Goal: Task Accomplishment & Management: Complete application form

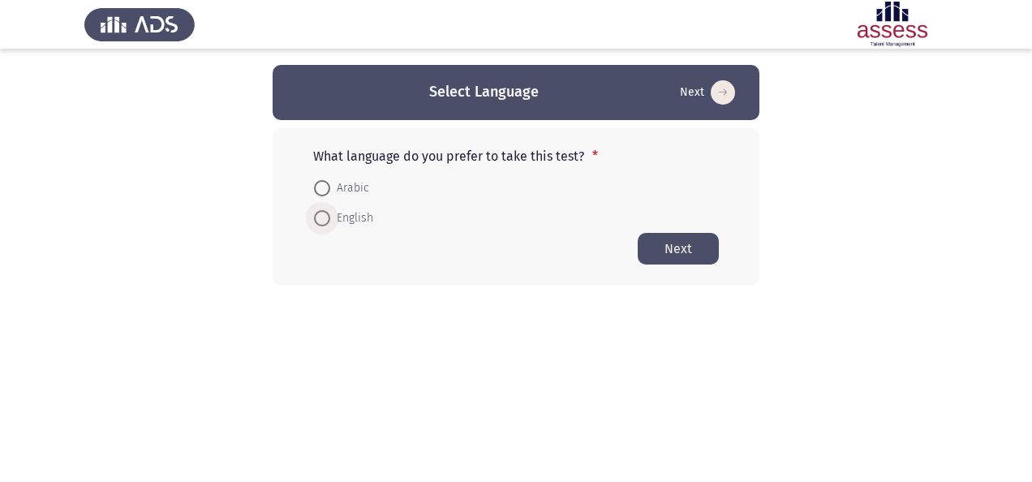
click at [319, 224] on span at bounding box center [322, 218] width 16 height 16
click at [319, 224] on input "English" at bounding box center [322, 218] width 16 height 16
radio input "true"
click at [684, 250] on button "Next" at bounding box center [678, 248] width 81 height 32
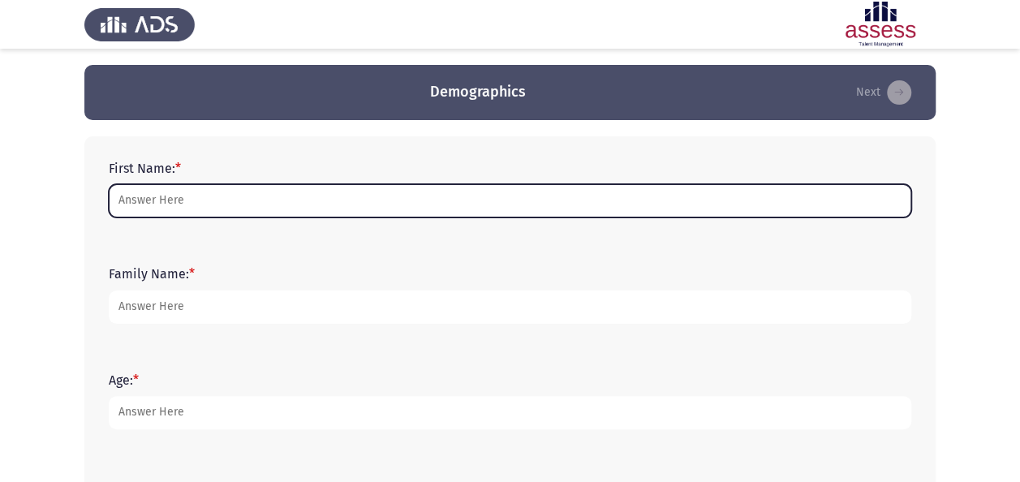
click at [528, 185] on input "First Name: *" at bounding box center [510, 200] width 802 height 33
type input "[PERSON_NAME]"
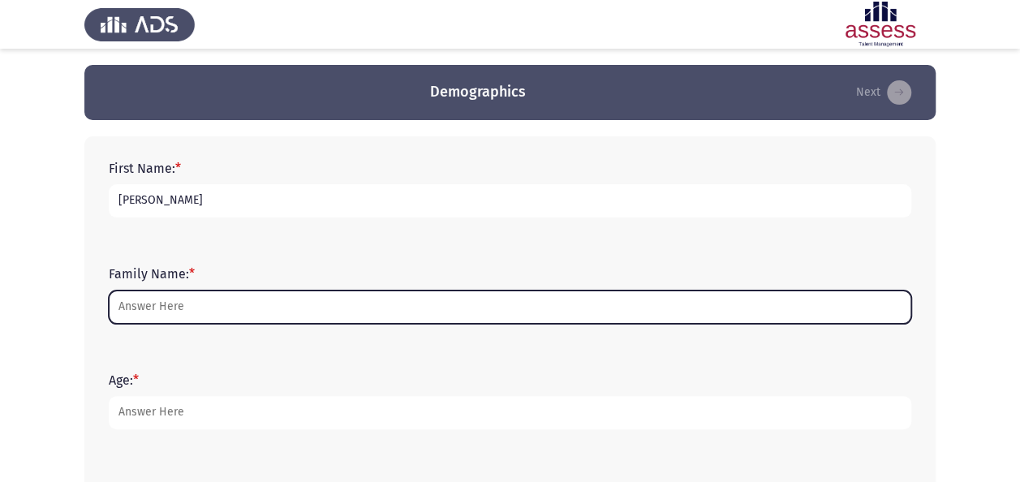
click at [183, 320] on input "Family Name: *" at bounding box center [510, 306] width 802 height 33
type input "a"
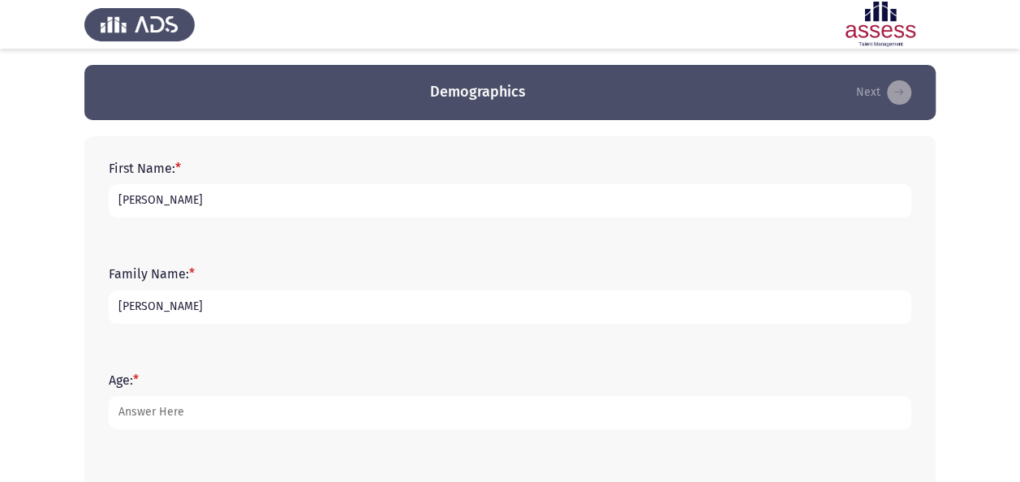
type input "[PERSON_NAME]"
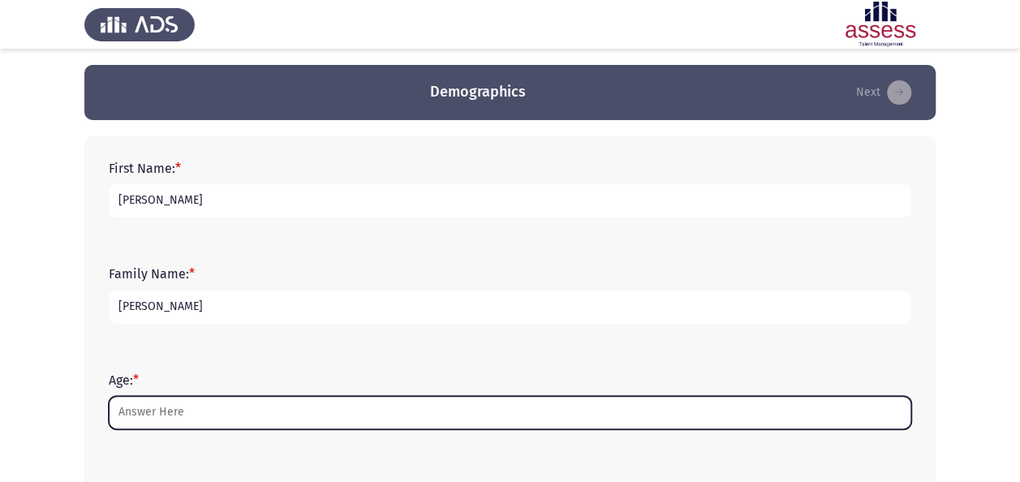
click at [163, 422] on input "Age: *" at bounding box center [510, 412] width 802 height 33
type input "1"
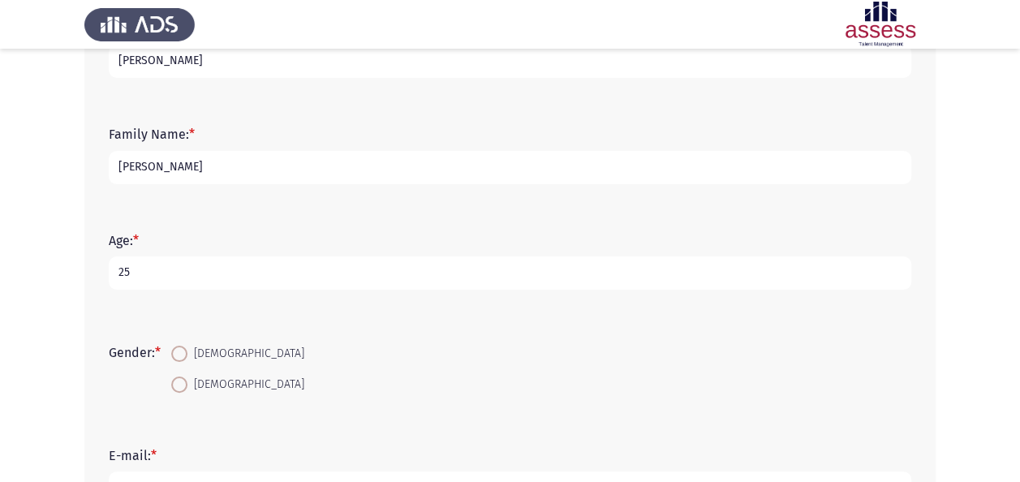
scroll to position [140, 0]
type input "25"
click at [178, 389] on span at bounding box center [179, 384] width 16 height 16
click at [178, 389] on input "[DEMOGRAPHIC_DATA]" at bounding box center [179, 384] width 16 height 16
radio input "true"
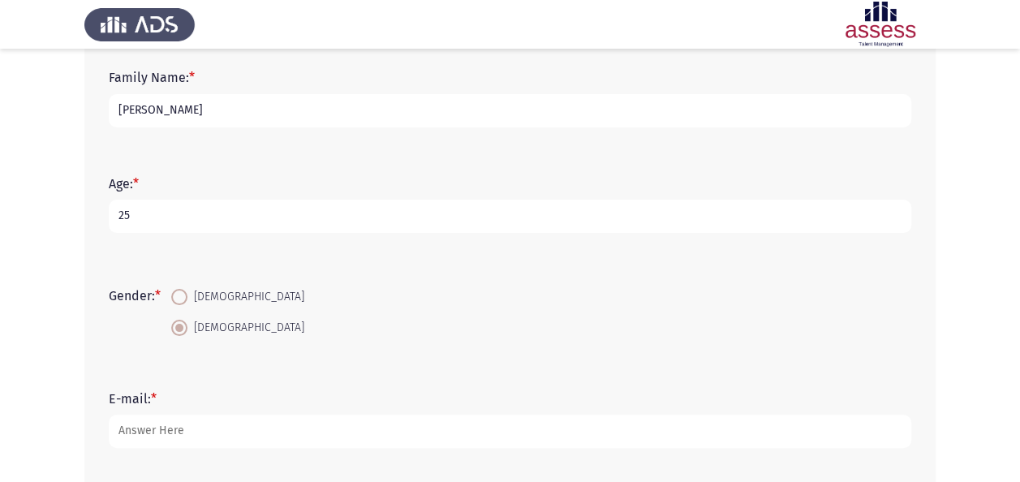
scroll to position [196, 0]
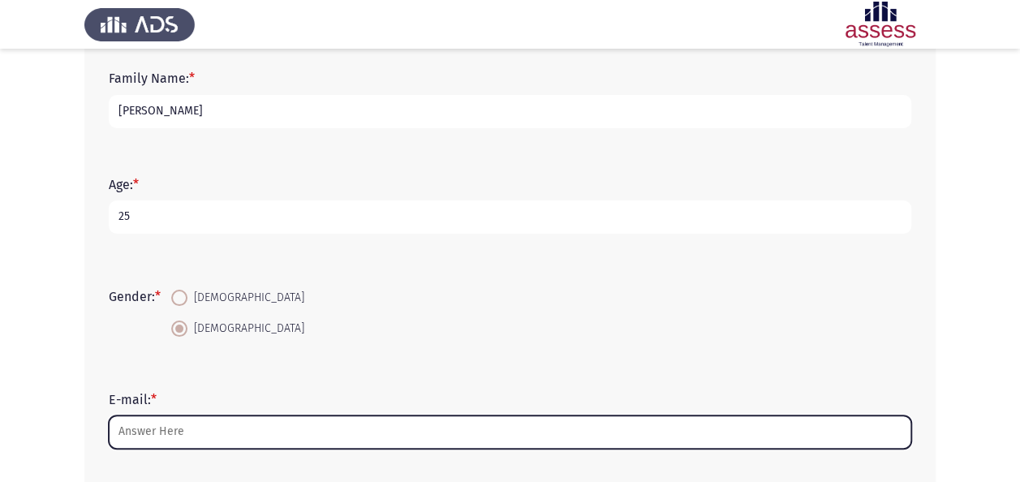
click at [175, 436] on input "E-mail: *" at bounding box center [510, 431] width 802 height 33
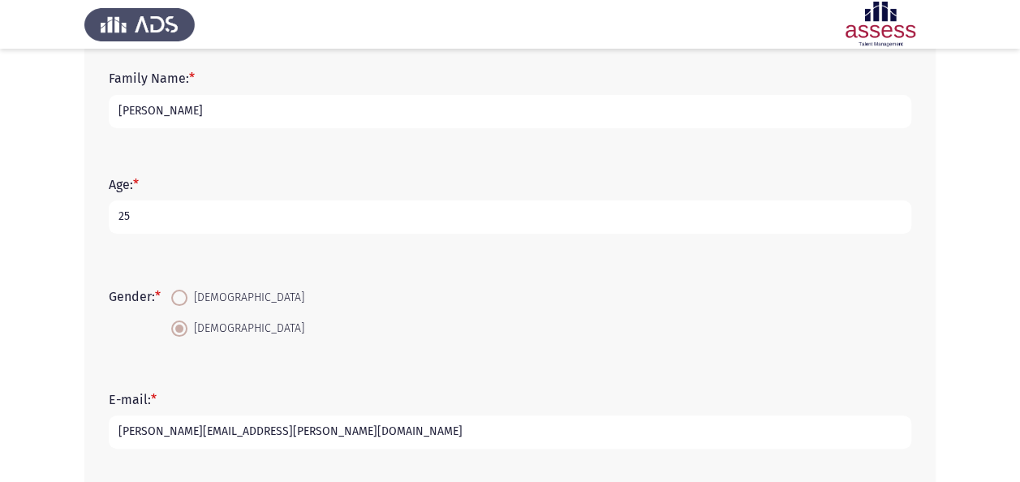
scroll to position [360, 0]
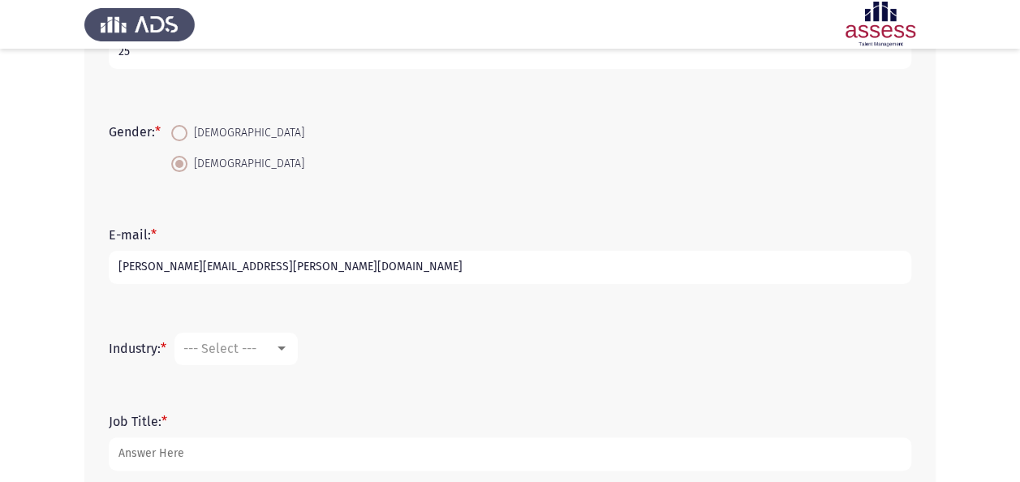
type input "[PERSON_NAME][EMAIL_ADDRESS][PERSON_NAME][DOMAIN_NAME]"
click at [226, 349] on span "--- Select ---" at bounding box center [219, 348] width 73 height 15
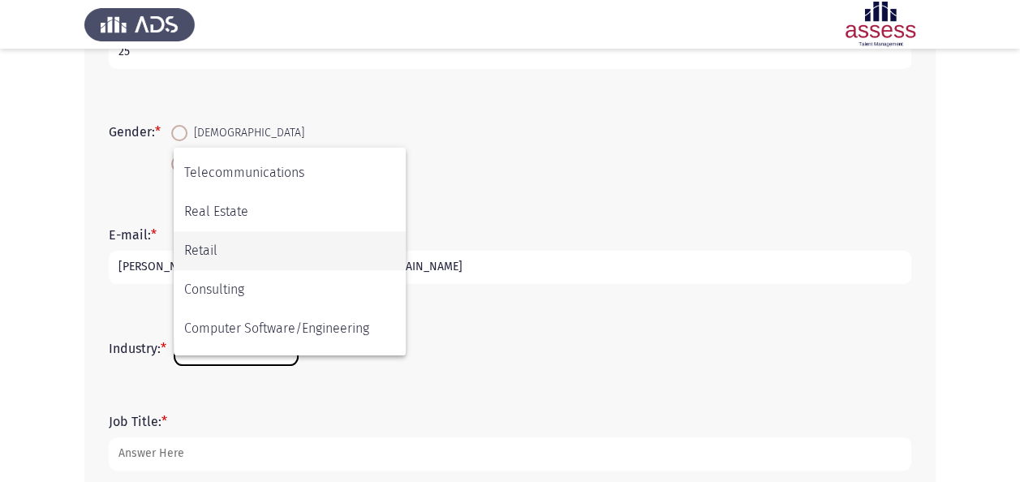
scroll to position [532, 0]
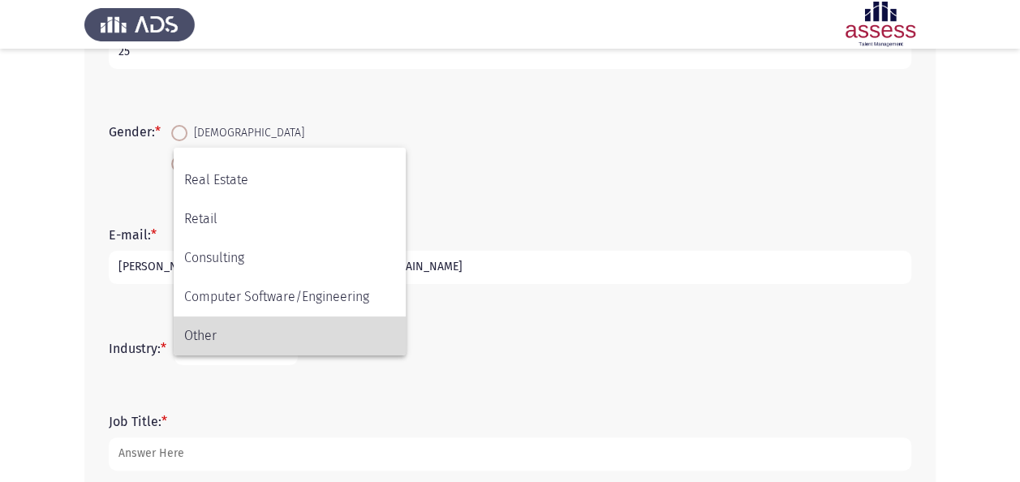
click at [261, 328] on span "Other" at bounding box center [289, 335] width 211 height 39
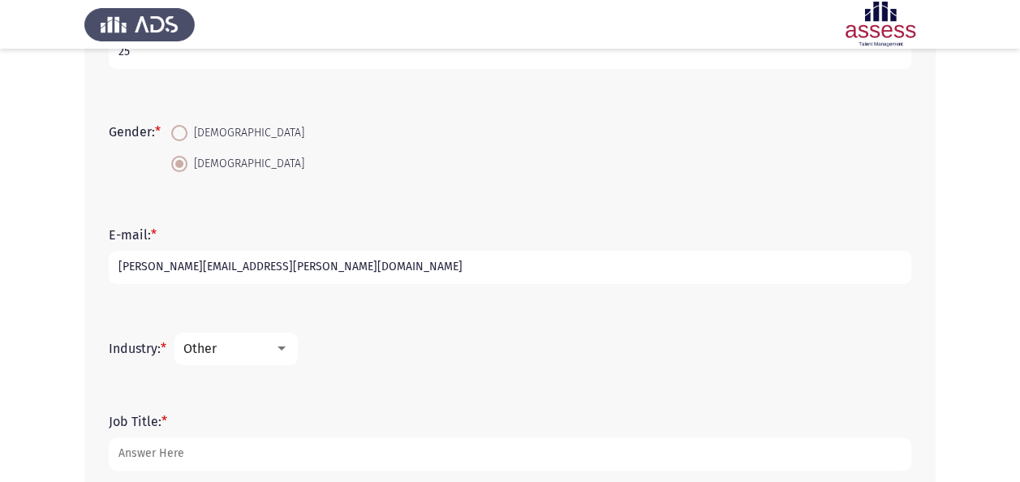
scroll to position [435, 0]
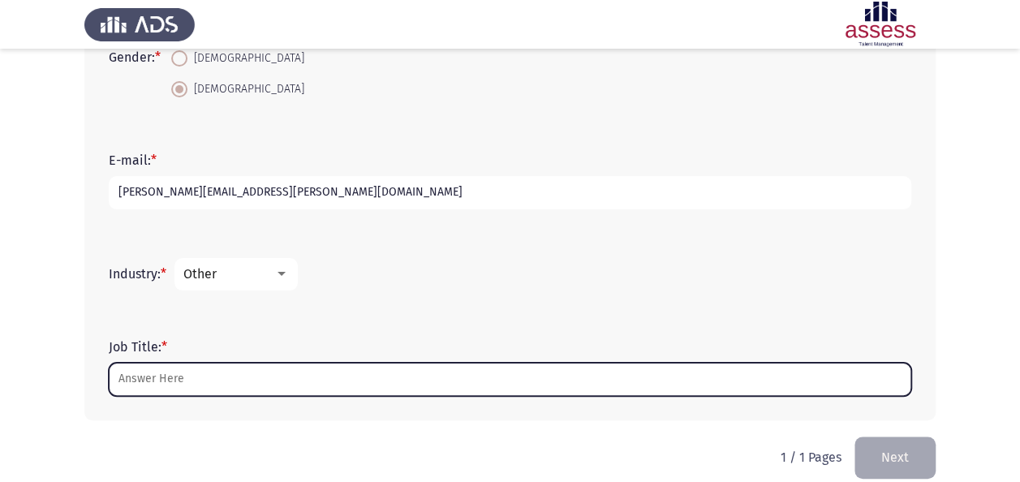
click at [221, 375] on input "Job Title: *" at bounding box center [510, 379] width 802 height 33
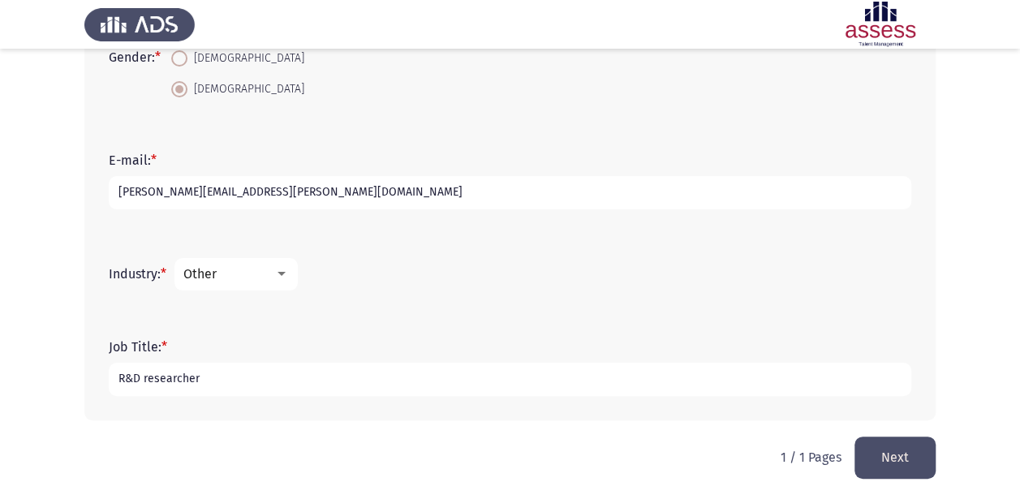
type input "R&D researcher"
click at [286, 271] on div at bounding box center [281, 274] width 15 height 13
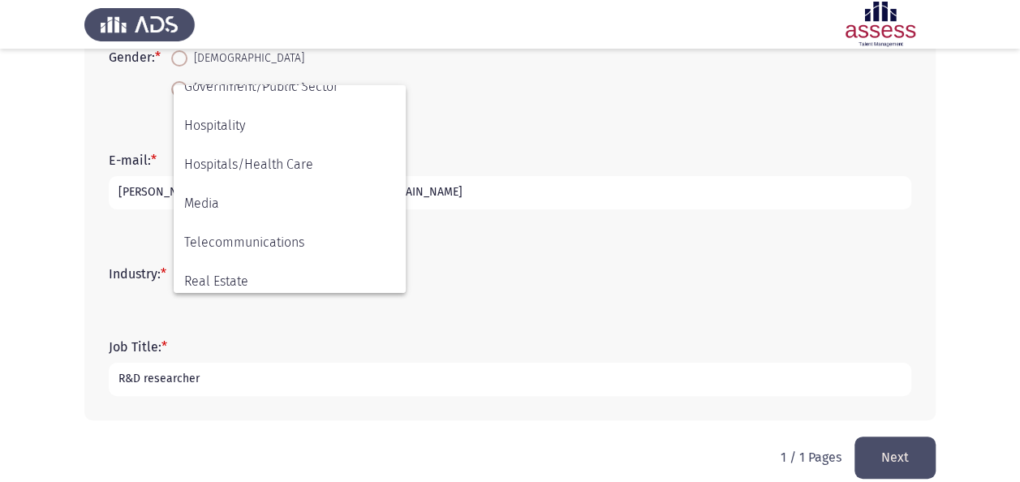
scroll to position [532, 0]
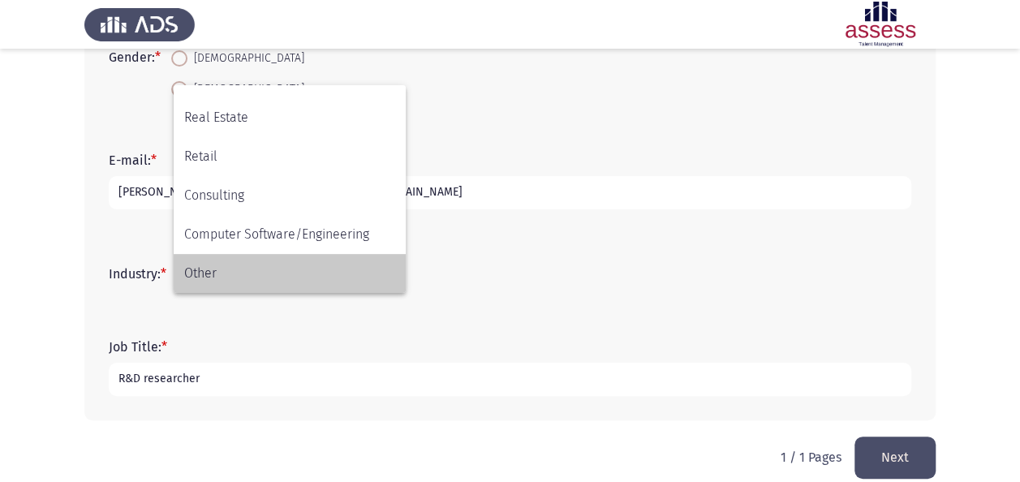
click at [271, 263] on span "Other" at bounding box center [289, 273] width 211 height 39
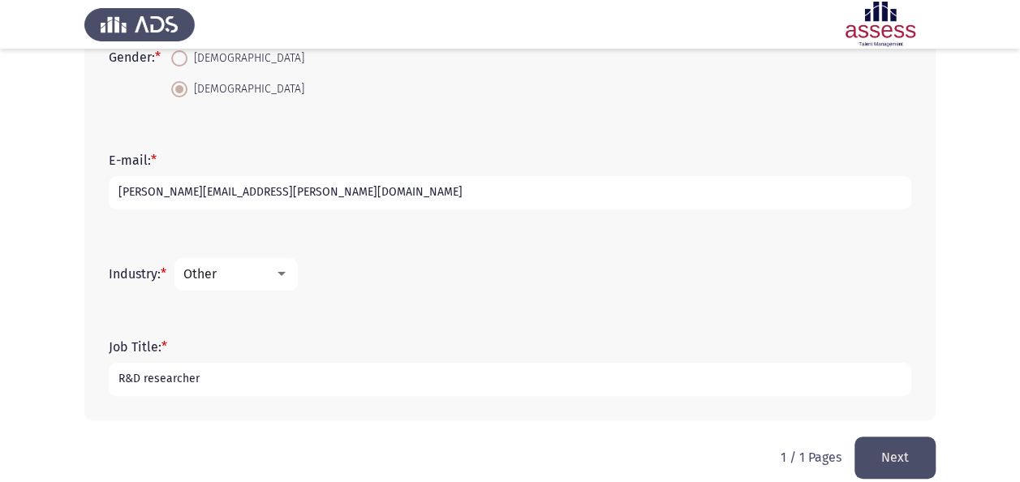
click at [887, 439] on button "Next" at bounding box center [894, 456] width 81 height 41
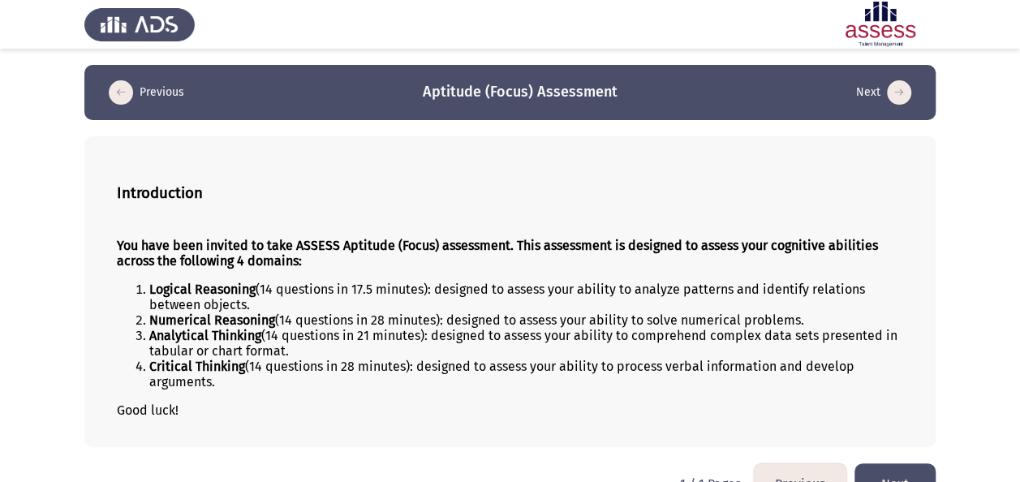
scroll to position [37, 0]
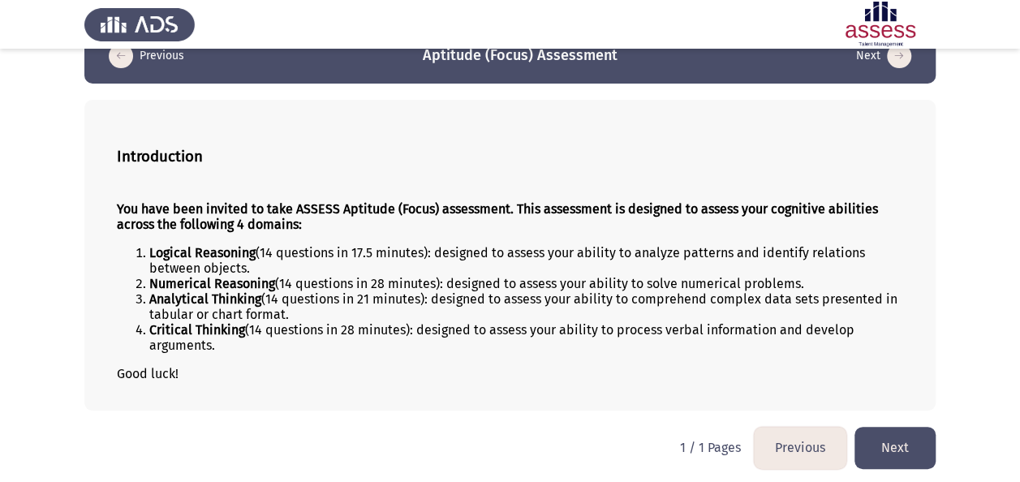
click at [876, 443] on button "Next" at bounding box center [894, 447] width 81 height 41
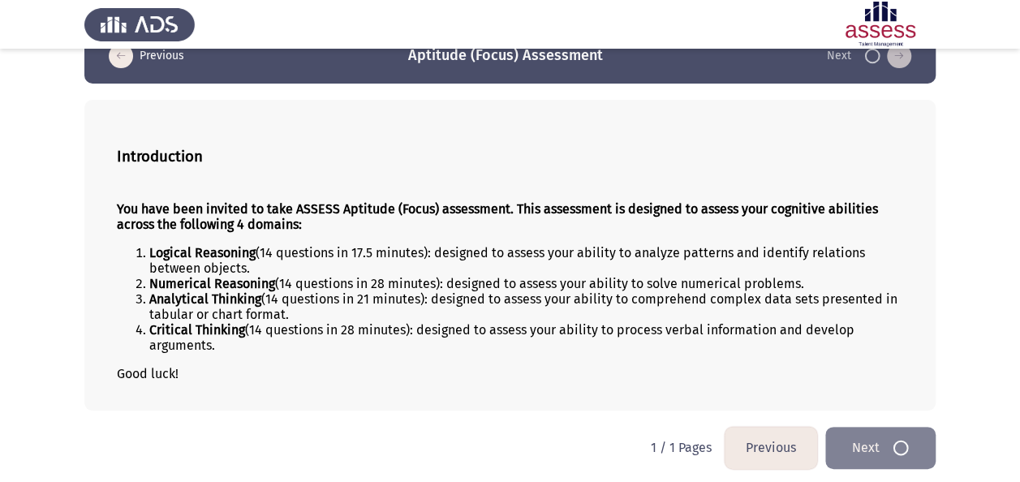
scroll to position [0, 0]
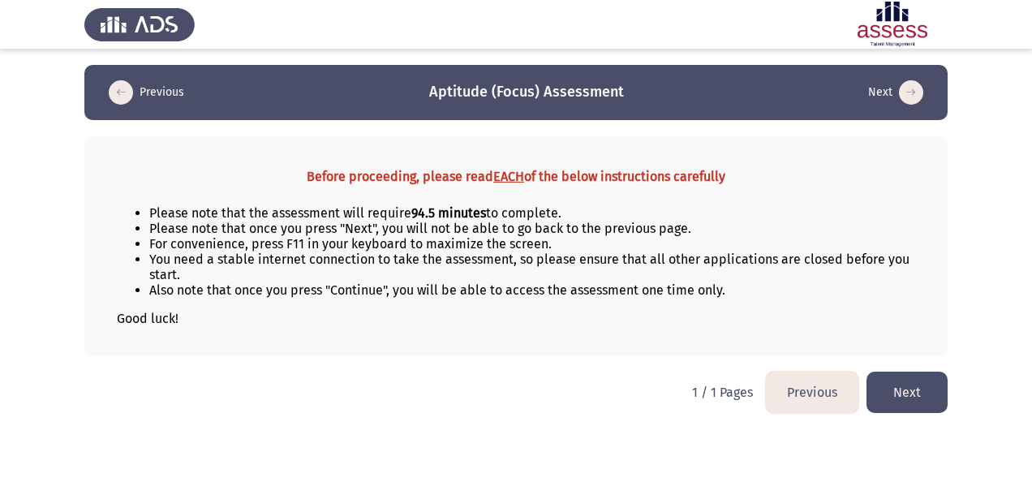
click at [900, 399] on button "Next" at bounding box center [906, 392] width 81 height 41
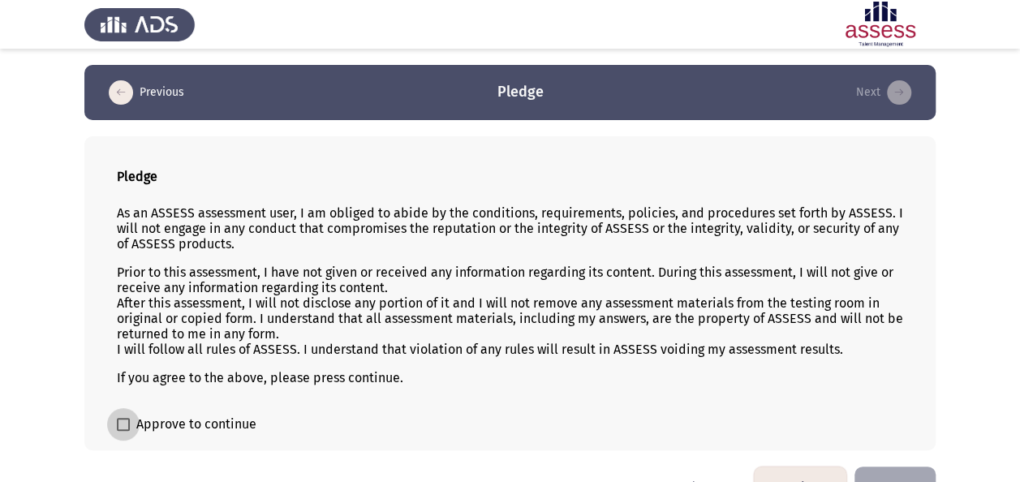
click at [195, 415] on span "Approve to continue" at bounding box center [196, 424] width 120 height 19
click at [123, 431] on input "Approve to continue" at bounding box center [122, 431] width 1 height 1
checkbox input "true"
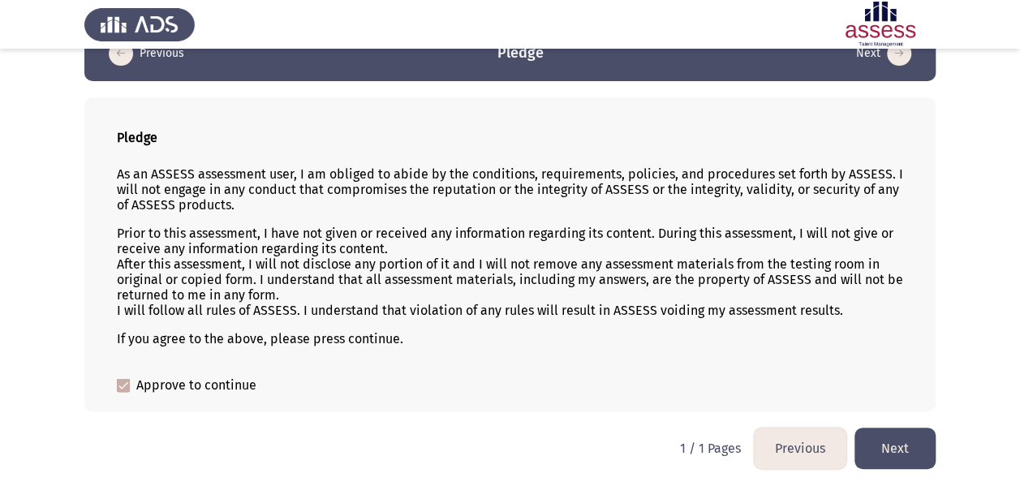
click at [892, 436] on button "Next" at bounding box center [894, 448] width 81 height 41
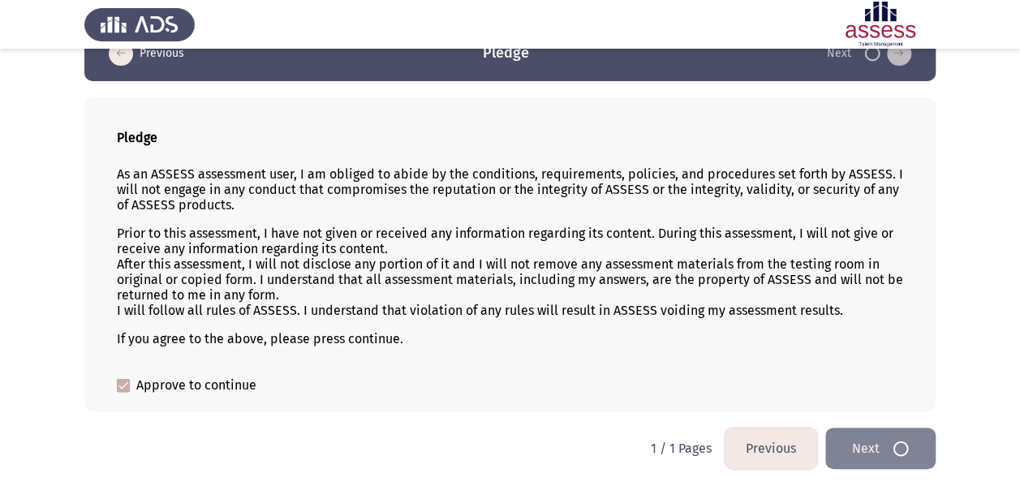
scroll to position [0, 0]
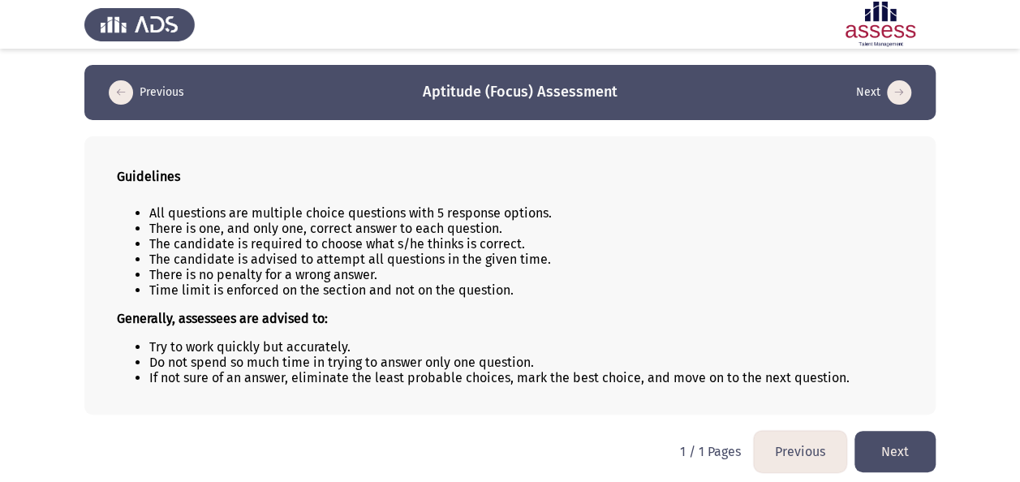
click at [885, 441] on button "Next" at bounding box center [894, 451] width 81 height 41
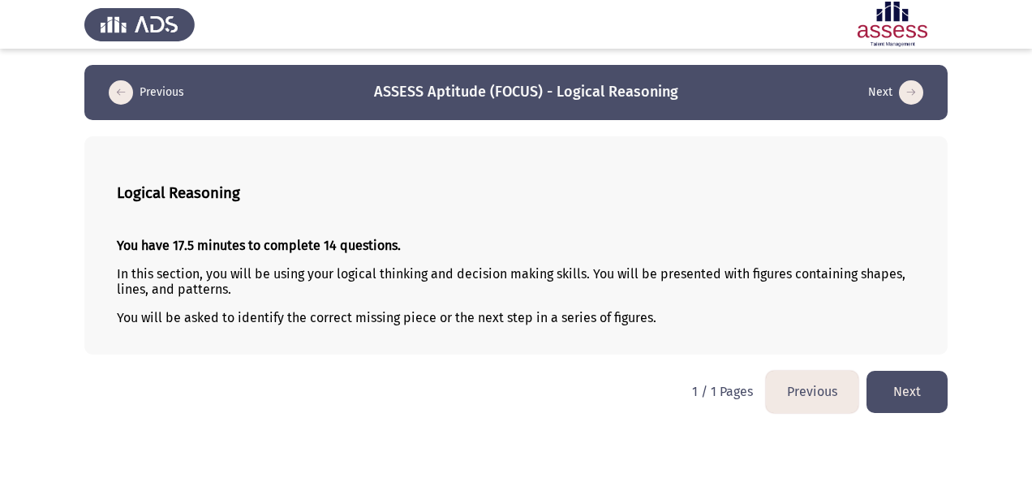
drag, startPoint x: 901, startPoint y: 386, endPoint x: 952, endPoint y: 281, distance: 116.8
click at [952, 281] on app-assessment-container "Previous ASSESS Aptitude (FOCUS) - Logical Reasoning Next Logical Reasoning You…" at bounding box center [516, 210] width 1032 height 290
click at [927, 385] on button "Next" at bounding box center [906, 391] width 81 height 41
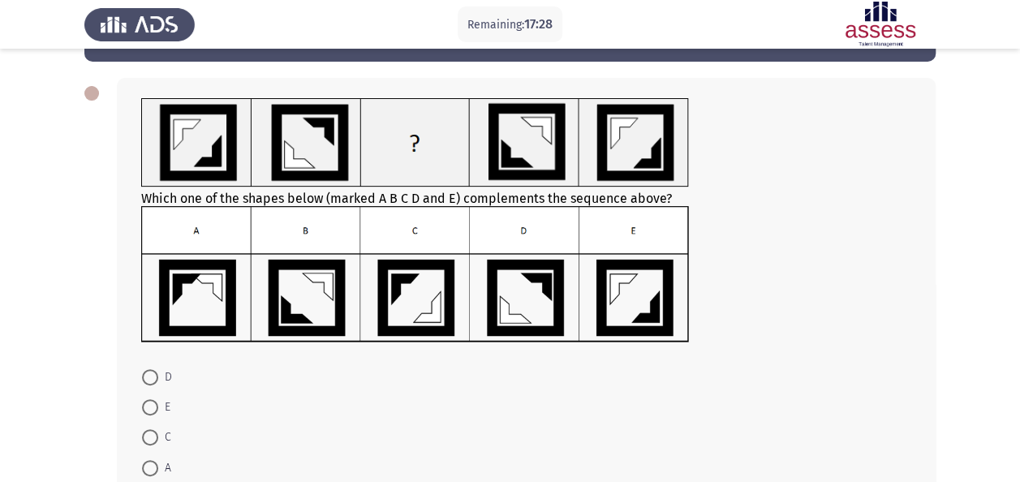
scroll to position [60, 0]
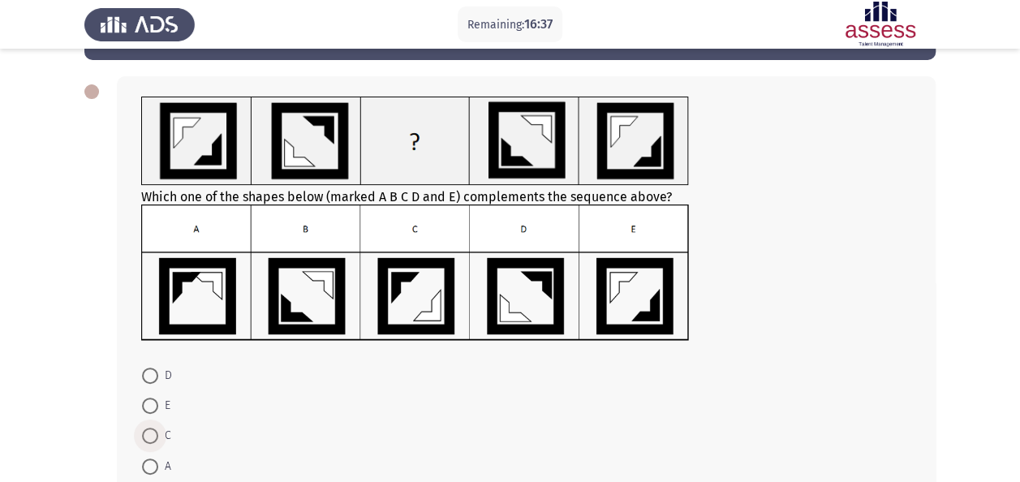
click at [144, 435] on span at bounding box center [150, 436] width 16 height 16
click at [144, 435] on input "C" at bounding box center [150, 436] width 16 height 16
radio input "true"
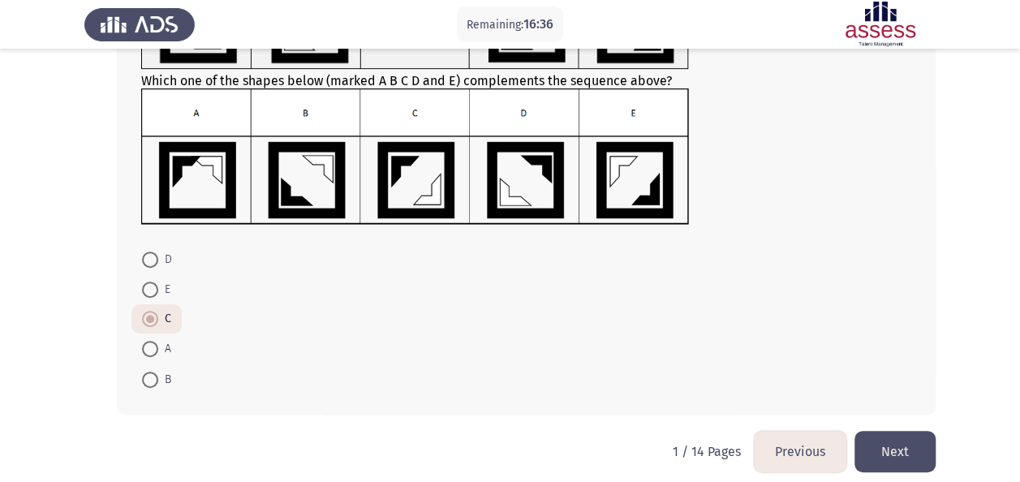
scroll to position [177, 0]
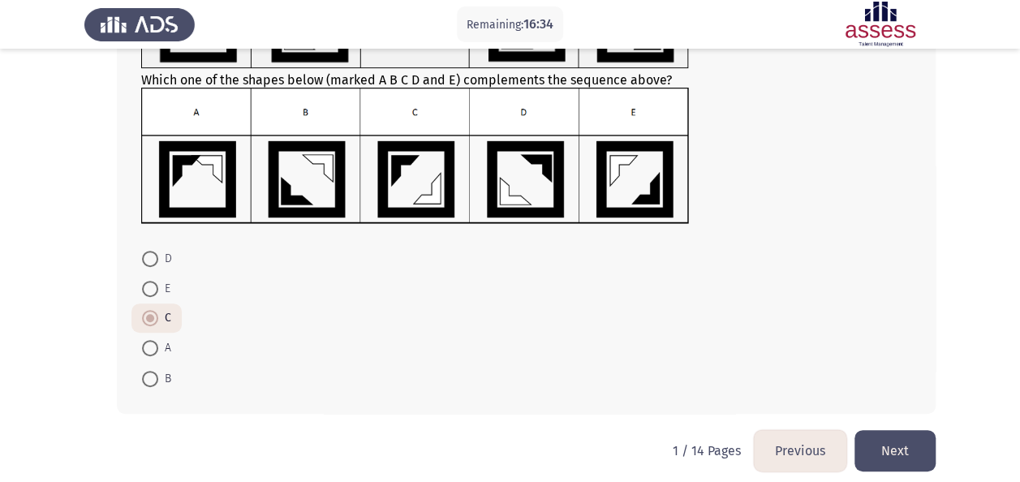
click at [887, 441] on button "Next" at bounding box center [894, 450] width 81 height 41
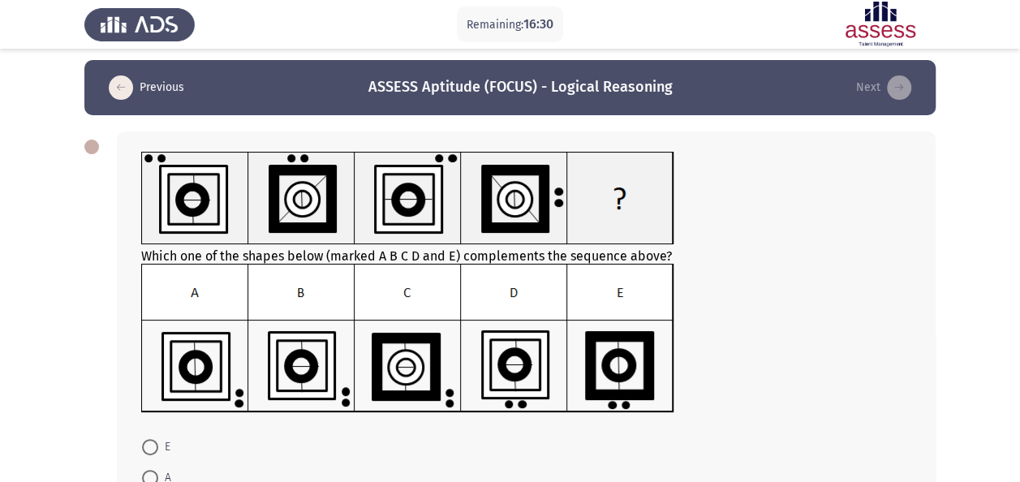
scroll to position [4, 0]
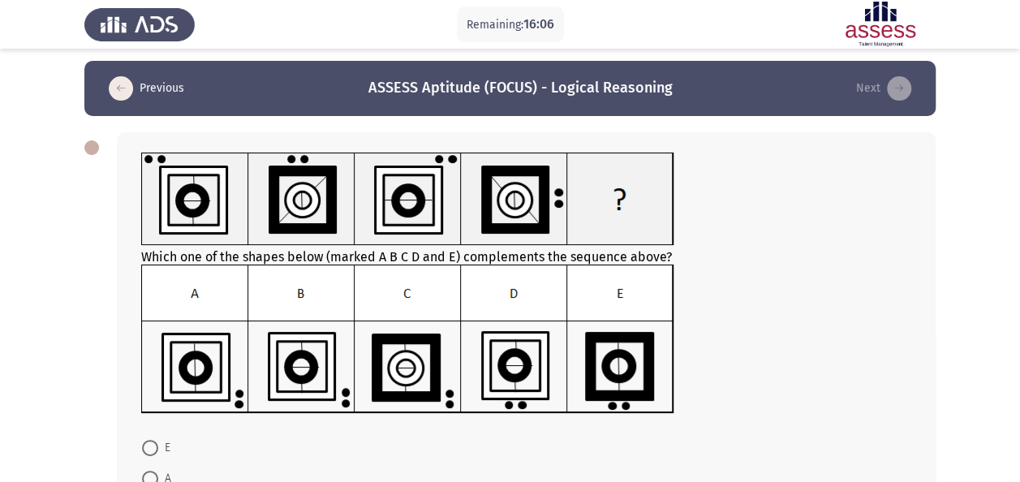
click at [281, 372] on img at bounding box center [407, 338] width 533 height 149
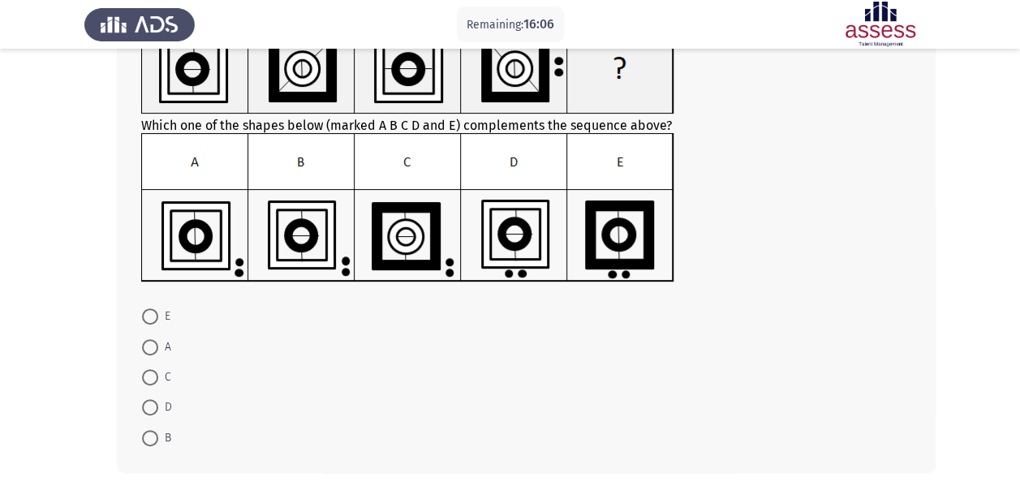
scroll to position [144, 0]
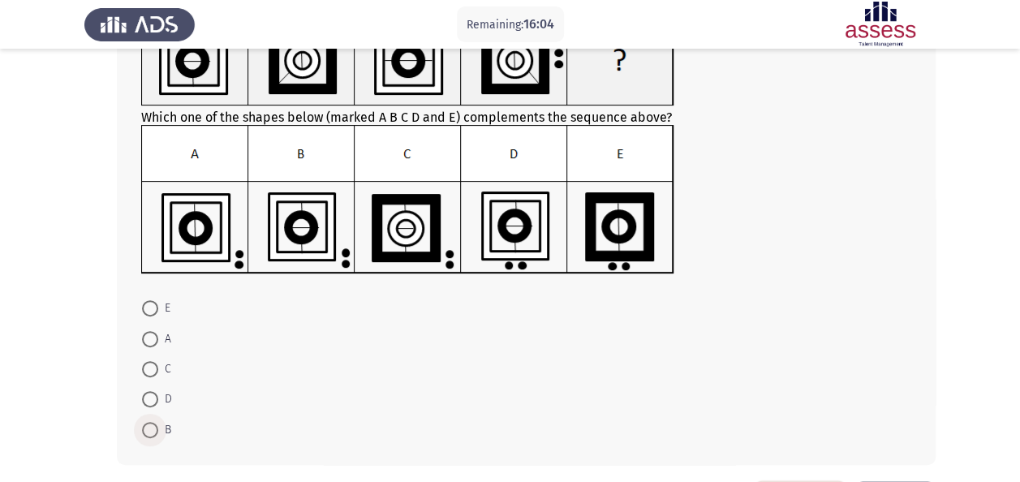
click at [150, 435] on span at bounding box center [150, 430] width 16 height 16
click at [150, 435] on input "B" at bounding box center [150, 430] width 16 height 16
radio input "true"
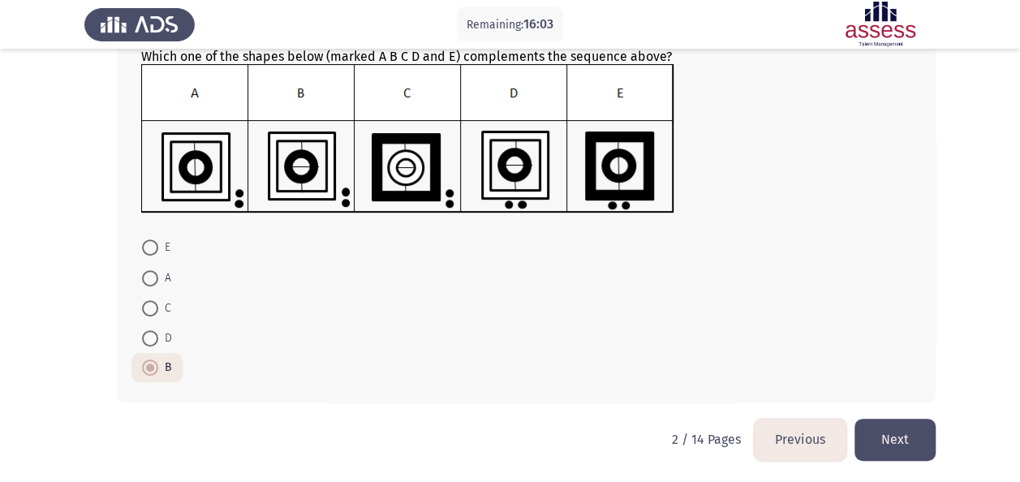
click at [881, 428] on button "Next" at bounding box center [894, 439] width 81 height 41
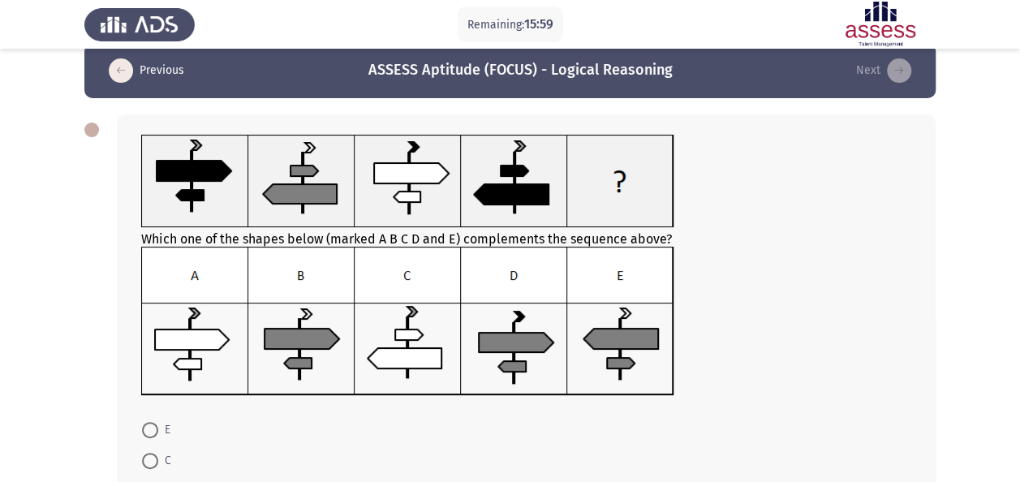
scroll to position [19, 0]
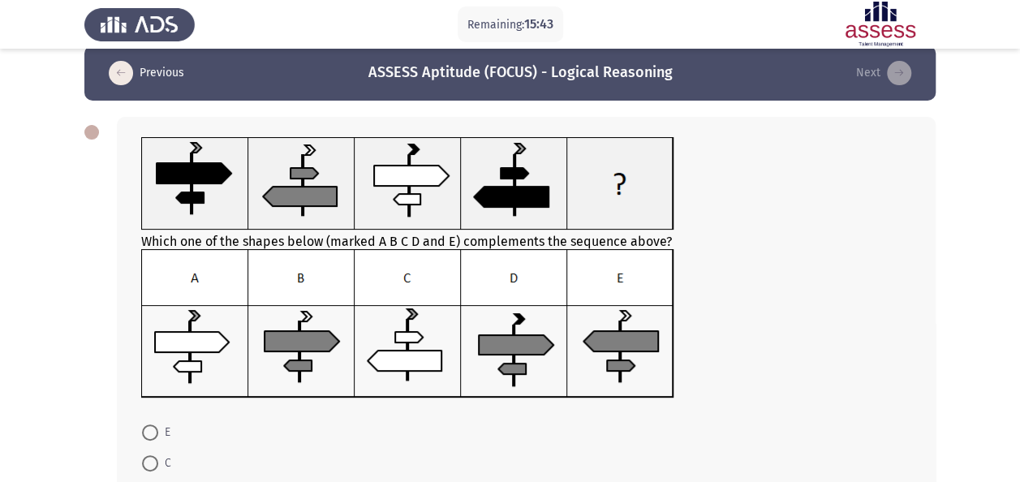
click at [426, 352] on img at bounding box center [407, 323] width 533 height 149
click at [617, 351] on img at bounding box center [407, 323] width 533 height 149
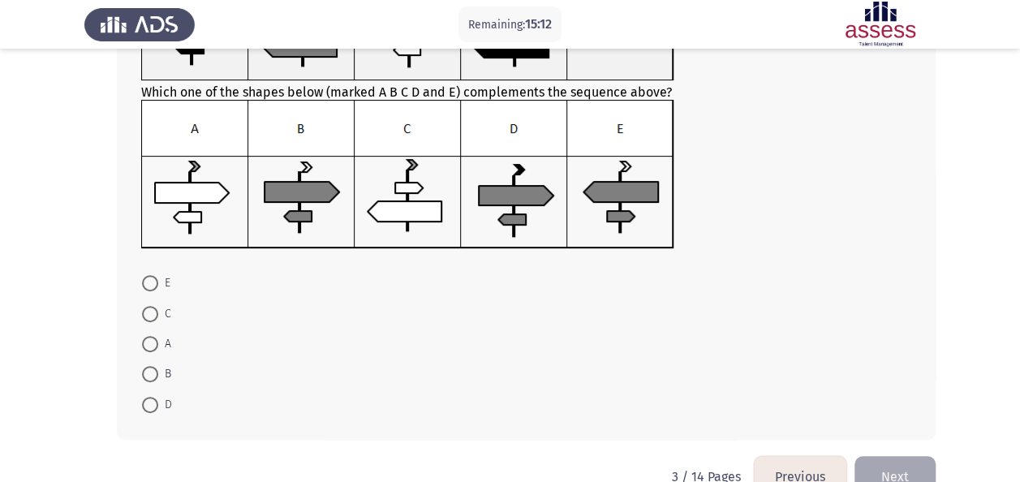
scroll to position [178, 0]
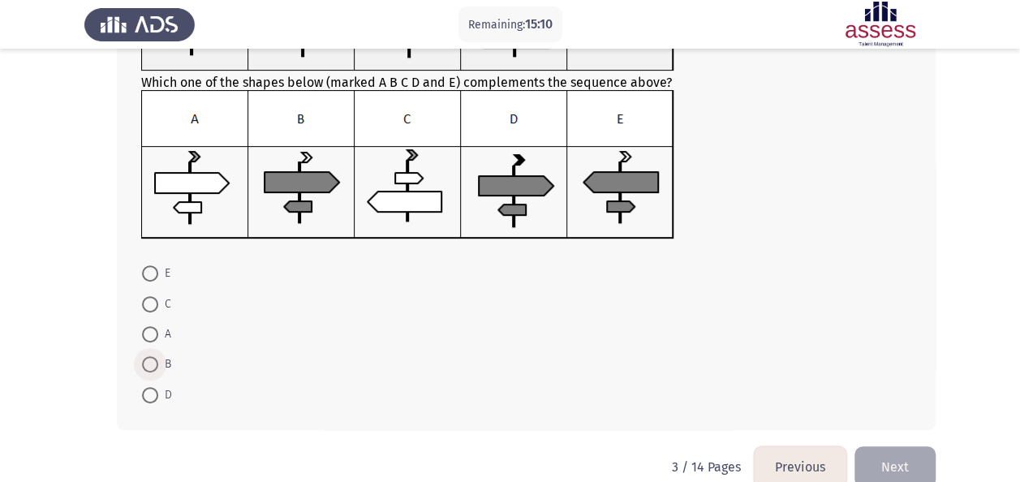
click at [153, 359] on span at bounding box center [150, 364] width 16 height 16
click at [153, 359] on input "B" at bounding box center [150, 364] width 16 height 16
radio input "true"
click at [889, 448] on button "Next" at bounding box center [894, 465] width 81 height 41
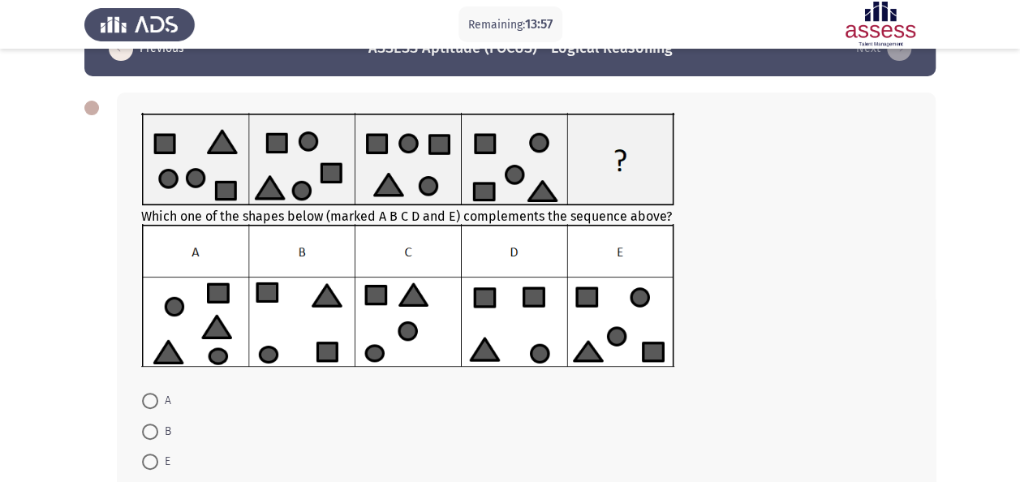
scroll to position [198, 0]
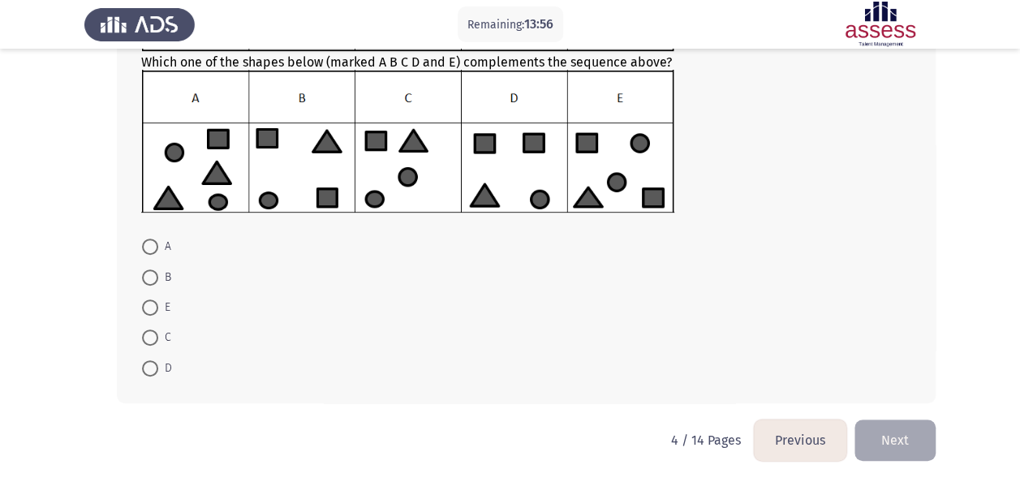
click at [880, 453] on button "Next" at bounding box center [894, 439] width 81 height 41
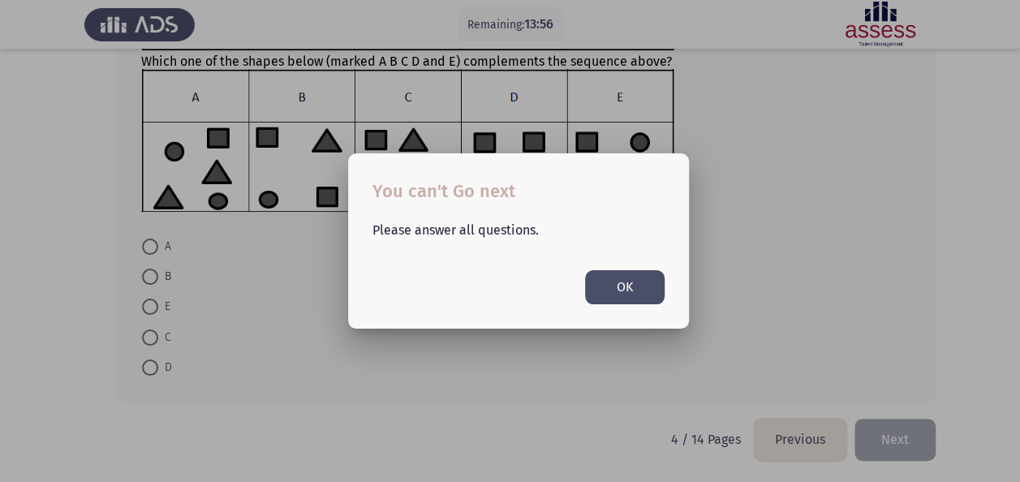
scroll to position [0, 0]
click at [586, 281] on button "OK" at bounding box center [624, 286] width 79 height 33
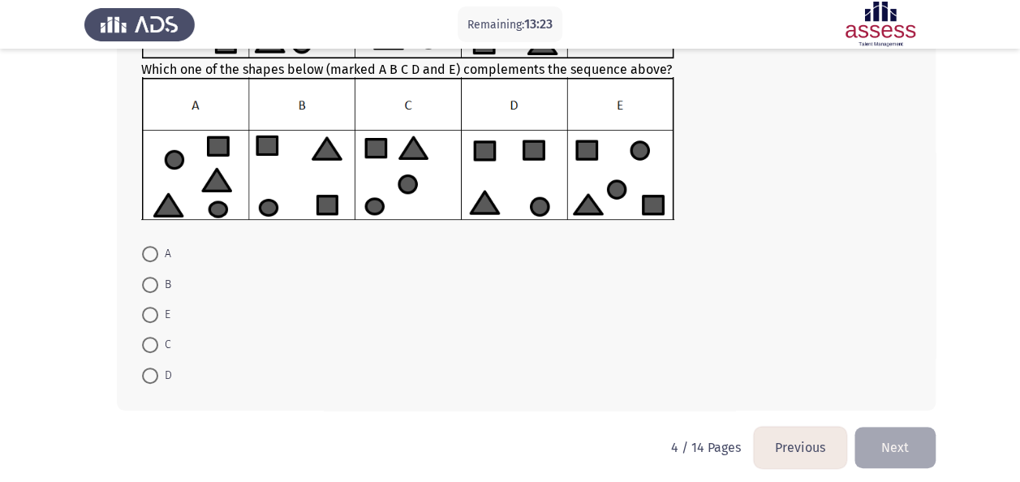
scroll to position [194, 0]
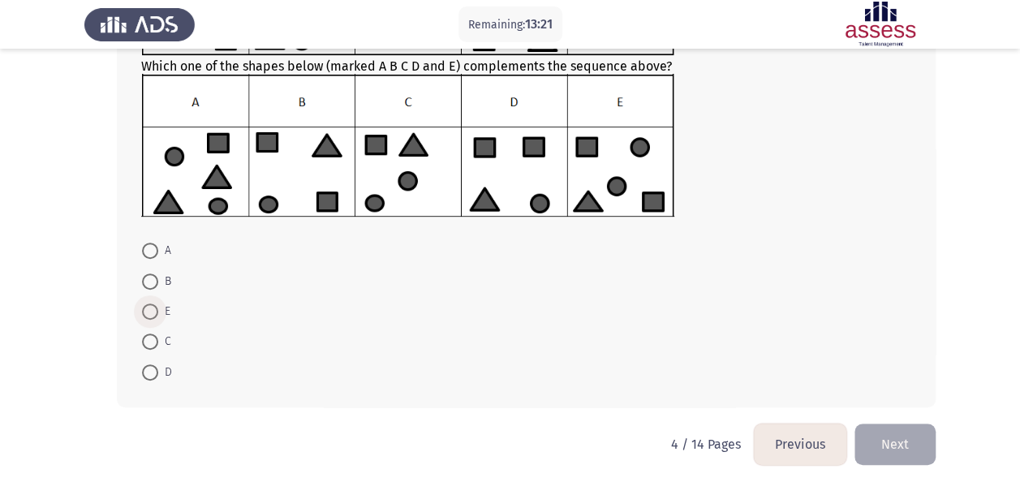
click at [147, 305] on span at bounding box center [150, 311] width 16 height 16
click at [147, 305] on input "E" at bounding box center [150, 311] width 16 height 16
radio input "true"
click at [887, 446] on button "Next" at bounding box center [894, 442] width 81 height 41
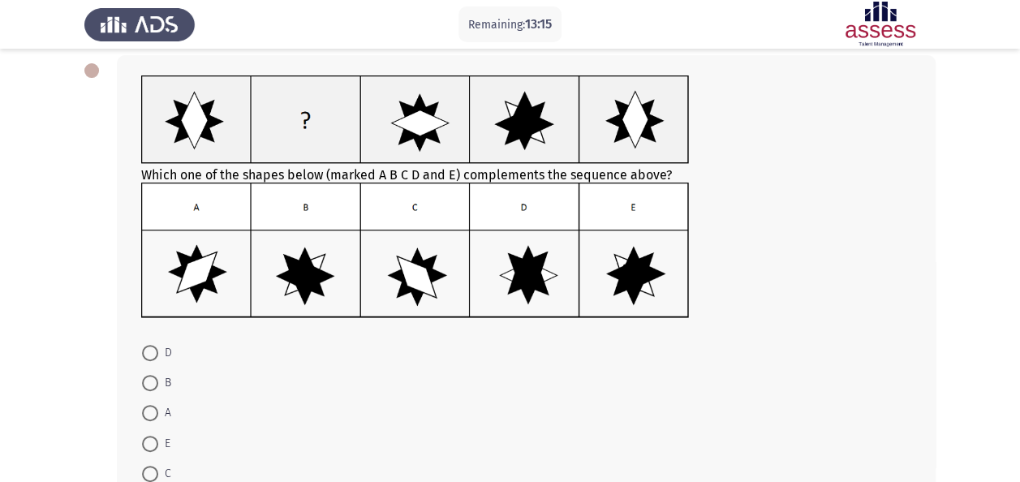
scroll to position [82, 0]
click at [390, 310] on img at bounding box center [415, 249] width 548 height 135
click at [154, 376] on span at bounding box center [150, 382] width 16 height 16
click at [154, 376] on input "B" at bounding box center [150, 382] width 16 height 16
radio input "true"
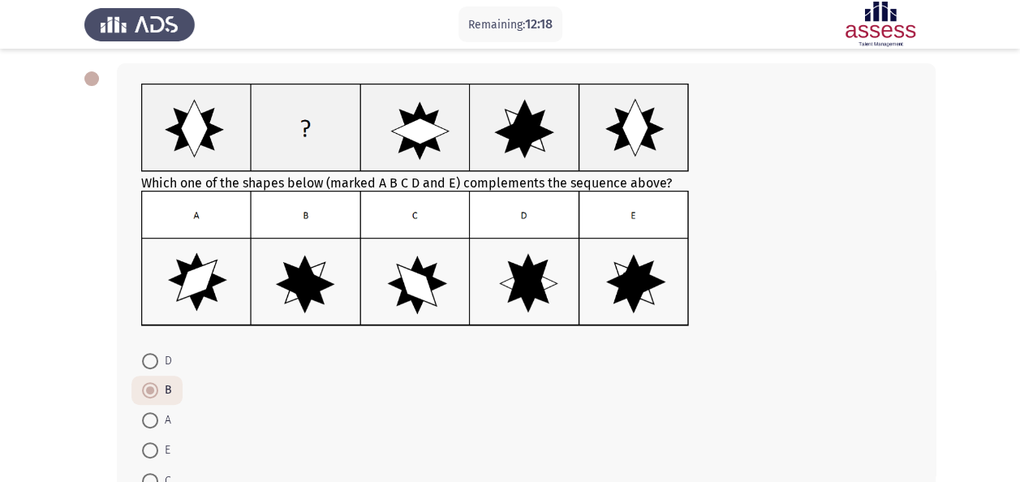
scroll to position [187, 0]
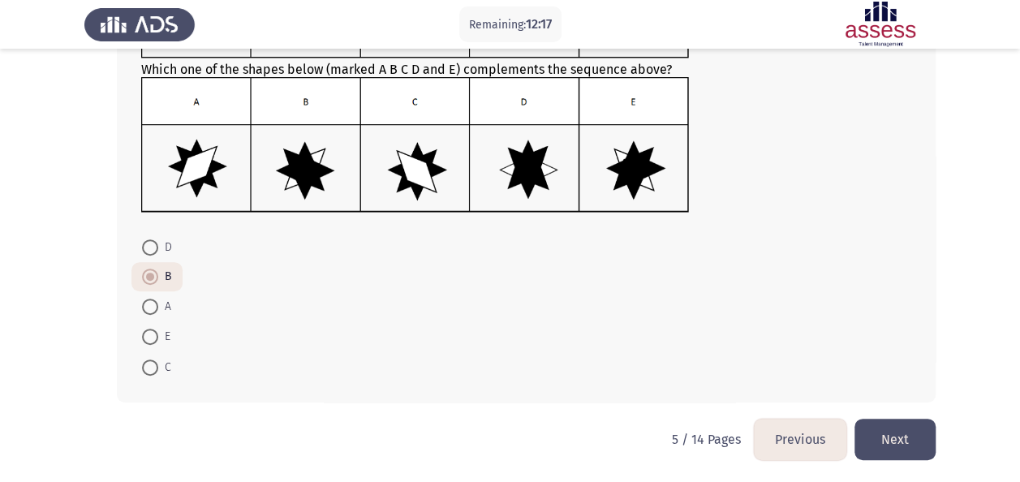
click at [910, 436] on button "Next" at bounding box center [894, 439] width 81 height 41
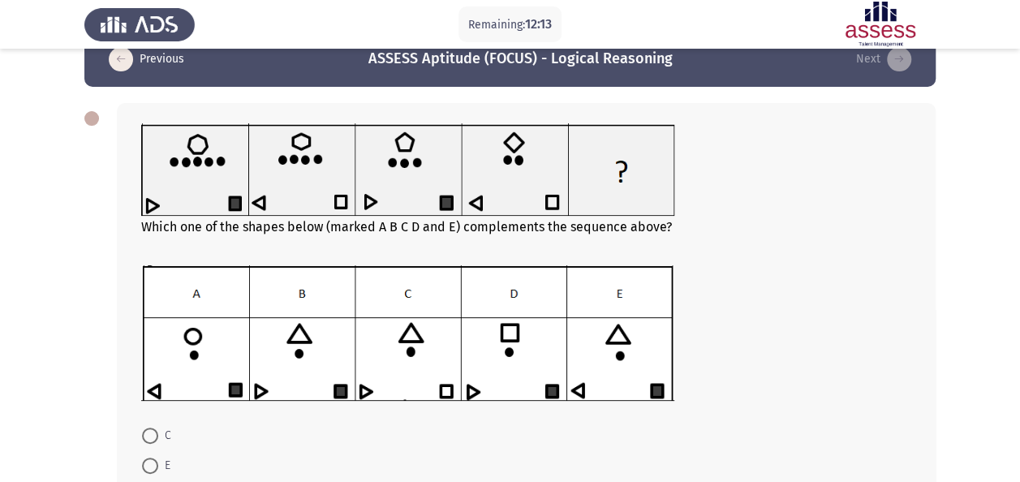
scroll to position [32, 0]
click at [281, 383] on img at bounding box center [407, 333] width 533 height 135
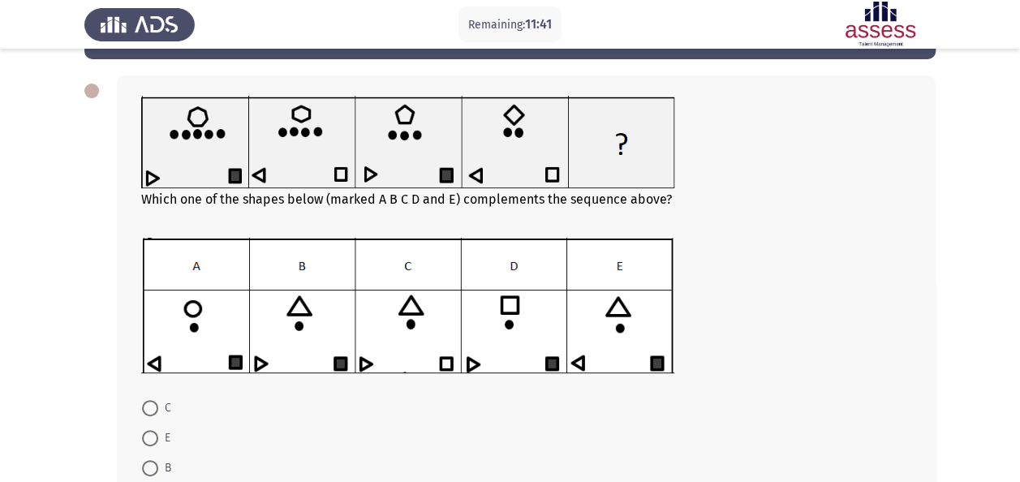
scroll to position [60, 0]
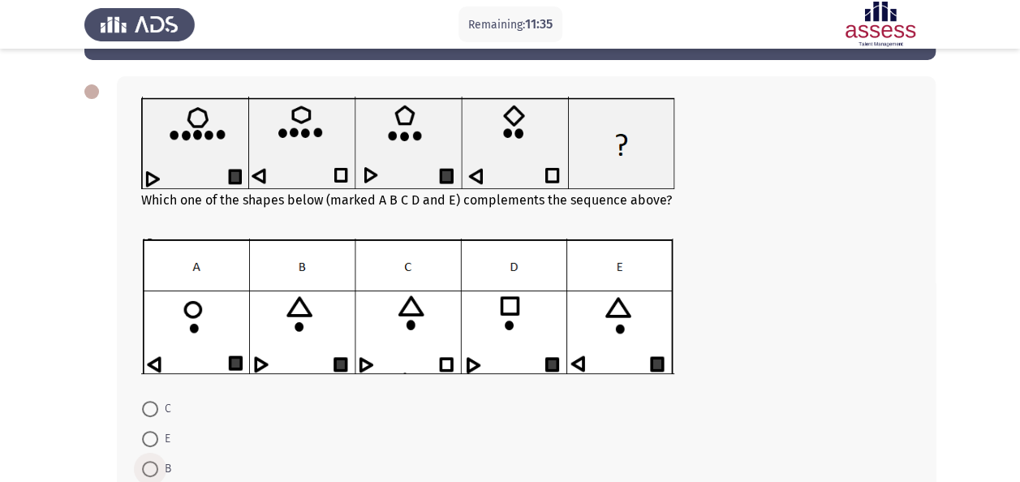
click at [153, 462] on span at bounding box center [150, 469] width 16 height 16
click at [153, 462] on input "B" at bounding box center [150, 469] width 16 height 16
radio input "true"
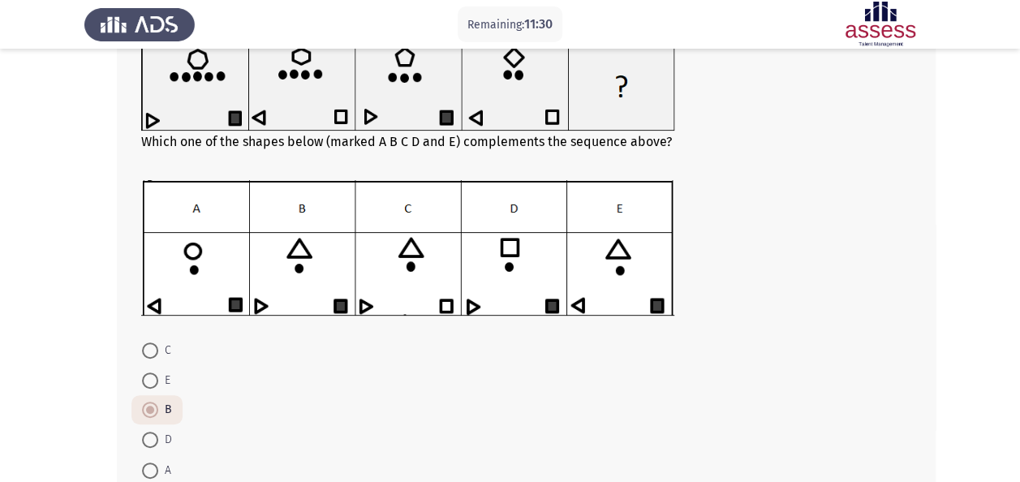
scroll to position [221, 0]
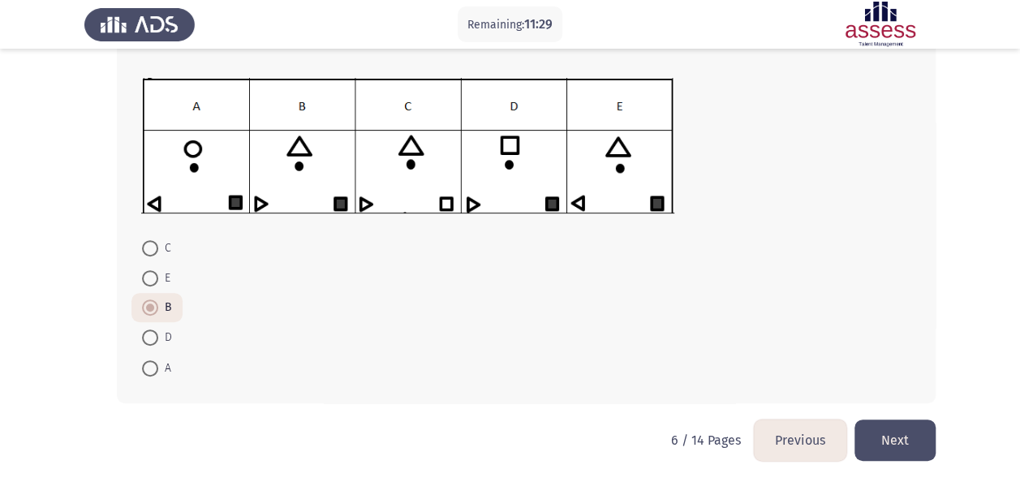
click at [891, 436] on button "Next" at bounding box center [894, 439] width 81 height 41
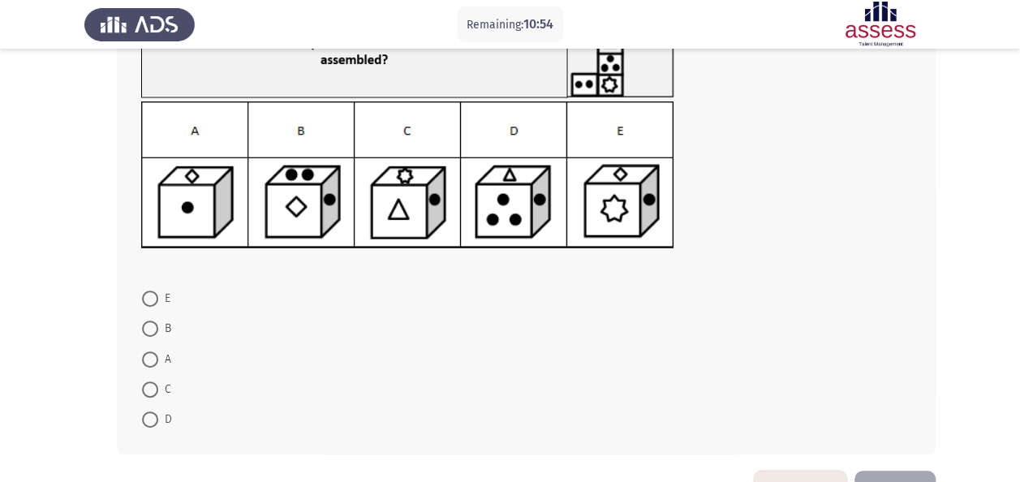
scroll to position [165, 0]
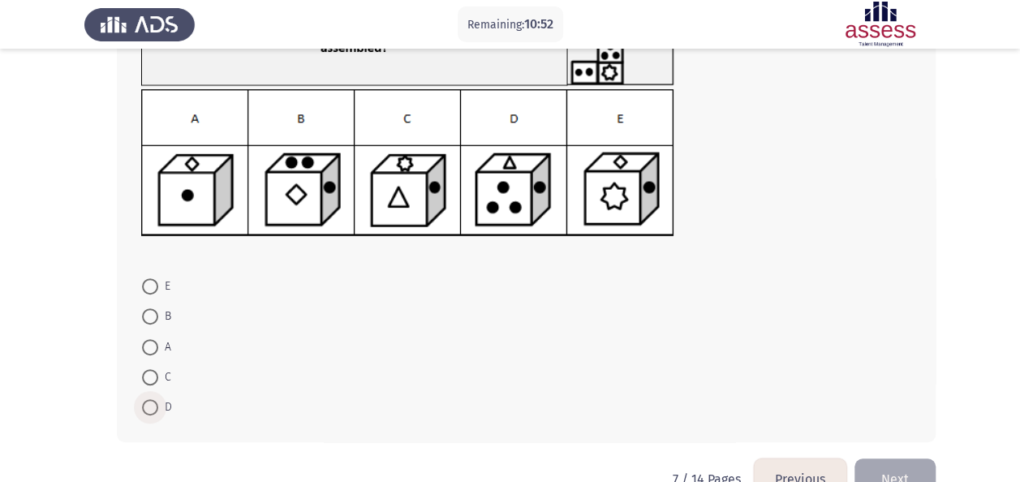
click at [151, 406] on span at bounding box center [150, 407] width 16 height 16
click at [151, 406] on input "D" at bounding box center [150, 407] width 16 height 16
radio input "true"
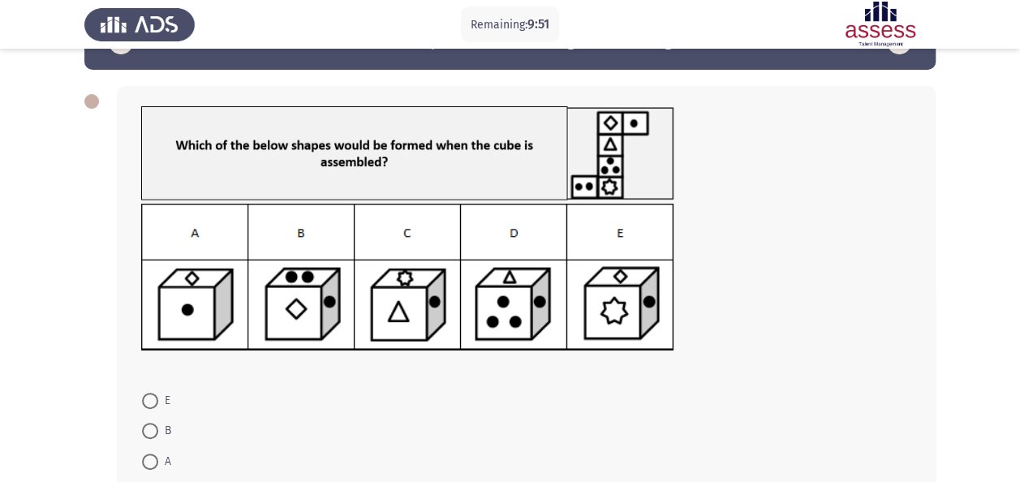
scroll to position [204, 0]
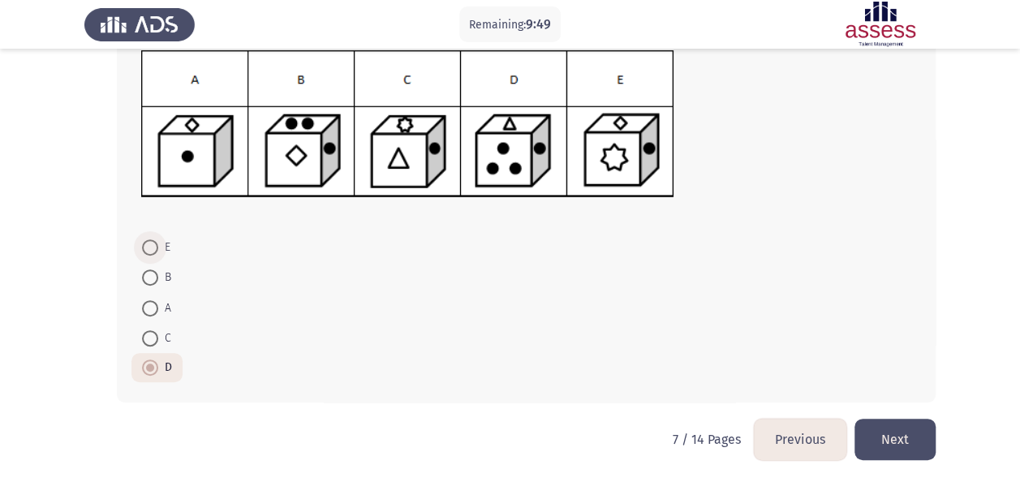
click at [156, 243] on span at bounding box center [150, 247] width 16 height 16
click at [156, 243] on input "E" at bounding box center [150, 247] width 16 height 16
radio input "true"
click at [885, 428] on button "Next" at bounding box center [894, 439] width 81 height 41
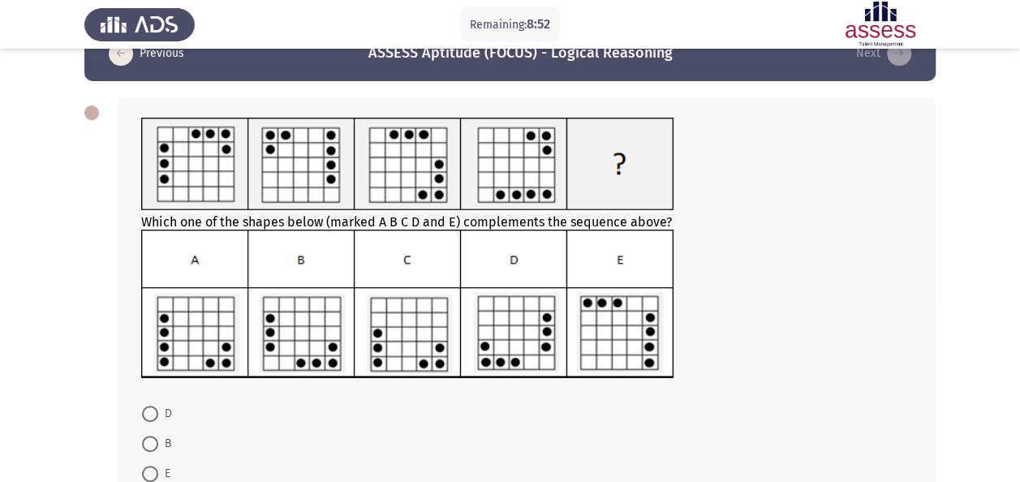
scroll to position [206, 0]
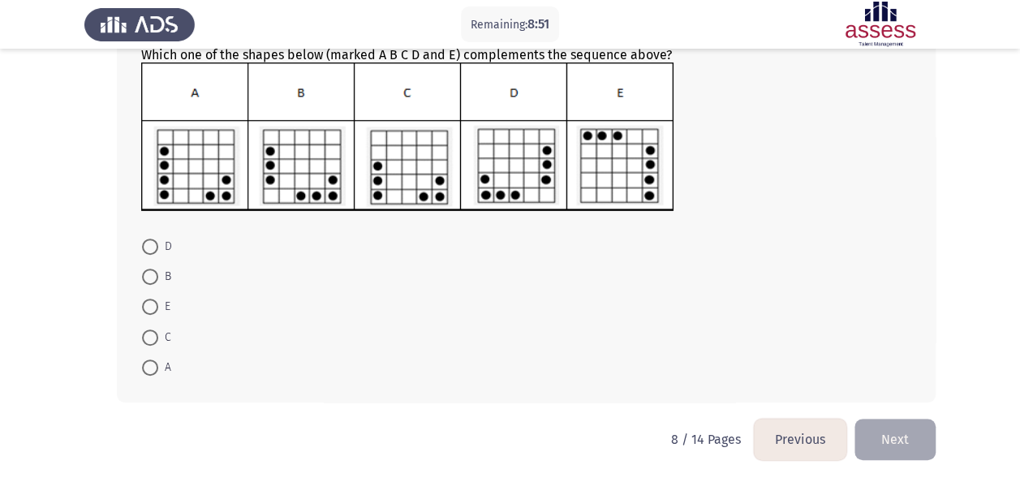
click at [140, 367] on mat-radio-button "A" at bounding box center [156, 367] width 50 height 30
click at [148, 365] on span at bounding box center [150, 367] width 16 height 16
click at [148, 365] on input "A" at bounding box center [150, 367] width 16 height 16
radio input "true"
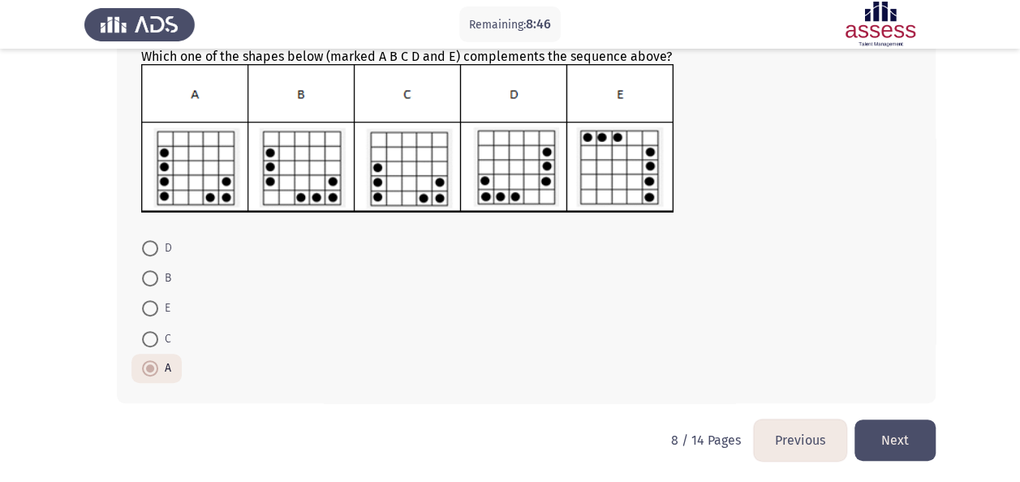
click at [898, 436] on button "Next" at bounding box center [894, 439] width 81 height 41
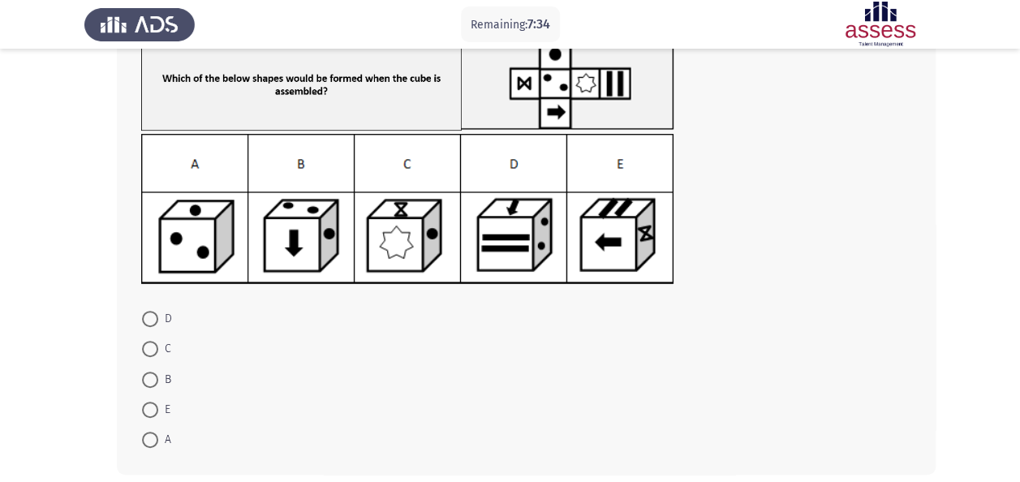
scroll to position [119, 0]
click at [151, 320] on span at bounding box center [150, 318] width 16 height 16
click at [151, 320] on input "D" at bounding box center [150, 318] width 16 height 16
radio input "true"
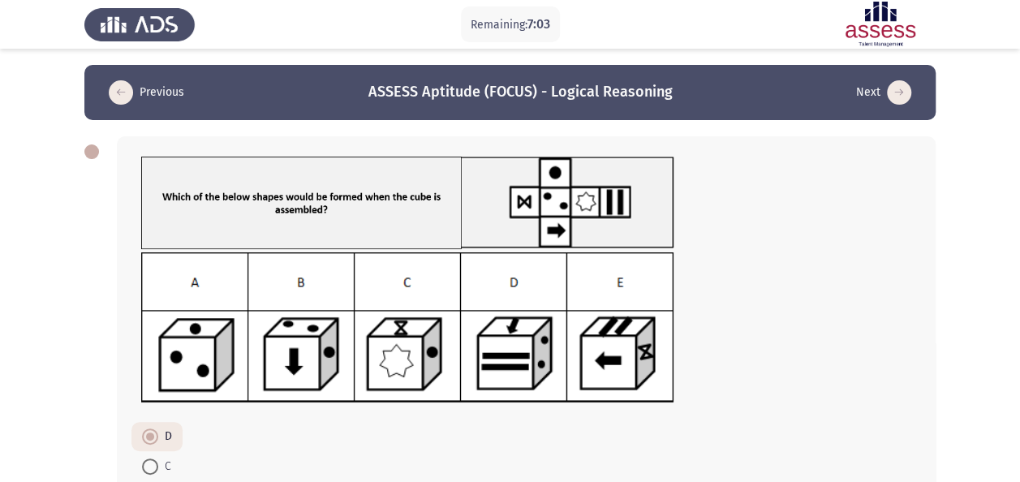
scroll to position [190, 0]
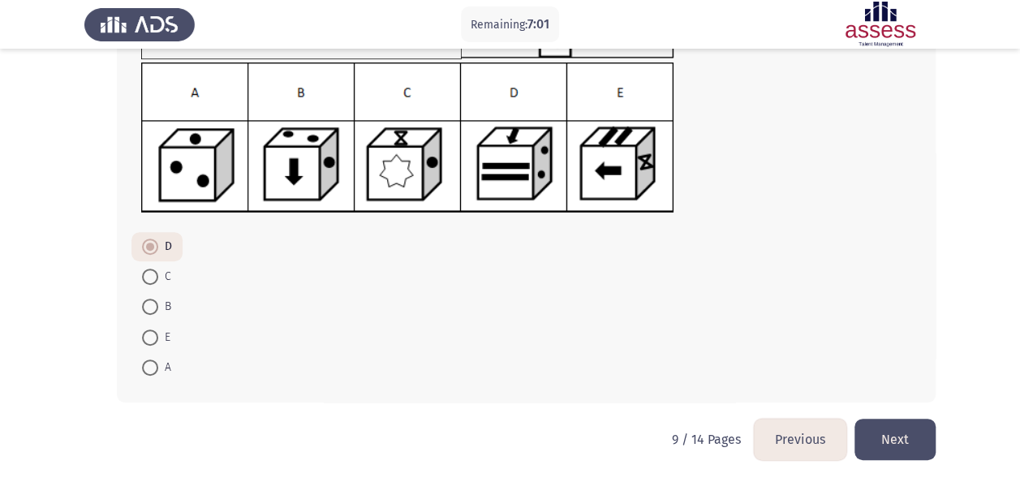
click at [880, 435] on button "Next" at bounding box center [894, 439] width 81 height 41
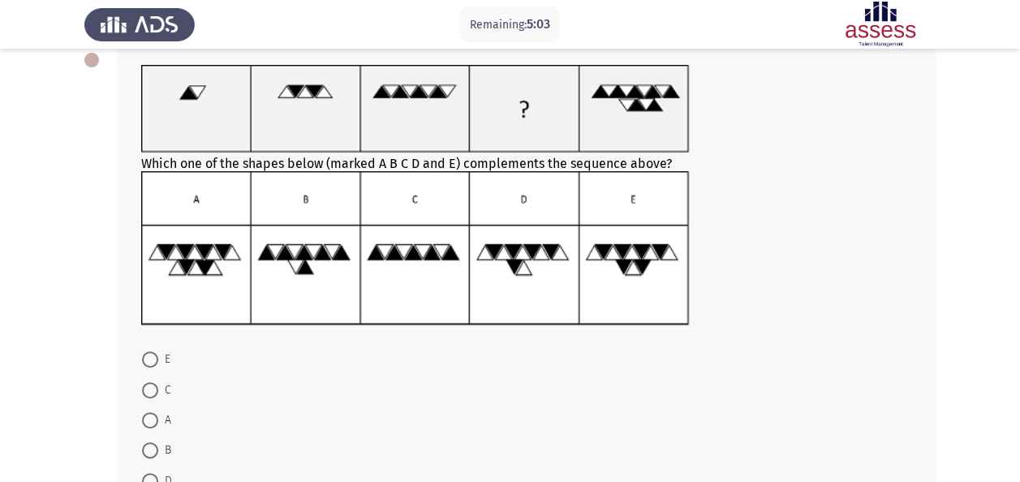
scroll to position [94, 0]
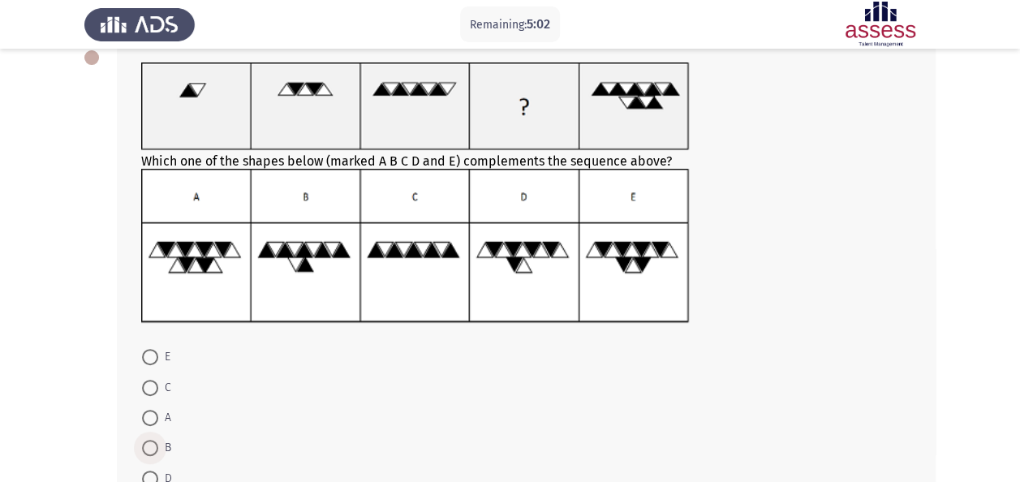
click at [144, 440] on span at bounding box center [150, 448] width 16 height 16
click at [144, 440] on input "B" at bounding box center [150, 448] width 16 height 16
radio input "true"
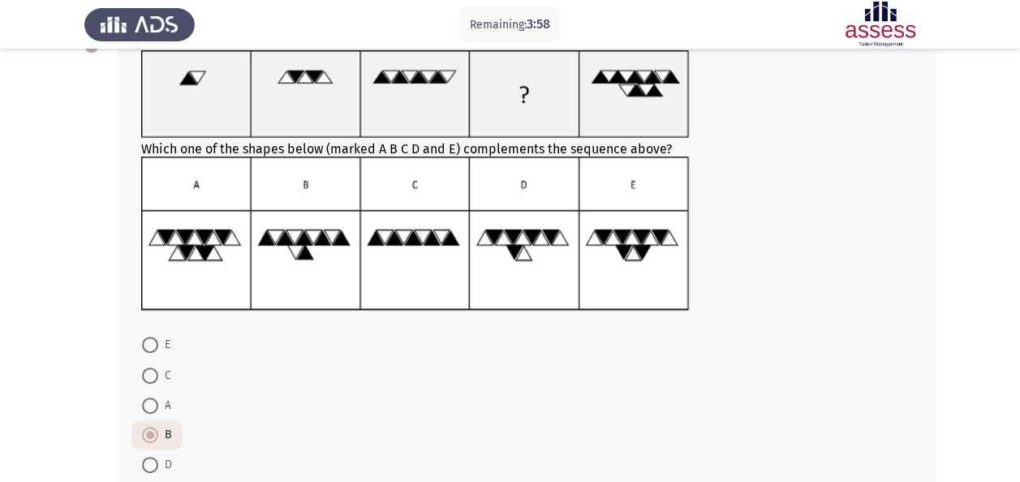
scroll to position [108, 0]
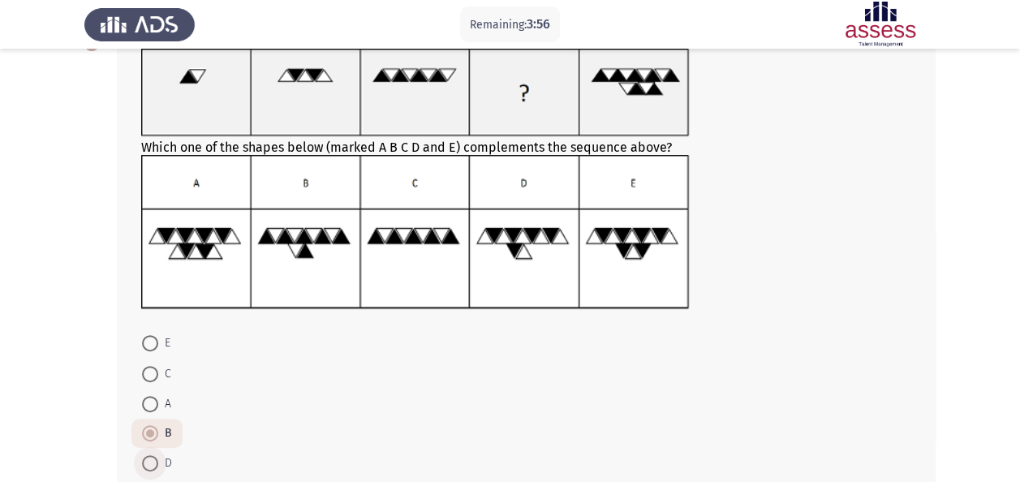
click at [149, 455] on span at bounding box center [150, 463] width 16 height 16
click at [149, 455] on input "D" at bounding box center [150, 463] width 16 height 16
radio input "true"
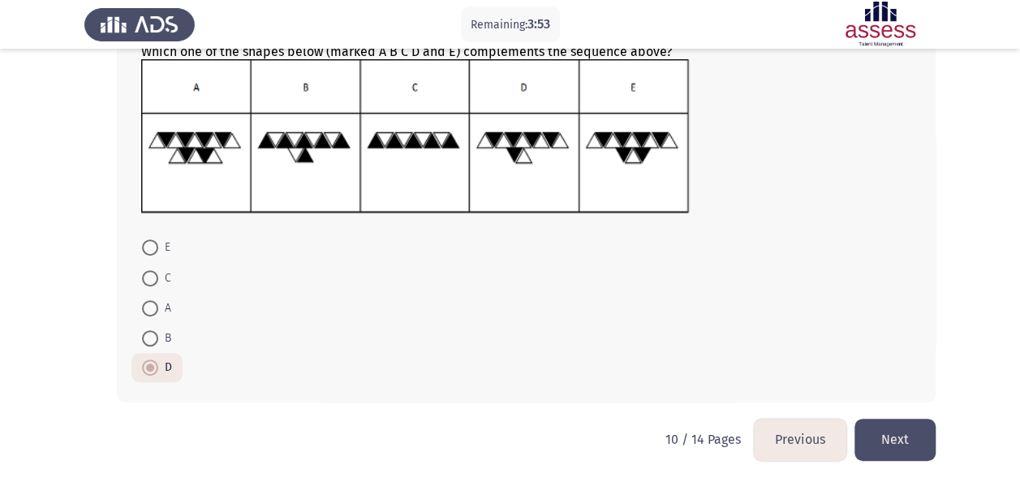
click at [928, 436] on button "Next" at bounding box center [894, 439] width 81 height 41
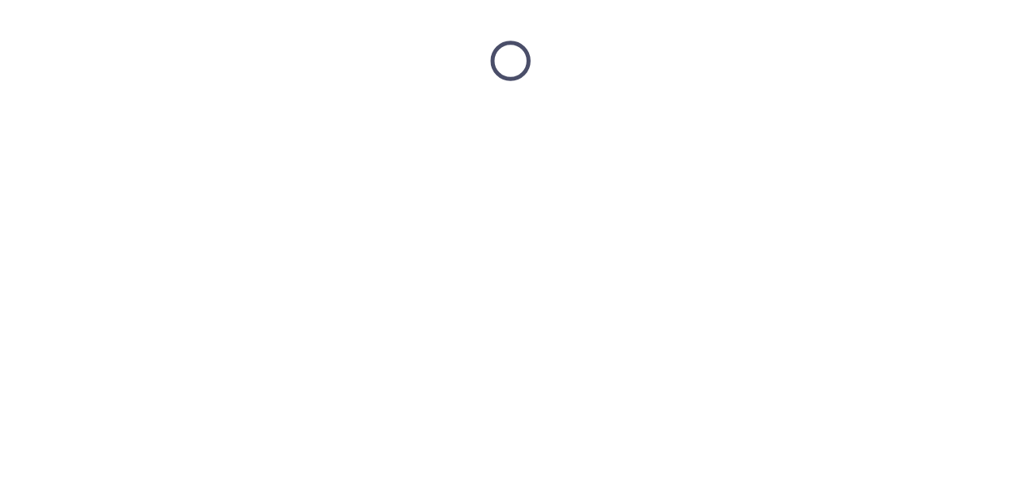
scroll to position [0, 0]
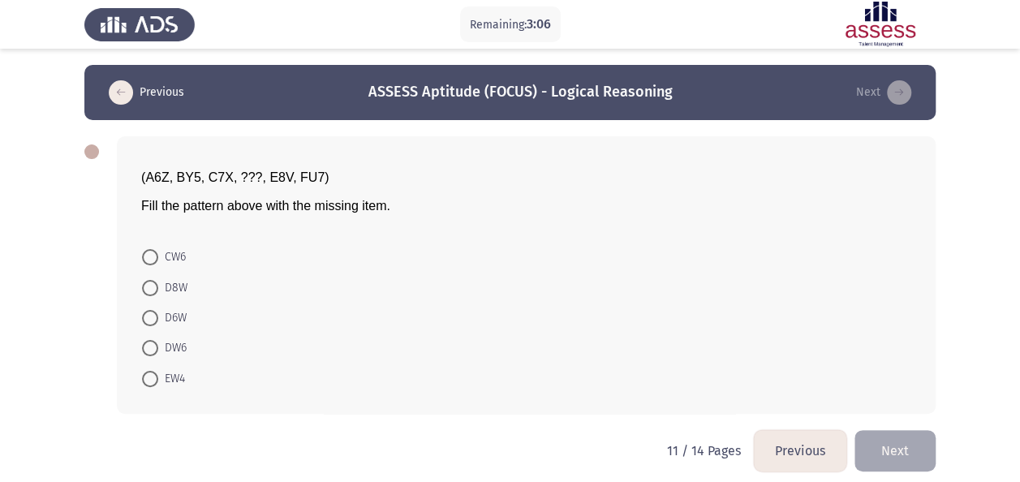
click at [185, 346] on span "DW6" at bounding box center [172, 347] width 28 height 19
click at [158, 346] on input "DW6" at bounding box center [150, 348] width 16 height 16
radio input "true"
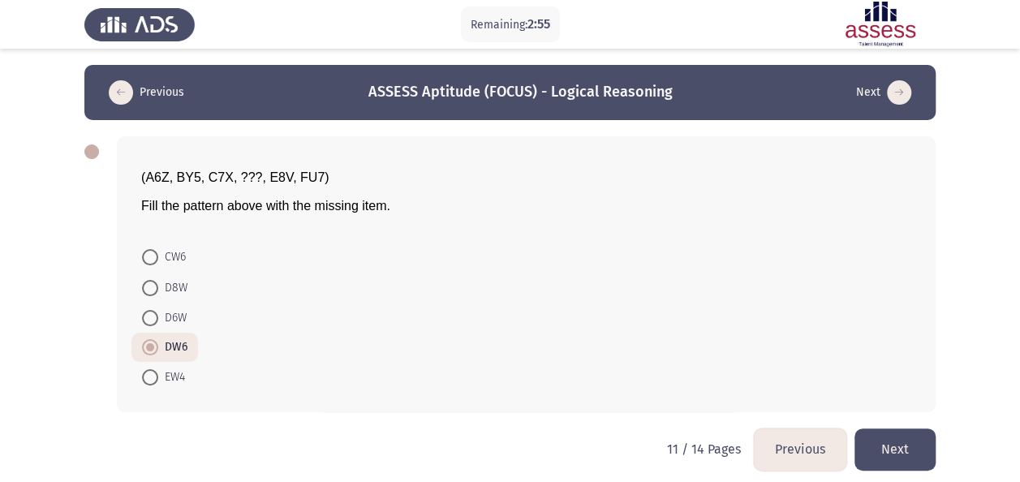
click at [918, 444] on button "Next" at bounding box center [894, 448] width 81 height 41
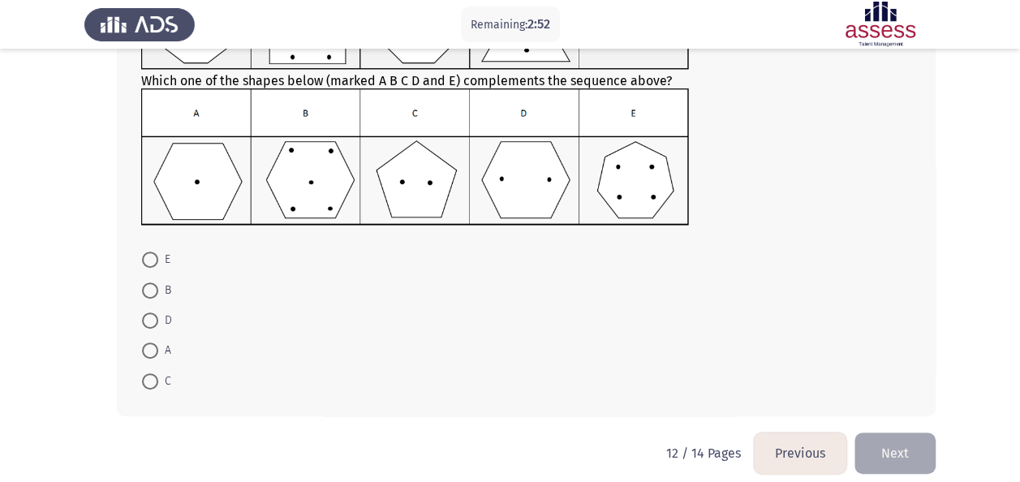
scroll to position [157, 0]
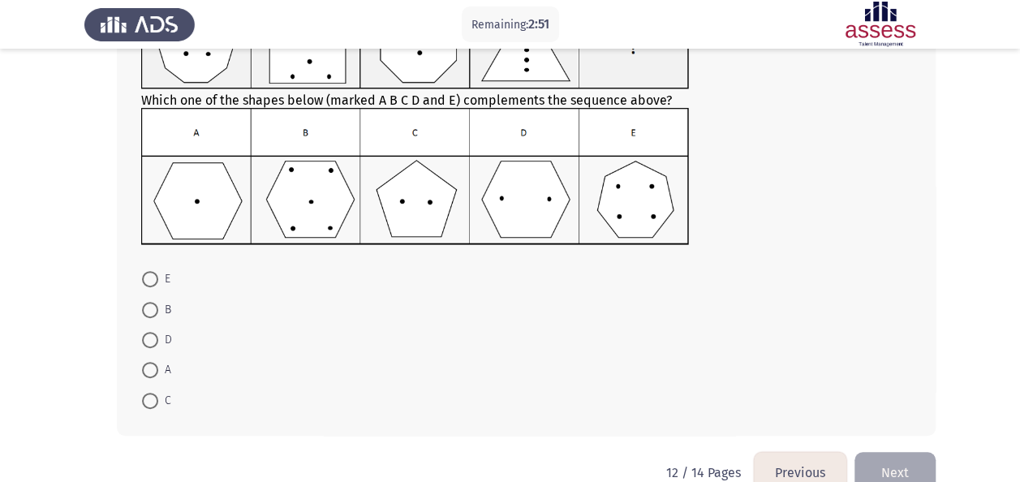
click at [781, 466] on button "Previous" at bounding box center [800, 472] width 92 height 41
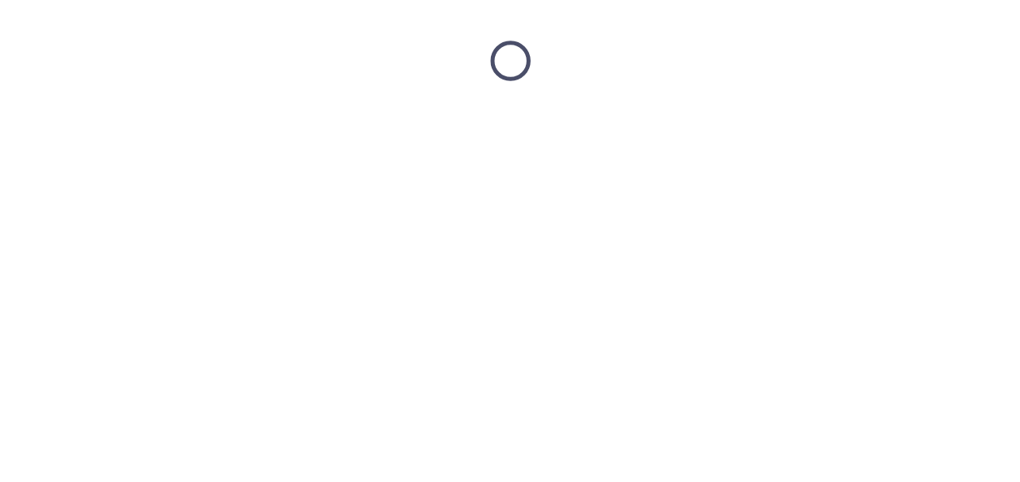
scroll to position [0, 0]
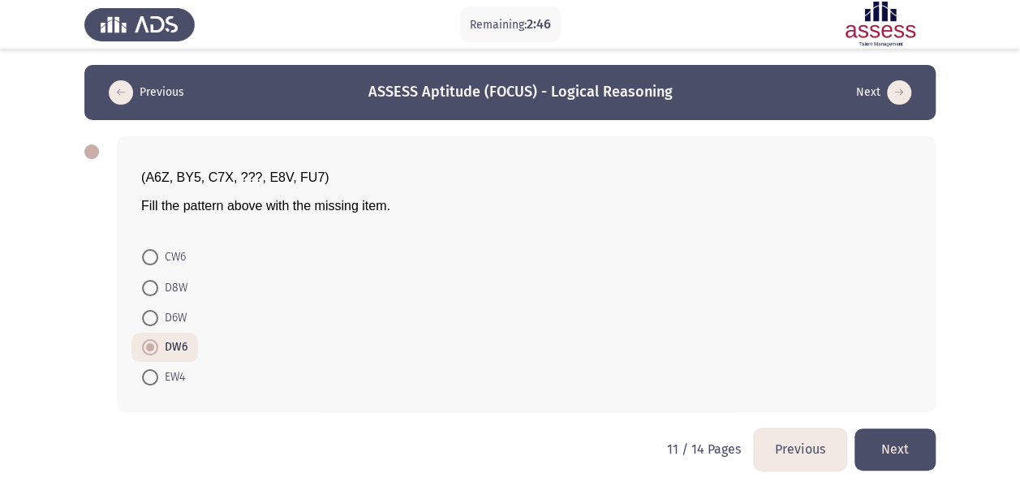
click at [874, 452] on button "Next" at bounding box center [894, 448] width 81 height 41
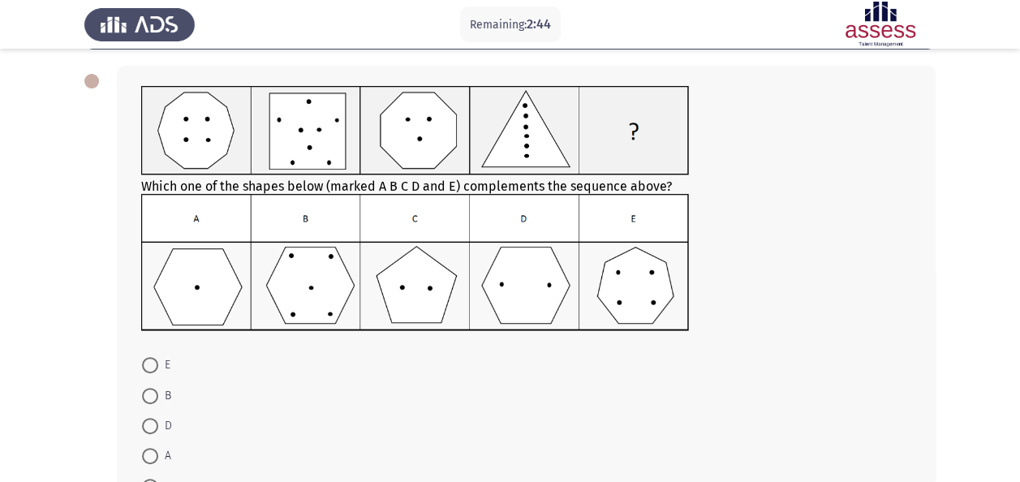
scroll to position [71, 0]
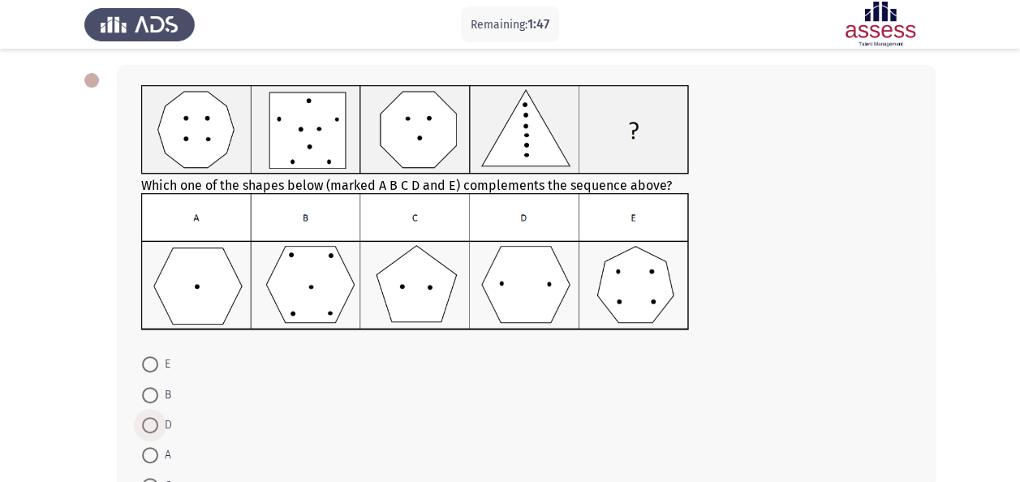
click at [148, 419] on span at bounding box center [150, 425] width 16 height 16
click at [148, 419] on input "D" at bounding box center [150, 425] width 16 height 16
radio input "true"
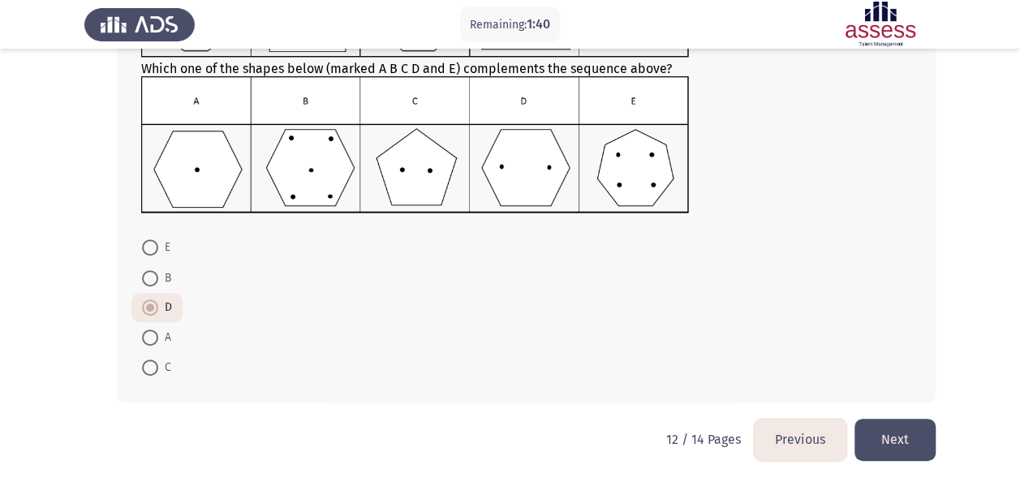
click at [901, 436] on button "Next" at bounding box center [894, 439] width 81 height 41
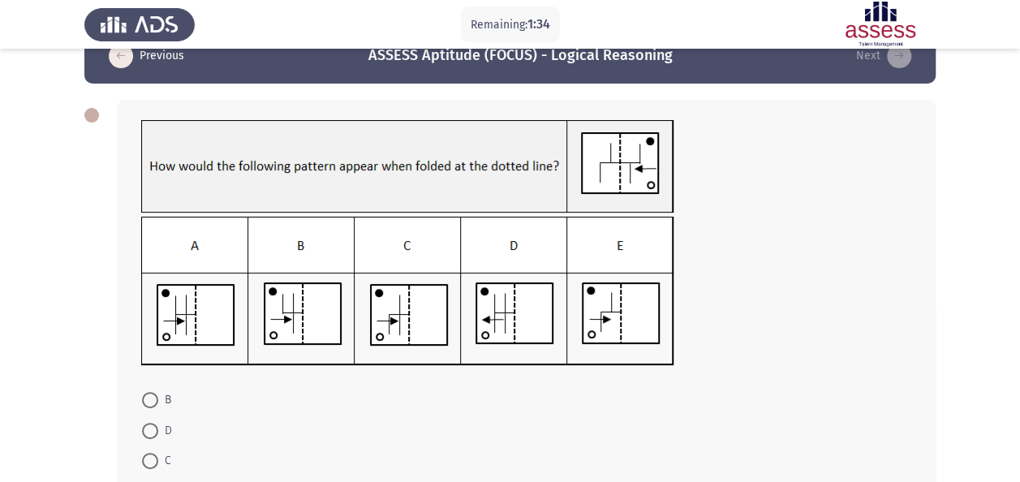
scroll to position [37, 0]
click at [364, 340] on img at bounding box center [407, 290] width 533 height 149
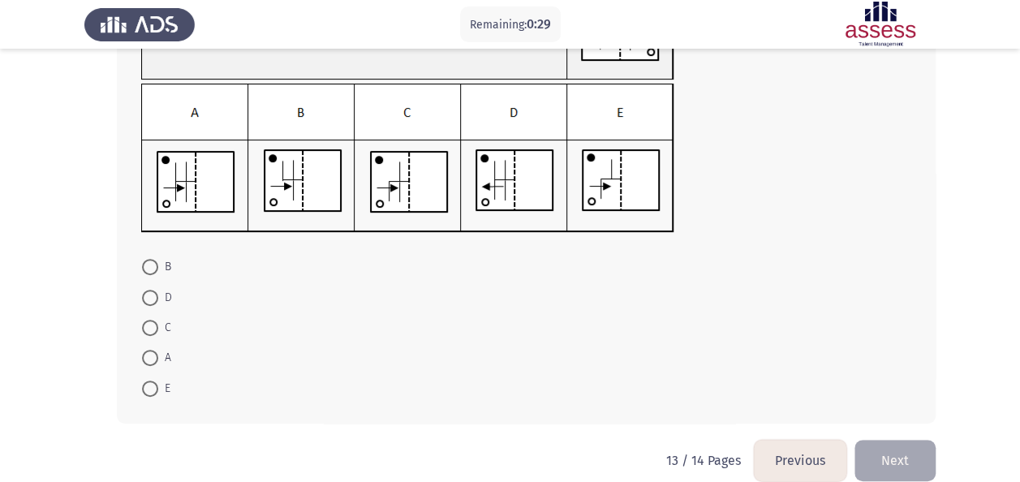
scroll to position [170, 0]
click at [149, 349] on span at bounding box center [150, 357] width 16 height 16
click at [149, 349] on input "A" at bounding box center [150, 357] width 16 height 16
radio input "true"
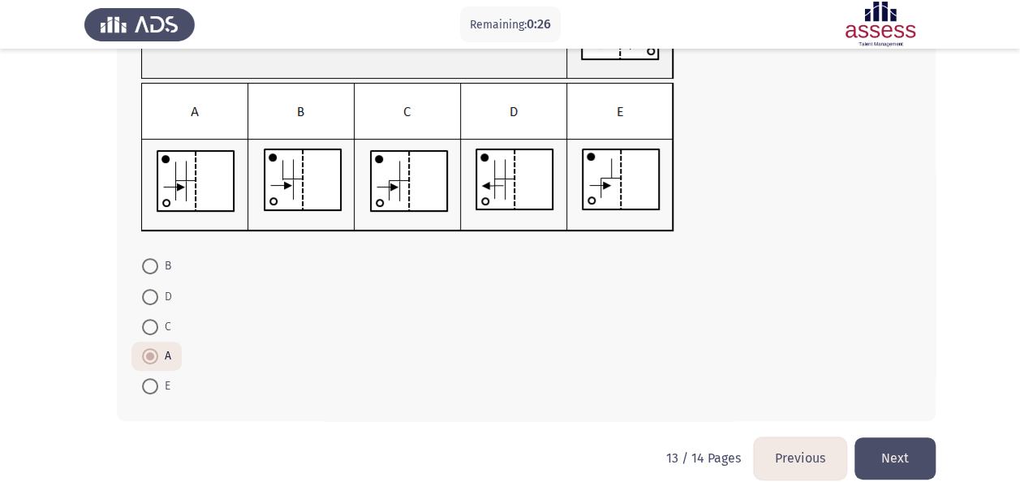
click at [904, 451] on button "Next" at bounding box center [894, 457] width 81 height 41
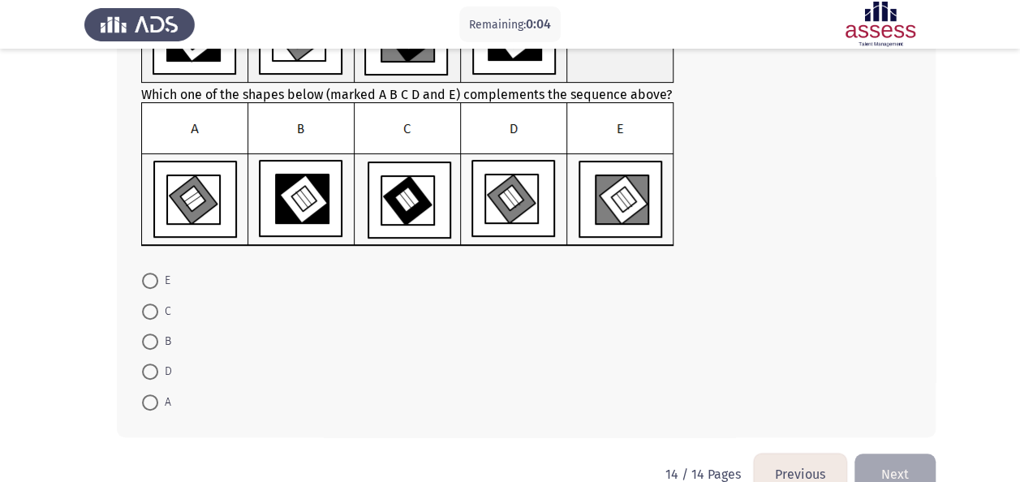
scroll to position [169, 0]
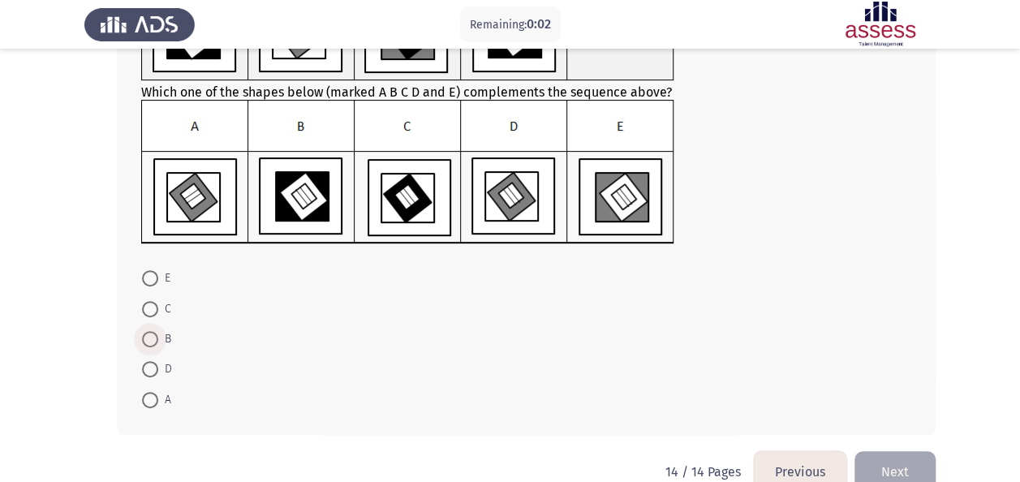
click at [153, 336] on span at bounding box center [150, 339] width 16 height 16
click at [153, 336] on input "B" at bounding box center [150, 339] width 16 height 16
radio input "true"
click at [151, 363] on span at bounding box center [150, 368] width 16 height 16
click at [151, 363] on input "D" at bounding box center [150, 368] width 16 height 16
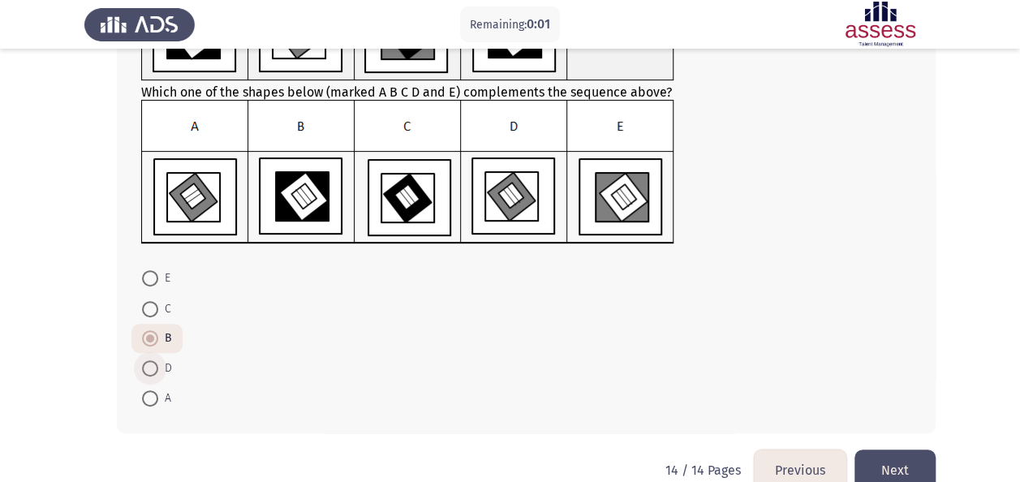
radio input "true"
click at [158, 399] on span "A" at bounding box center [164, 398] width 13 height 19
click at [158, 399] on input "A" at bounding box center [150, 398] width 16 height 16
radio input "true"
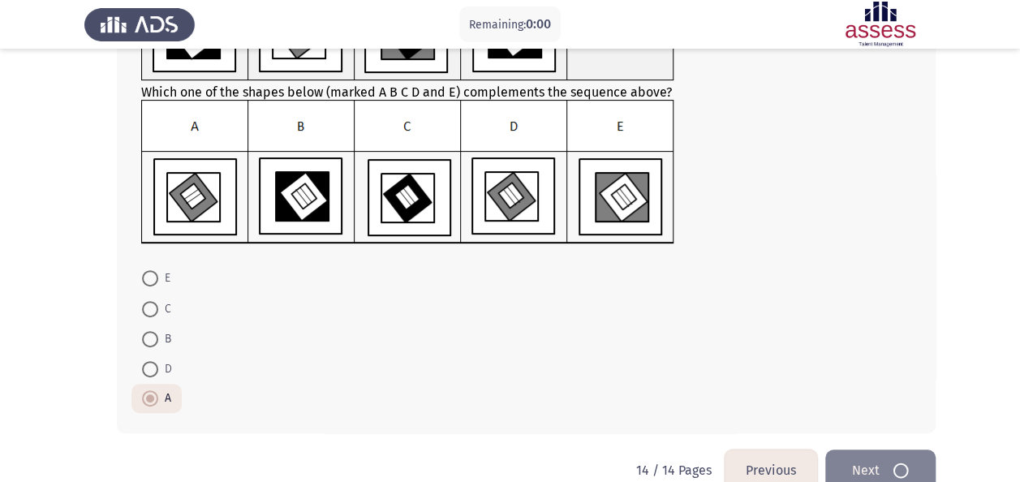
scroll to position [0, 0]
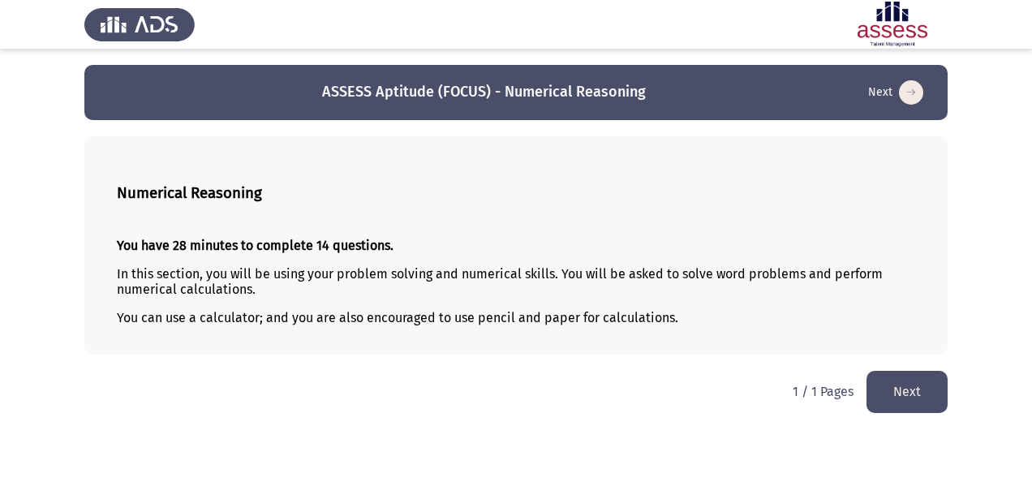
click at [891, 396] on button "Next" at bounding box center [906, 391] width 81 height 41
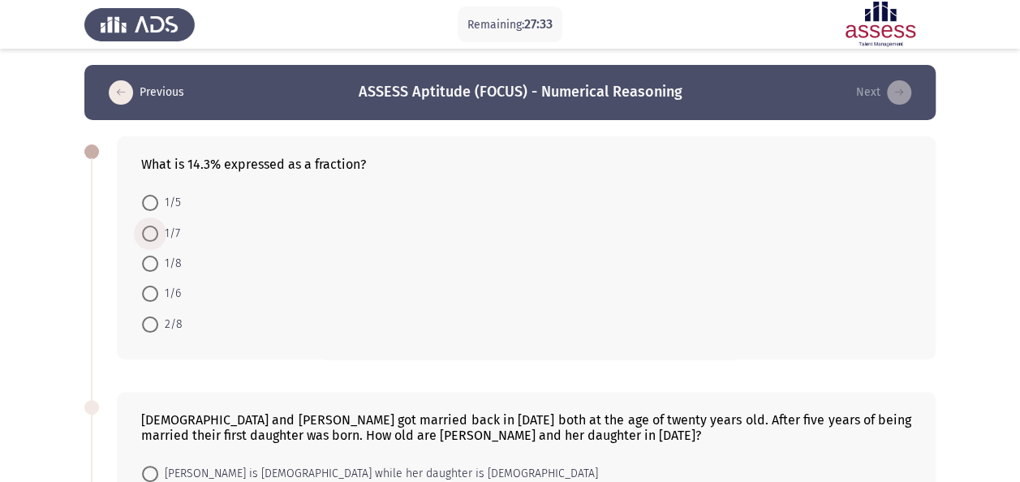
click at [148, 240] on span at bounding box center [150, 234] width 16 height 16
click at [148, 240] on input "1/7" at bounding box center [150, 234] width 16 height 16
radio input "true"
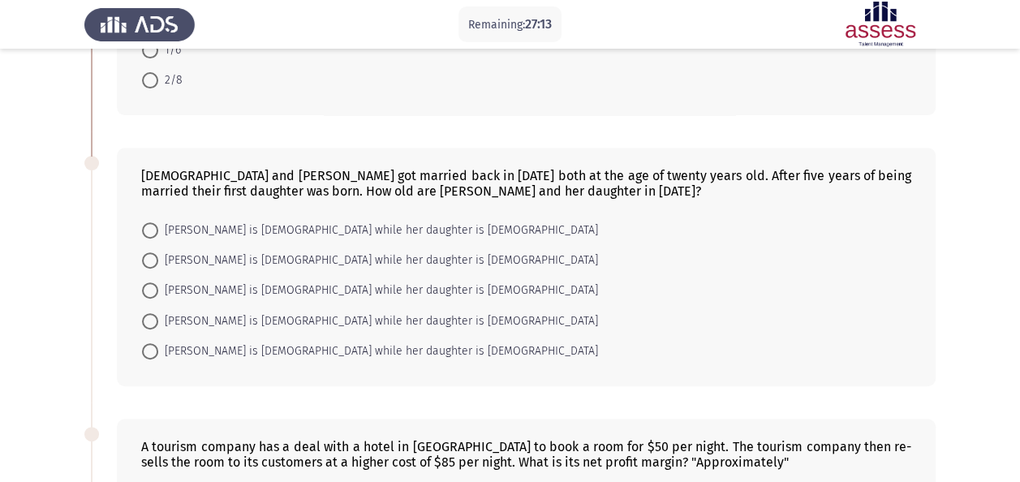
scroll to position [243, 0]
click at [257, 324] on span "[PERSON_NAME] is [DEMOGRAPHIC_DATA] while her daughter is [DEMOGRAPHIC_DATA]" at bounding box center [378, 320] width 440 height 19
click at [158, 324] on input "[PERSON_NAME] is [DEMOGRAPHIC_DATA] while her daughter is [DEMOGRAPHIC_DATA]" at bounding box center [150, 320] width 16 height 16
radio input "true"
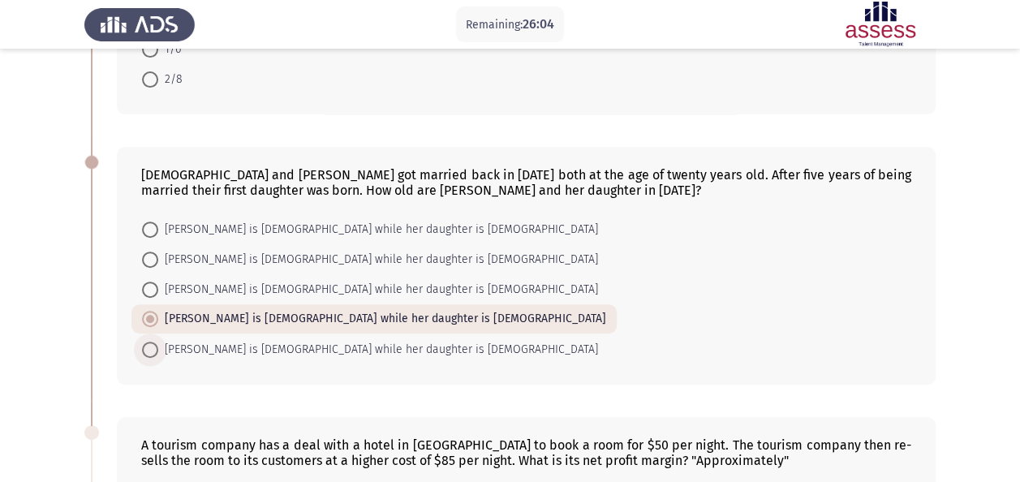
click at [238, 353] on span "[PERSON_NAME] is [DEMOGRAPHIC_DATA] while her daughter is [DEMOGRAPHIC_DATA]" at bounding box center [378, 349] width 440 height 19
click at [158, 353] on input "[PERSON_NAME] is [DEMOGRAPHIC_DATA] while her daughter is [DEMOGRAPHIC_DATA]" at bounding box center [150, 350] width 16 height 16
radio input "true"
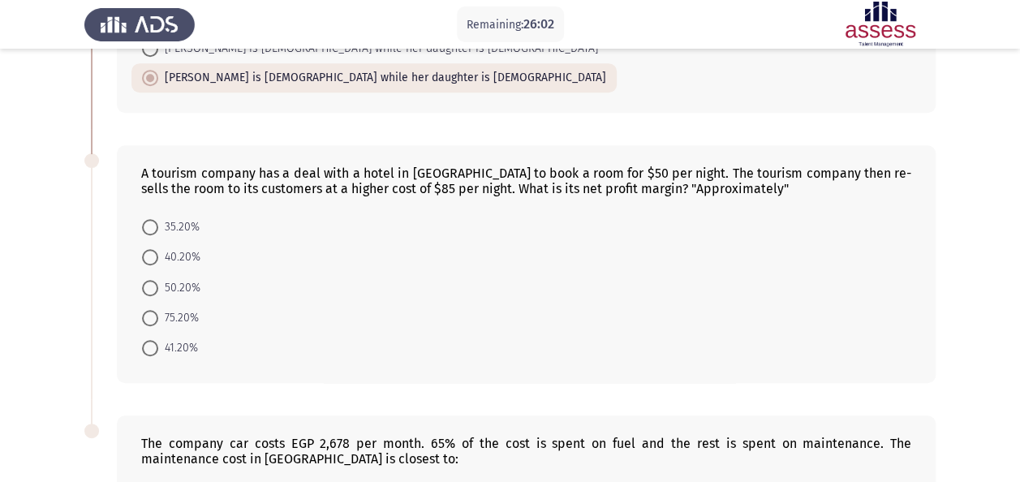
scroll to position [516, 0]
click at [170, 219] on span "35.20%" at bounding box center [178, 226] width 41 height 19
click at [158, 219] on input "35.20%" at bounding box center [150, 226] width 16 height 16
radio input "true"
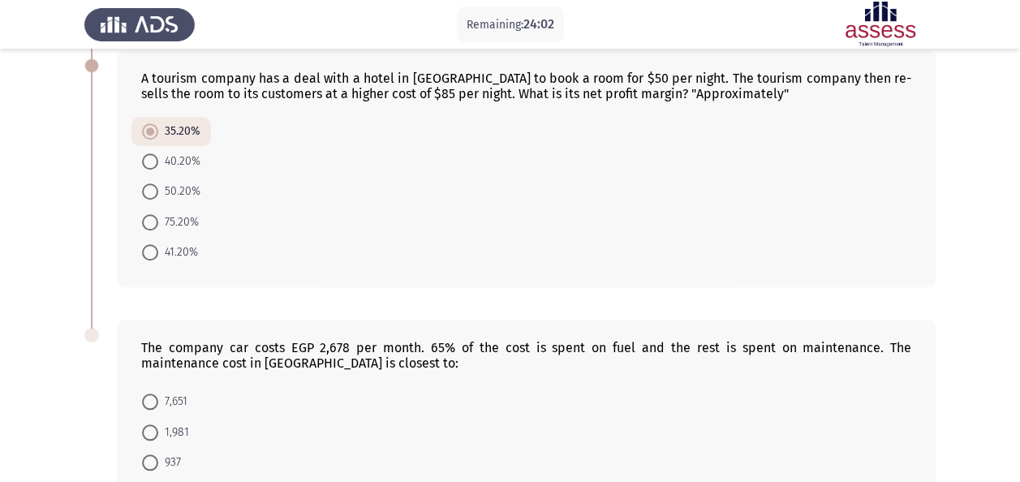
scroll to position [612, 0]
click at [156, 243] on span at bounding box center [150, 251] width 16 height 16
click at [156, 243] on input "41.20%" at bounding box center [150, 251] width 16 height 16
radio input "true"
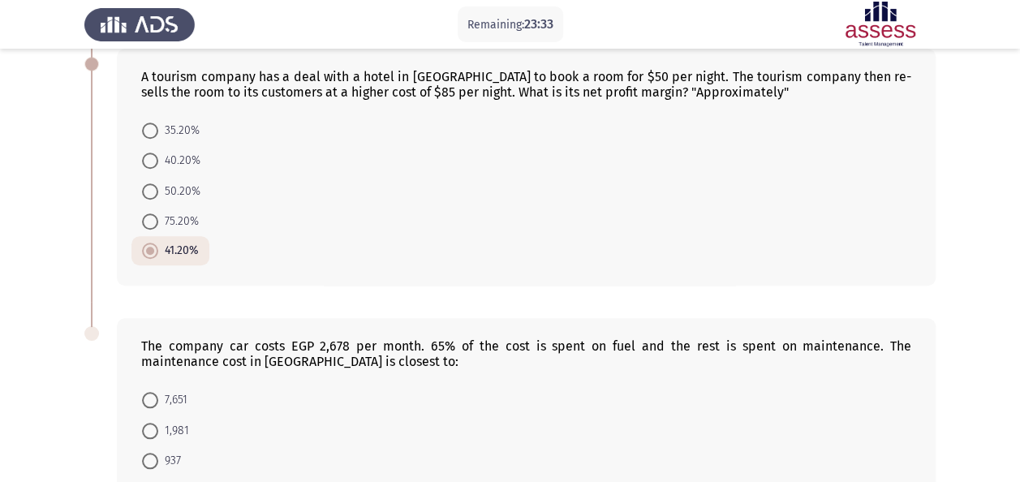
scroll to position [760, 0]
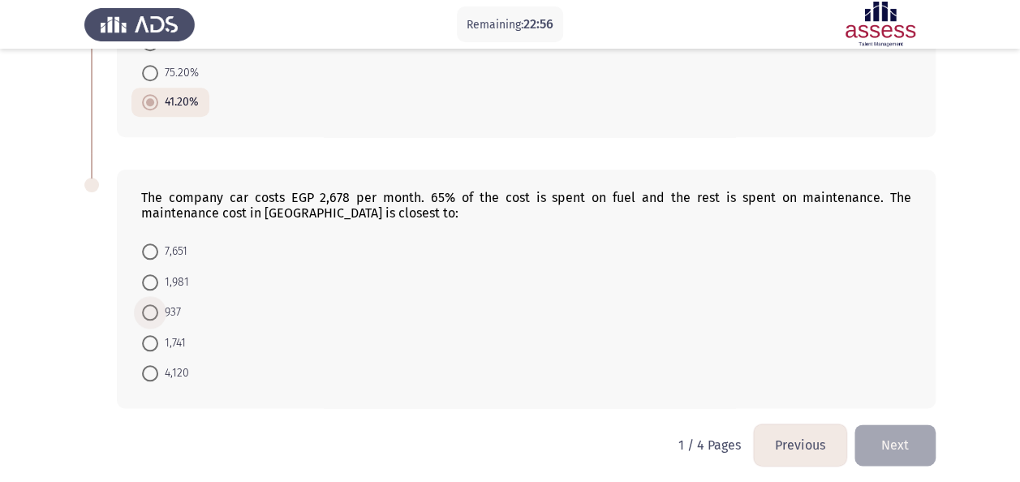
click at [152, 308] on span at bounding box center [150, 312] width 16 height 16
click at [152, 308] on input "937" at bounding box center [150, 312] width 16 height 16
radio input "true"
click at [910, 443] on button "Next" at bounding box center [894, 444] width 81 height 41
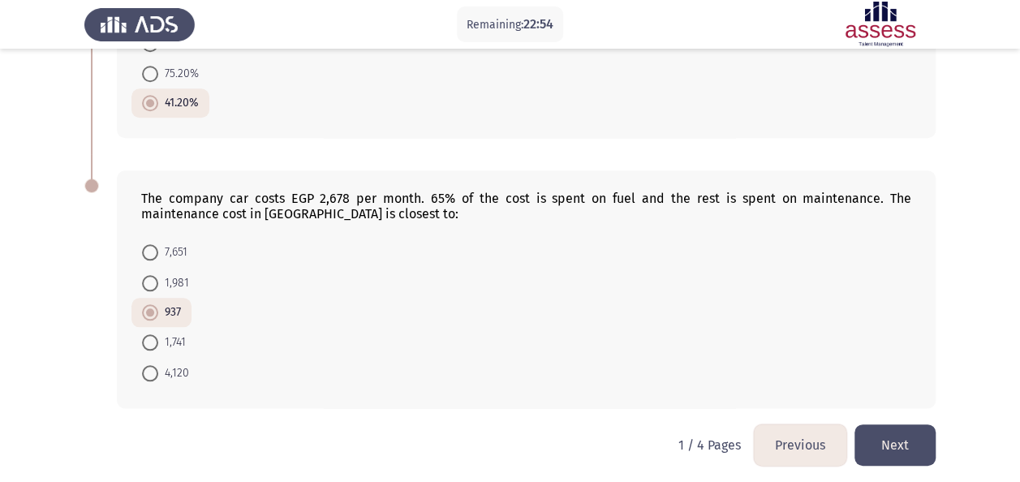
scroll to position [0, 0]
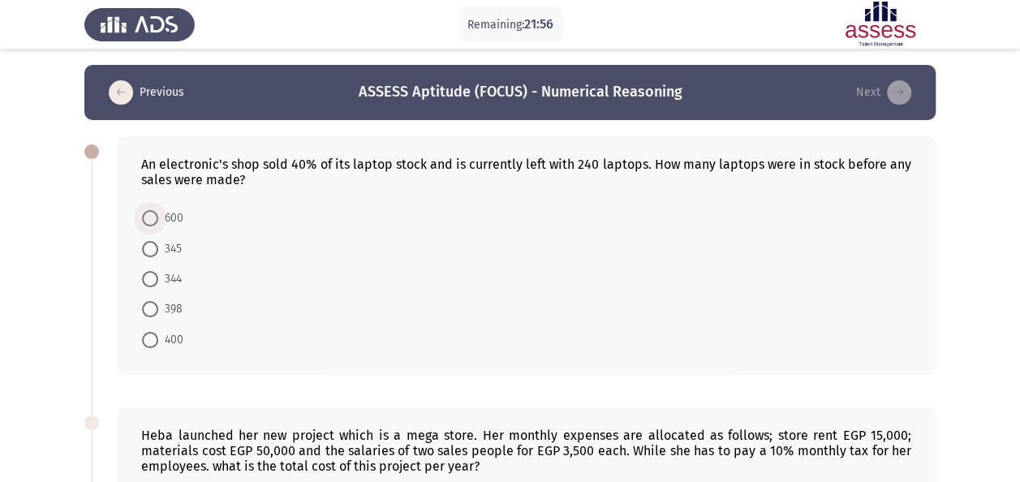
click at [153, 216] on span at bounding box center [150, 218] width 16 height 16
click at [153, 216] on input "600" at bounding box center [150, 218] width 16 height 16
radio input "true"
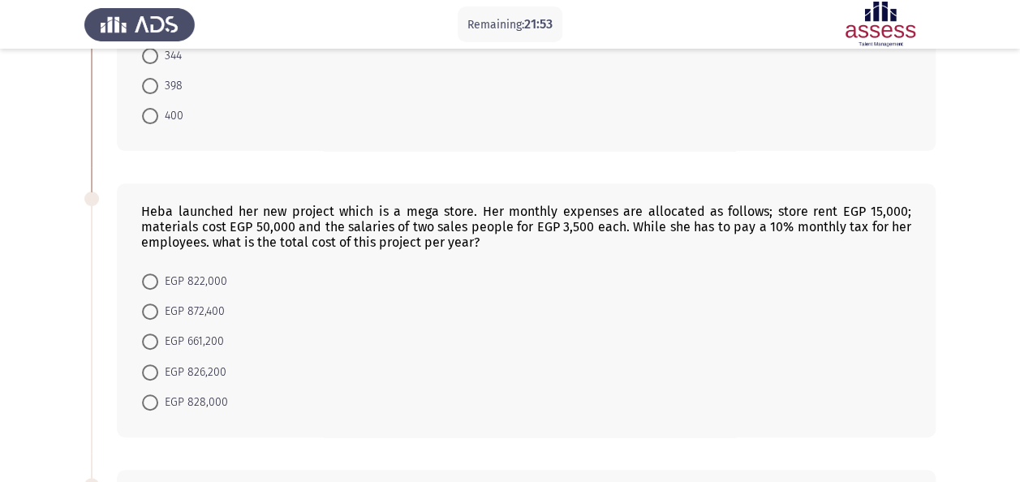
scroll to position [229, 0]
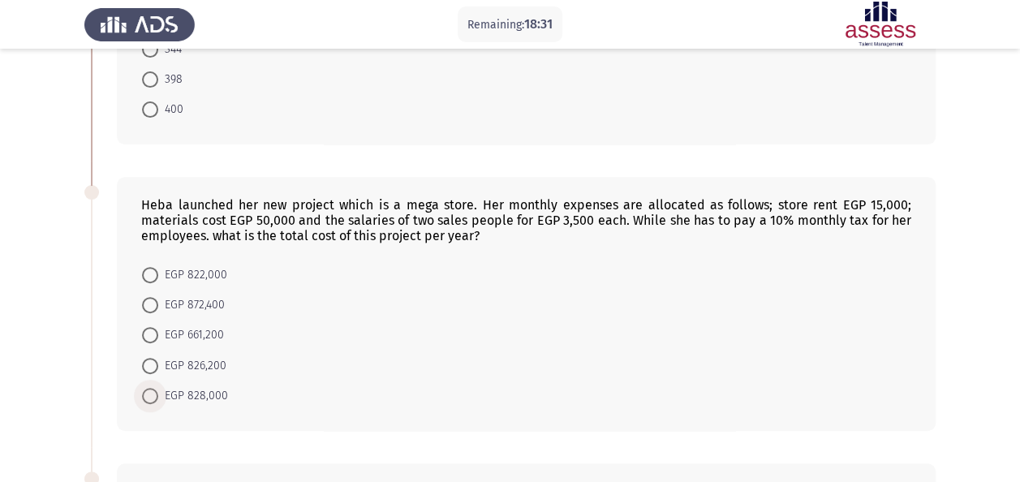
click at [197, 397] on span "EGP 828,000" at bounding box center [193, 395] width 70 height 19
click at [158, 397] on input "EGP 828,000" at bounding box center [150, 396] width 16 height 16
radio input "true"
click at [208, 360] on span "EGP 826,200" at bounding box center [192, 365] width 68 height 19
click at [158, 360] on input "EGP 826,200" at bounding box center [150, 366] width 16 height 16
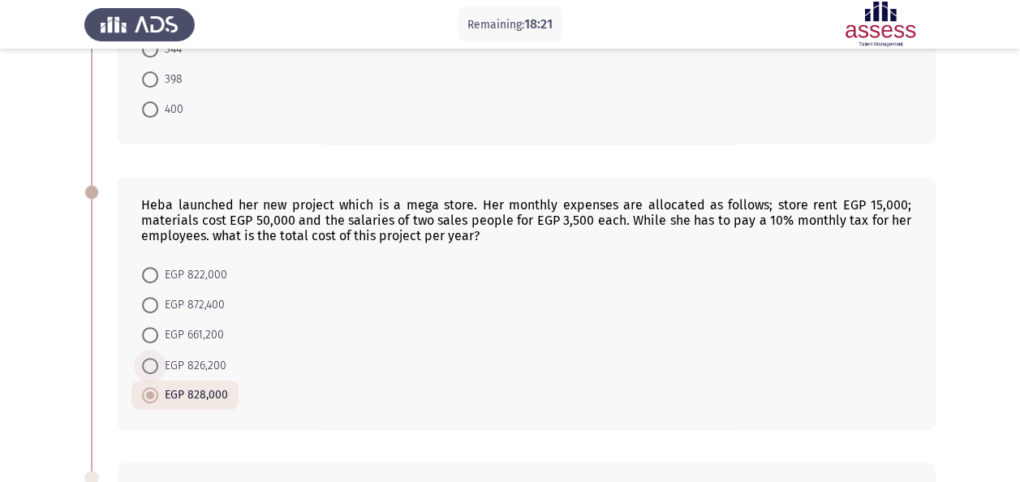
radio input "true"
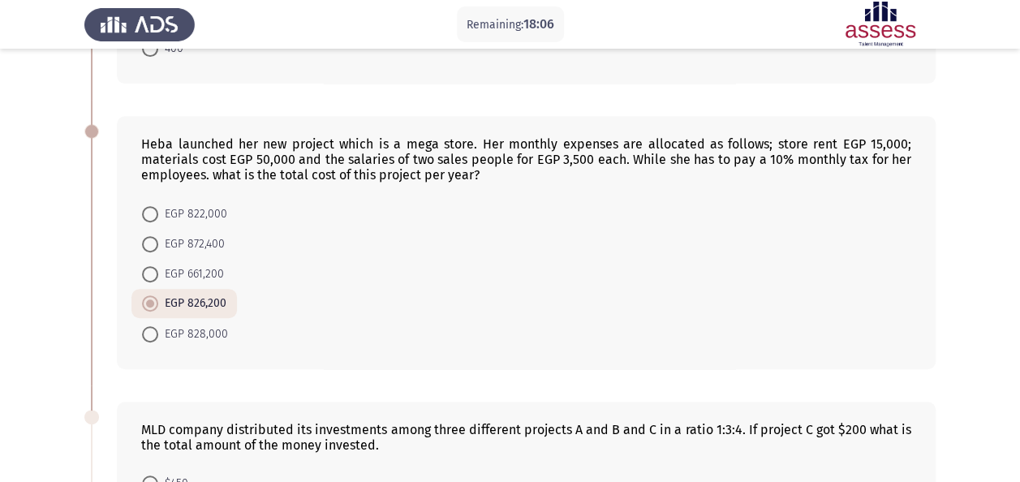
scroll to position [286, 0]
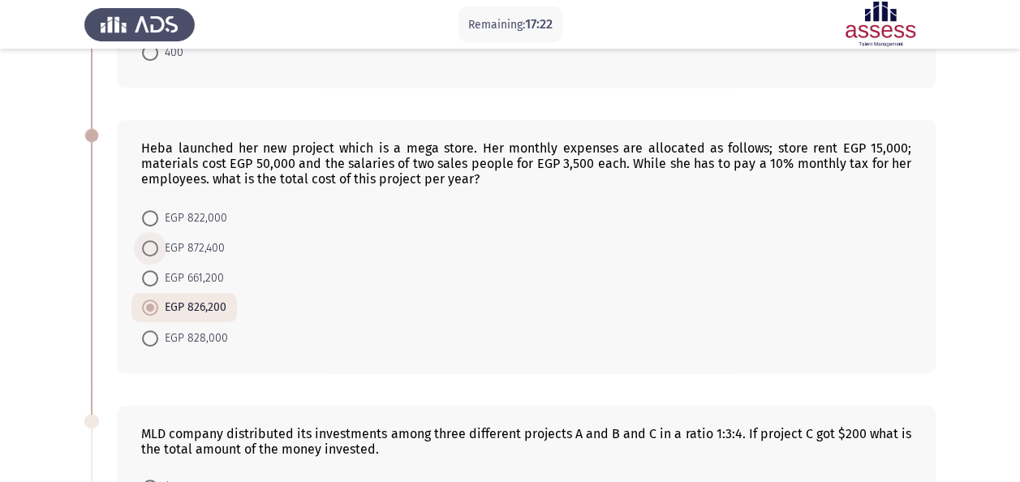
click at [212, 249] on span "EGP 872,400" at bounding box center [191, 247] width 67 height 19
click at [158, 249] on input "EGP 872,400" at bounding box center [150, 248] width 16 height 16
radio input "true"
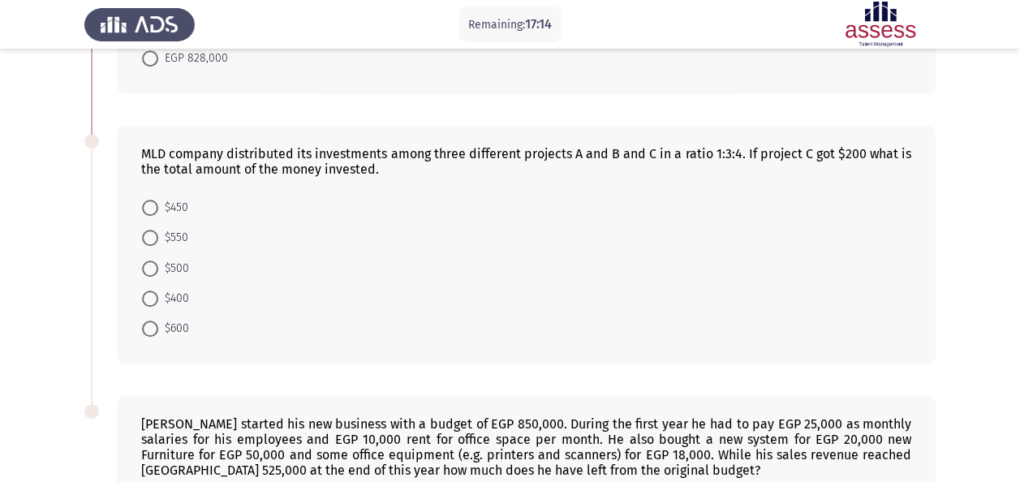
scroll to position [564, 0]
click at [149, 300] on span at bounding box center [150, 300] width 16 height 16
click at [149, 300] on input "$400" at bounding box center [150, 300] width 16 height 16
radio input "true"
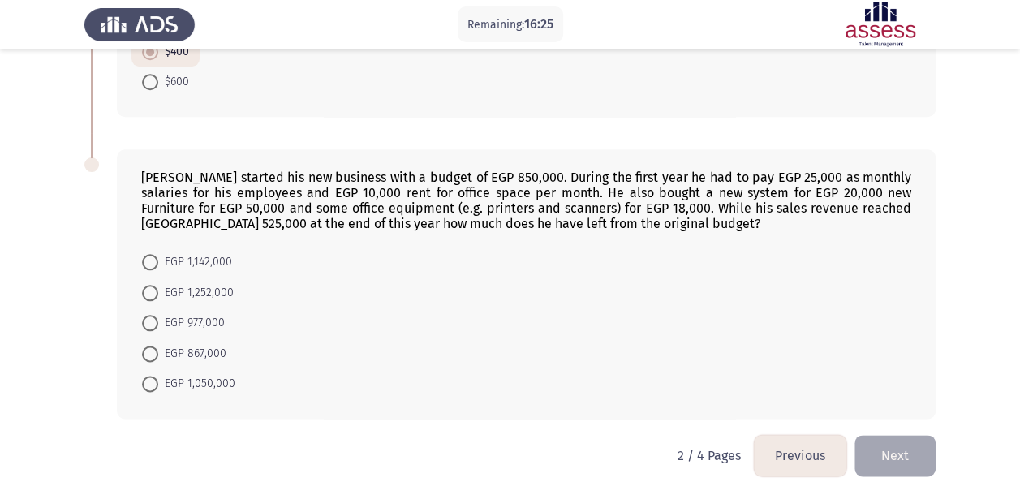
scroll to position [814, 0]
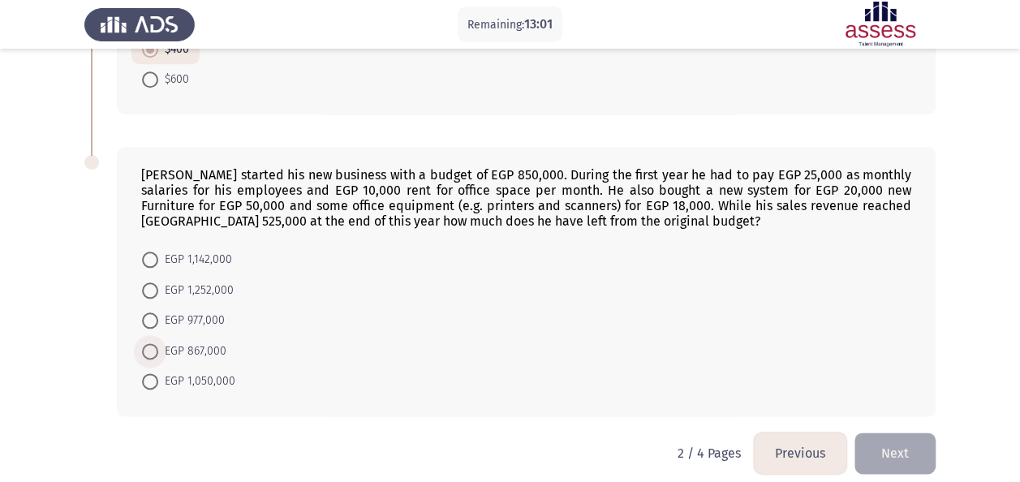
click at [195, 342] on span "EGP 867,000" at bounding box center [192, 351] width 68 height 19
click at [158, 343] on input "EGP 867,000" at bounding box center [150, 351] width 16 height 16
radio input "true"
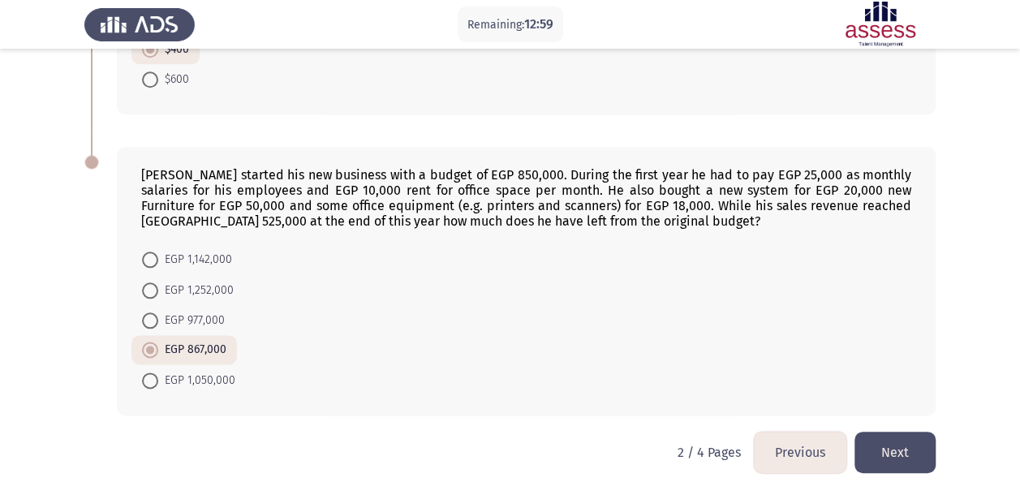
click at [886, 432] on button "Next" at bounding box center [894, 452] width 81 height 41
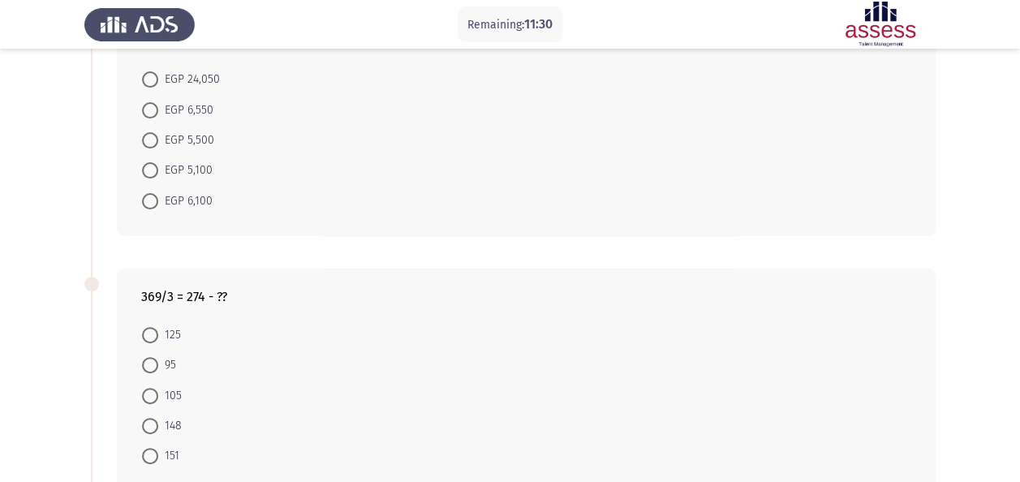
scroll to position [142, 0]
click at [149, 456] on span at bounding box center [150, 453] width 16 height 16
click at [149, 456] on input "151" at bounding box center [150, 453] width 16 height 16
radio input "true"
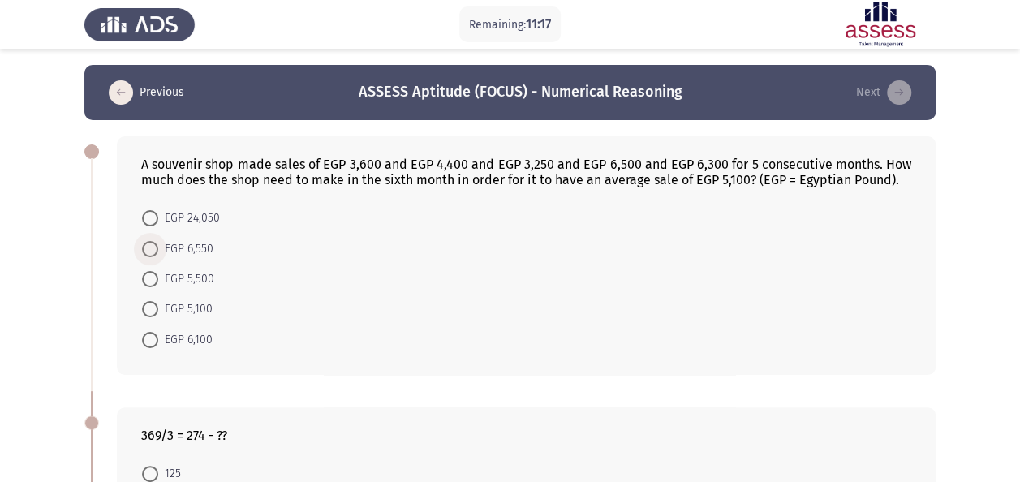
click at [200, 250] on span "EGP 6,550" at bounding box center [185, 248] width 55 height 19
click at [158, 250] on input "EGP 6,550" at bounding box center [150, 249] width 16 height 16
radio input "true"
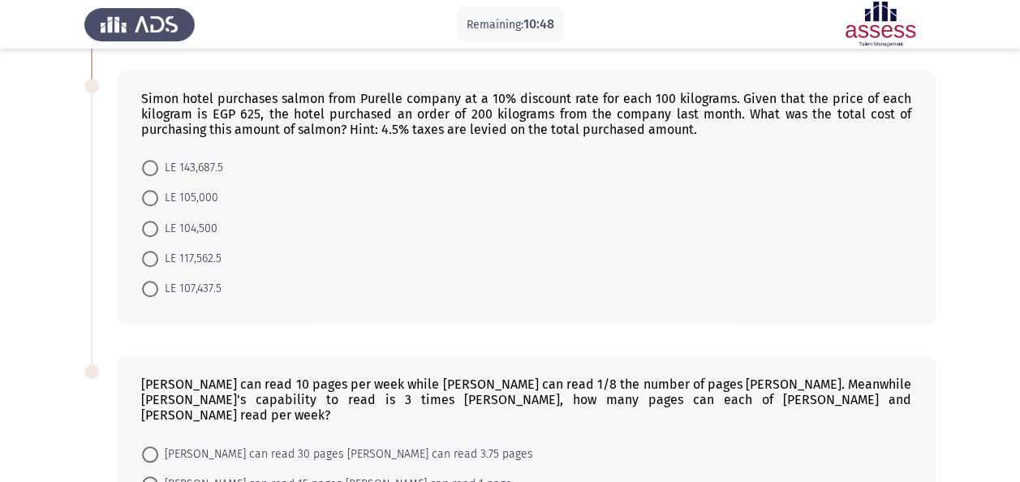
scroll to position [587, 0]
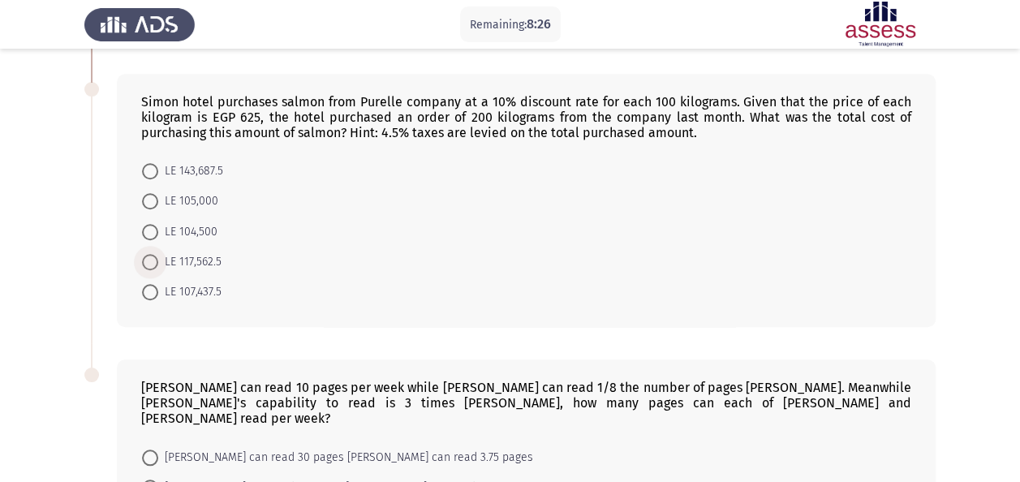
click at [161, 252] on span "LE 117,562.5" at bounding box center [189, 261] width 63 height 19
click at [158, 254] on input "LE 117,562.5" at bounding box center [150, 262] width 16 height 16
radio input "true"
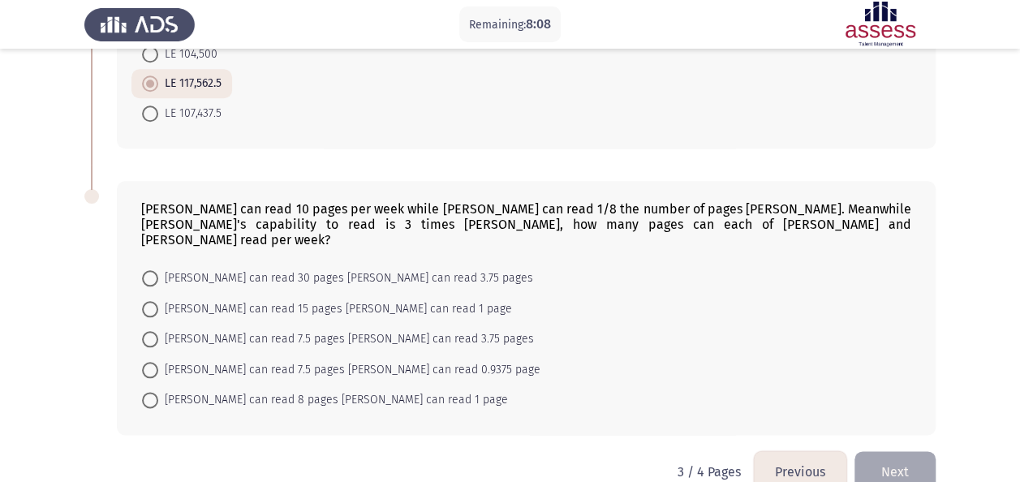
scroll to position [776, 0]
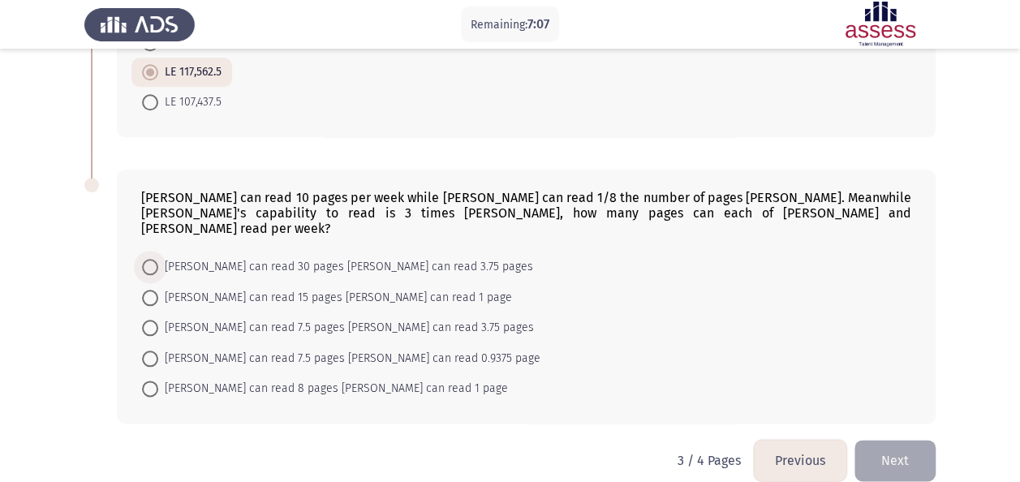
click at [256, 257] on span "[PERSON_NAME] can read 30 pages [PERSON_NAME] can read 3.75 pages" at bounding box center [345, 266] width 375 height 19
click at [158, 259] on input "[PERSON_NAME] can read 30 pages [PERSON_NAME] can read 3.75 pages" at bounding box center [150, 267] width 16 height 16
radio input "true"
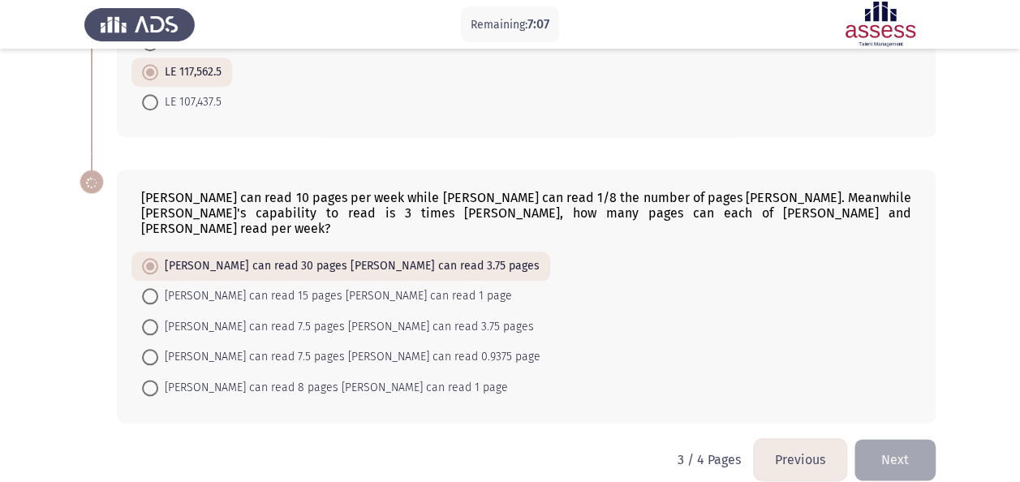
scroll to position [774, 0]
click at [895, 440] on button "Next" at bounding box center [894, 460] width 81 height 41
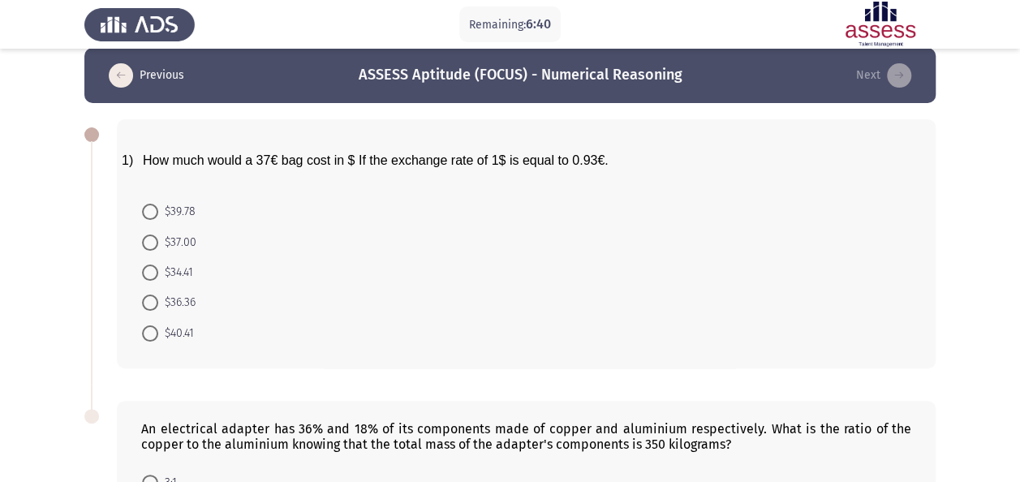
scroll to position [15, 0]
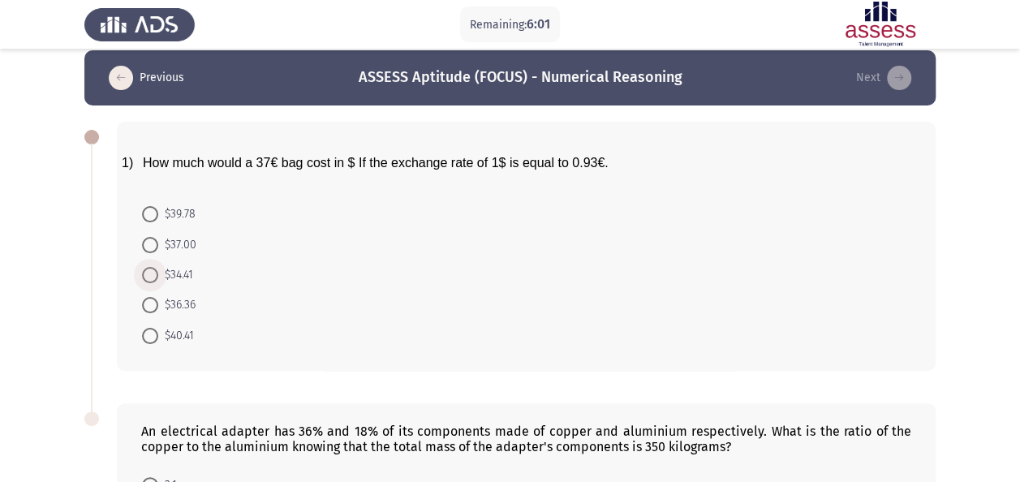
click at [166, 269] on span "$34.41" at bounding box center [175, 274] width 35 height 19
click at [158, 269] on input "$34.41" at bounding box center [150, 275] width 16 height 16
radio input "true"
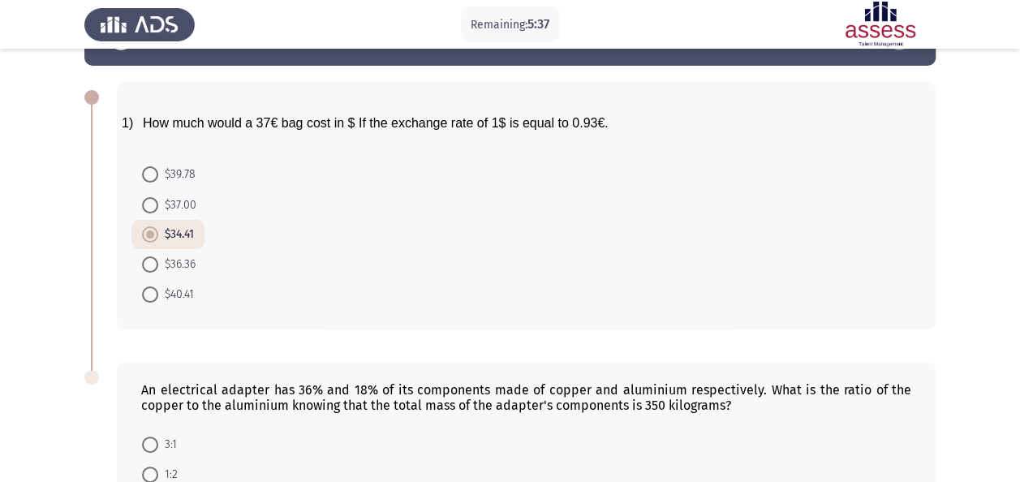
scroll to position [53, 0]
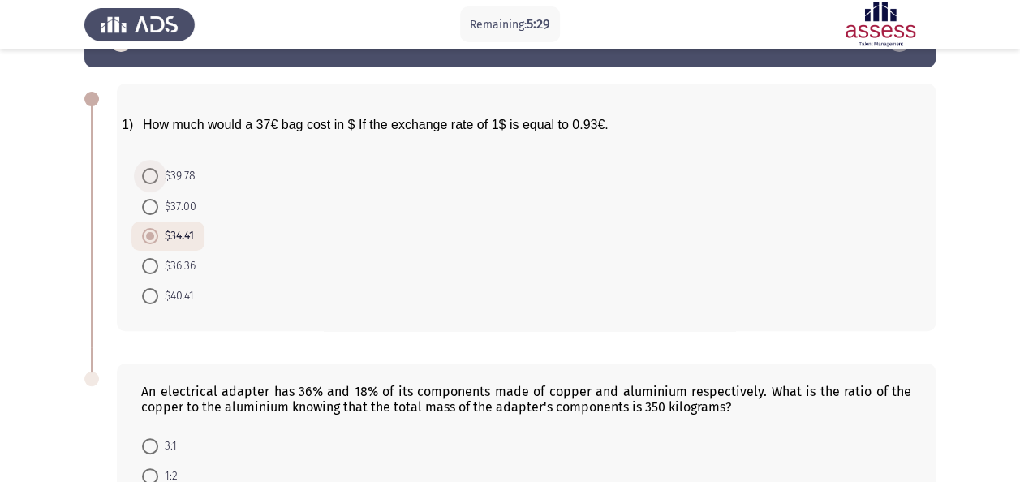
click at [165, 178] on span "$39.78" at bounding box center [176, 175] width 37 height 19
click at [158, 178] on input "$39.78" at bounding box center [150, 176] width 16 height 16
radio input "true"
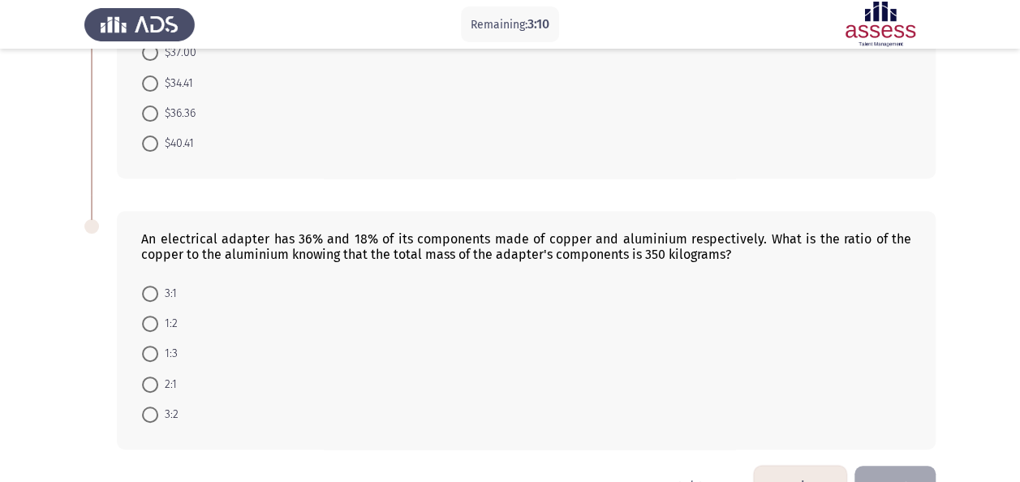
scroll to position [250, 0]
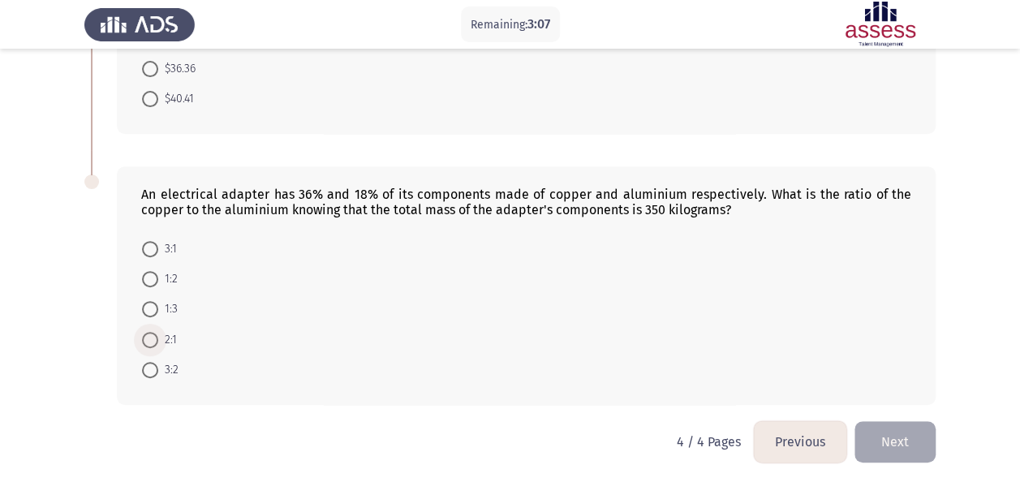
click at [151, 334] on span at bounding box center [150, 340] width 16 height 16
click at [151, 334] on input "2:1" at bounding box center [150, 340] width 16 height 16
radio input "true"
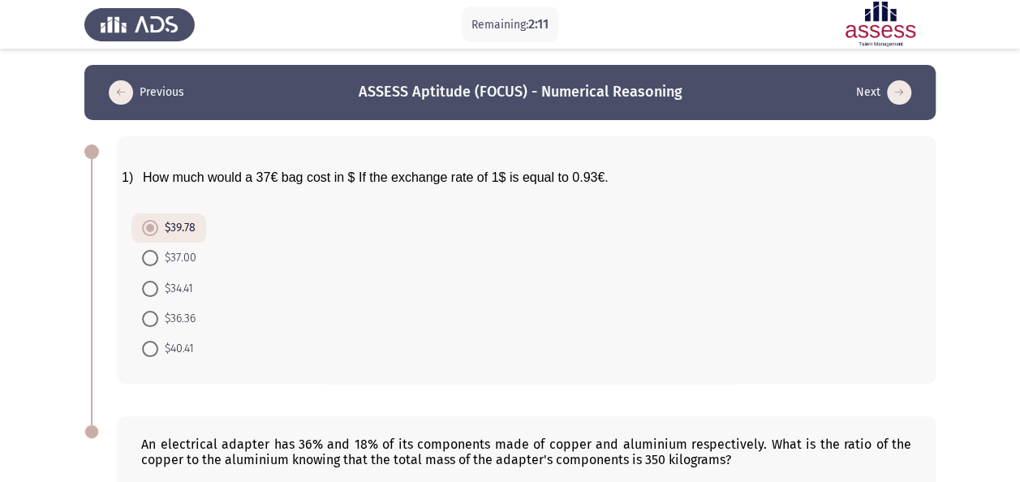
click at [113, 88] on icon "load previous page" at bounding box center [121, 92] width 24 height 24
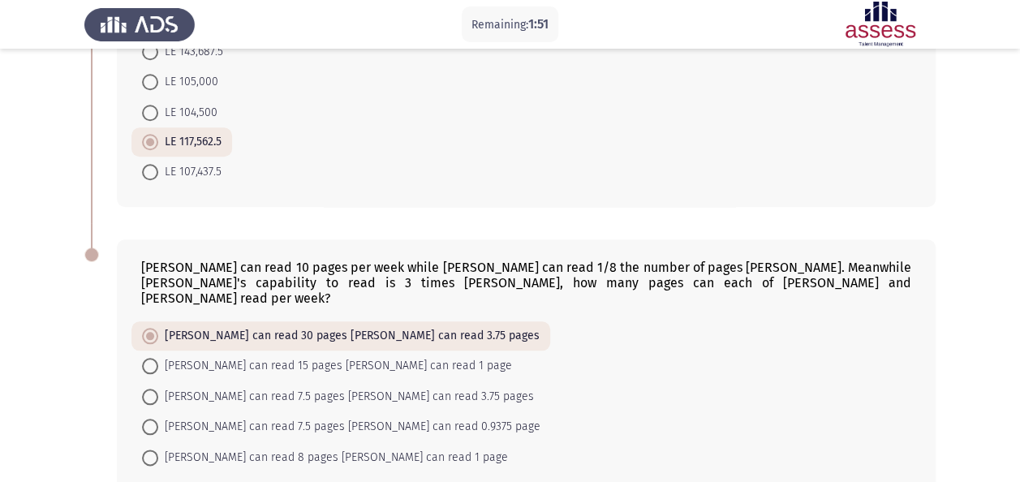
scroll to position [774, 0]
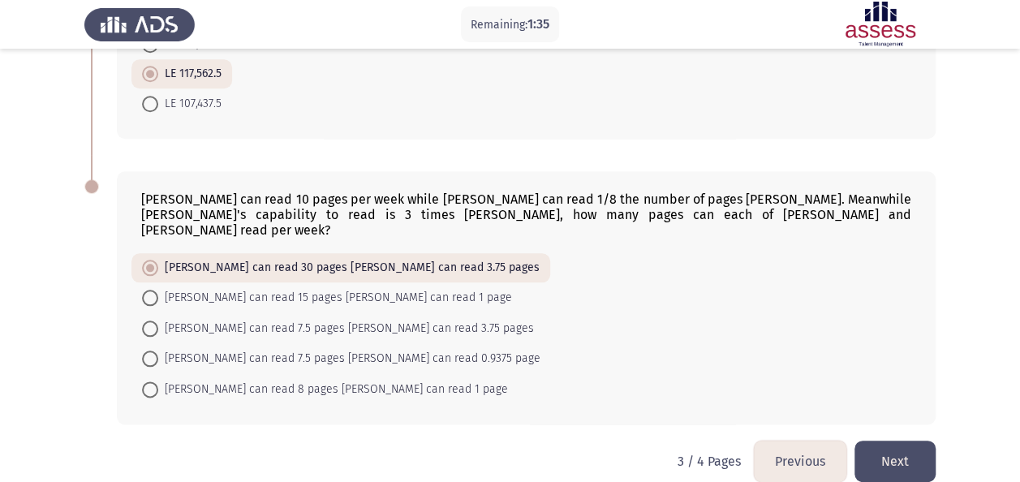
click at [790, 446] on button "Previous" at bounding box center [800, 460] width 92 height 41
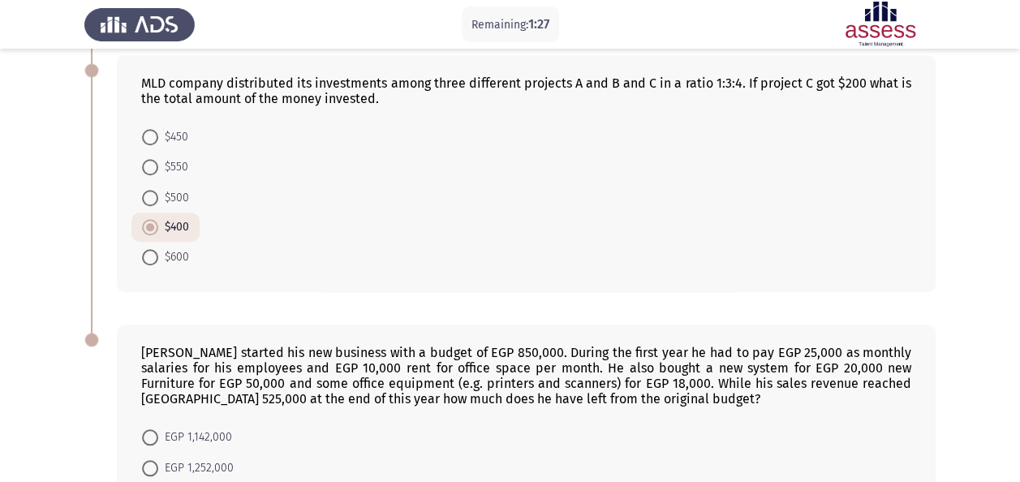
scroll to position [819, 0]
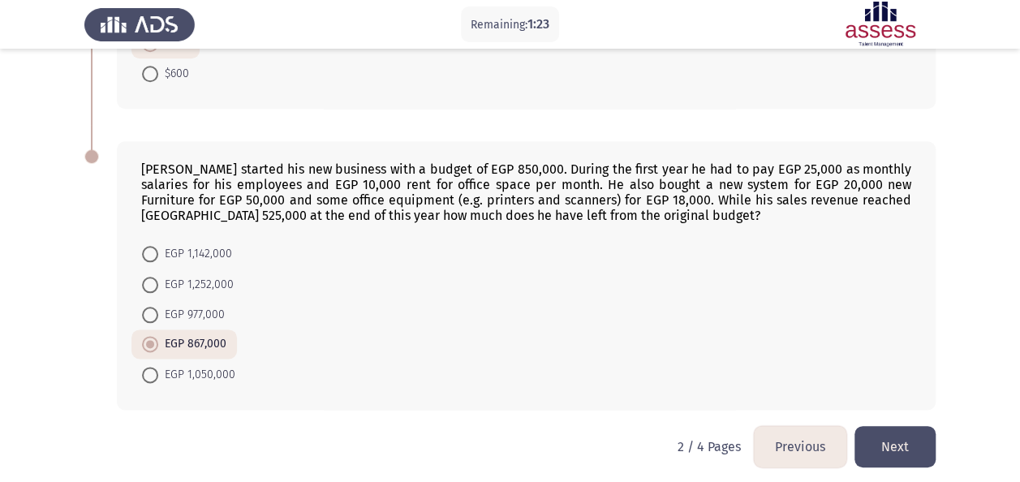
click at [883, 447] on button "Next" at bounding box center [894, 446] width 81 height 41
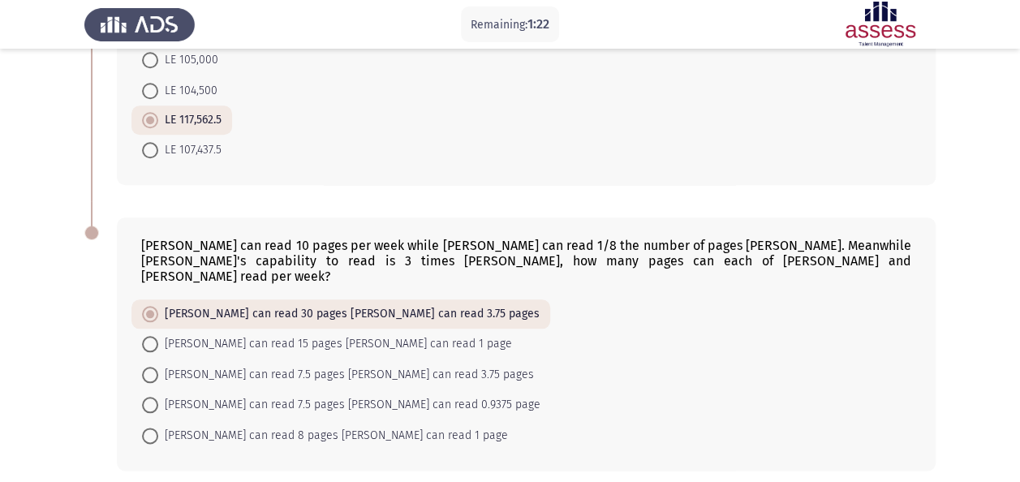
scroll to position [774, 0]
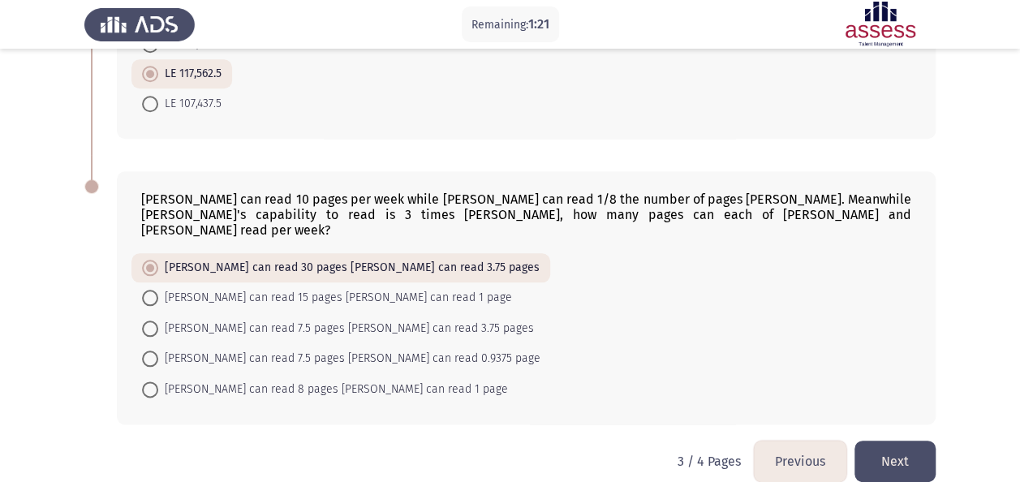
click at [890, 440] on button "Next" at bounding box center [894, 460] width 81 height 41
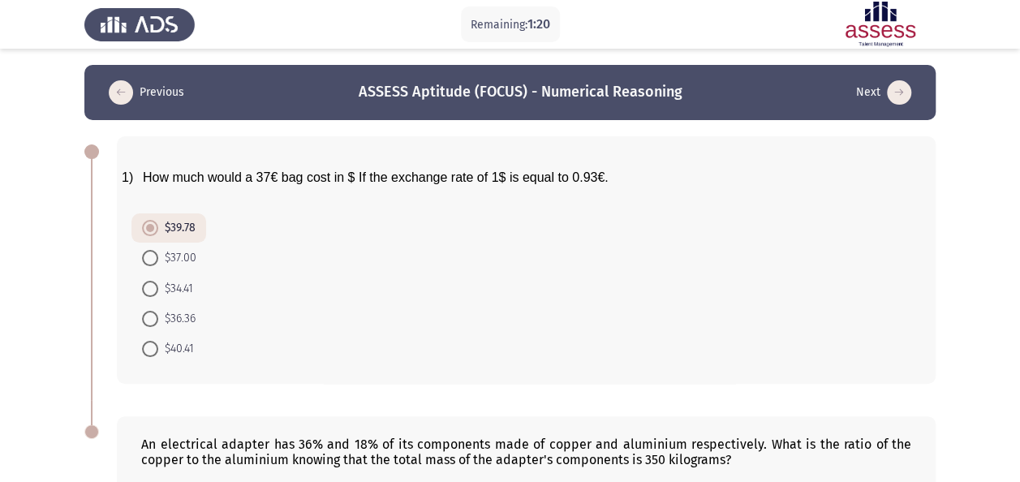
scroll to position [250, 0]
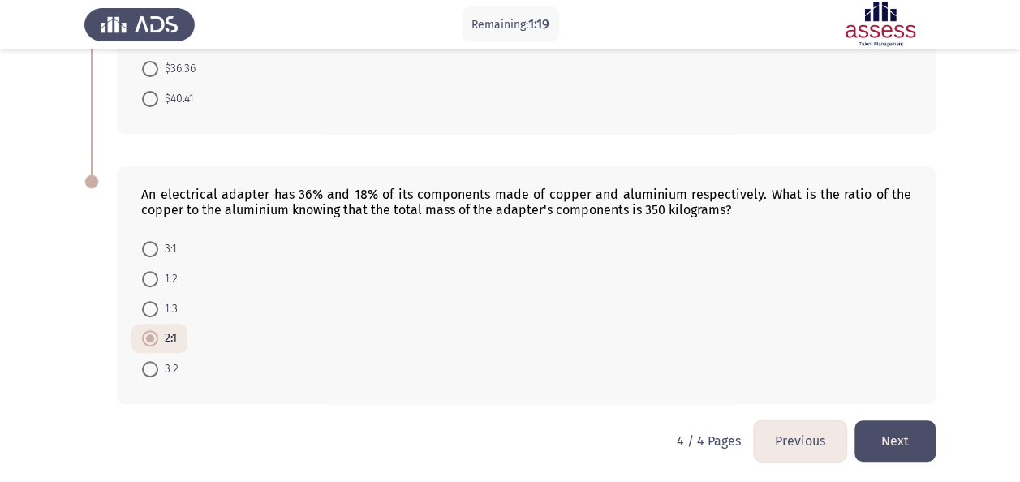
click at [897, 436] on button "Next" at bounding box center [894, 440] width 81 height 41
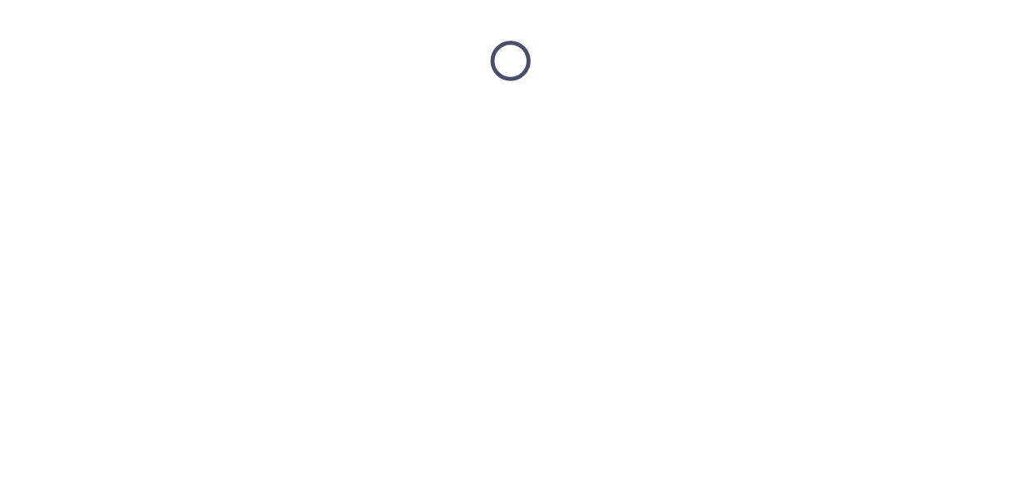
scroll to position [0, 0]
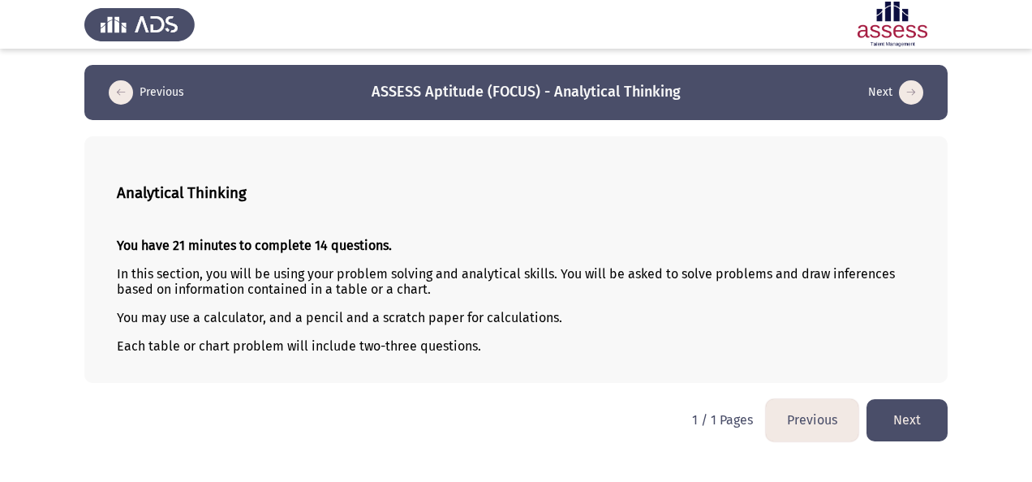
click at [913, 412] on button "Next" at bounding box center [906, 419] width 81 height 41
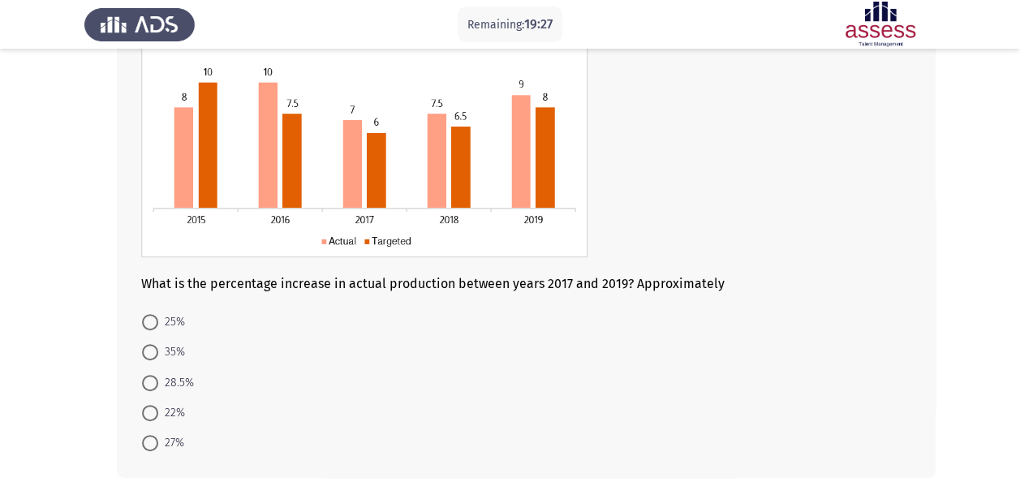
scroll to position [141, 0]
click at [170, 380] on span "28.5%" at bounding box center [176, 381] width 36 height 19
click at [158, 380] on input "28.5%" at bounding box center [150, 381] width 16 height 16
radio input "true"
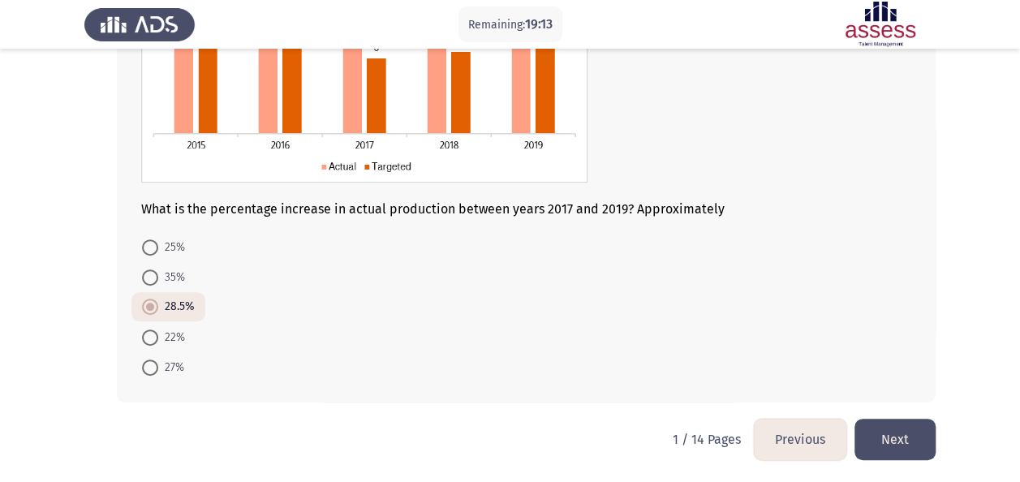
click at [905, 437] on button "Next" at bounding box center [894, 439] width 81 height 41
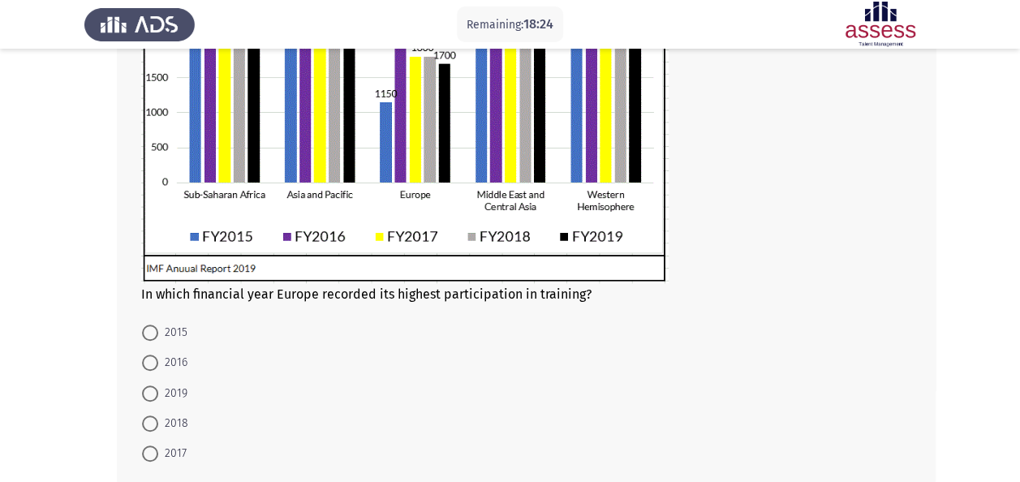
scroll to position [365, 0]
click at [151, 365] on span at bounding box center [150, 362] width 16 height 16
click at [151, 365] on input "2016" at bounding box center [150, 362] width 16 height 16
radio input "true"
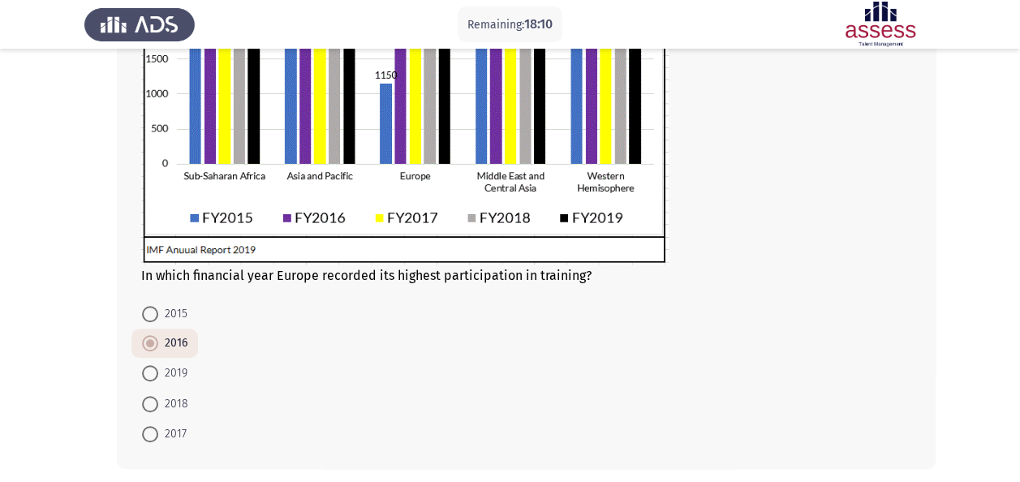
scroll to position [449, 0]
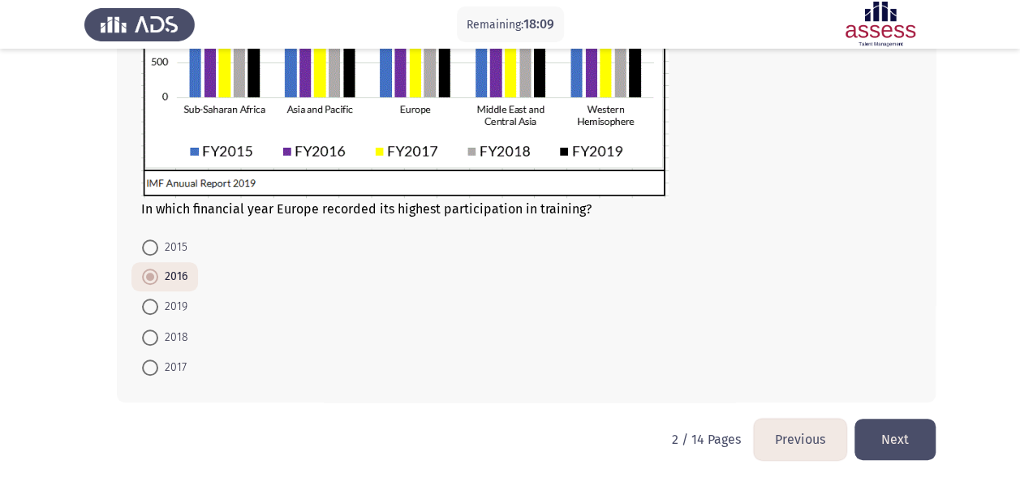
click at [916, 433] on button "Next" at bounding box center [894, 439] width 81 height 41
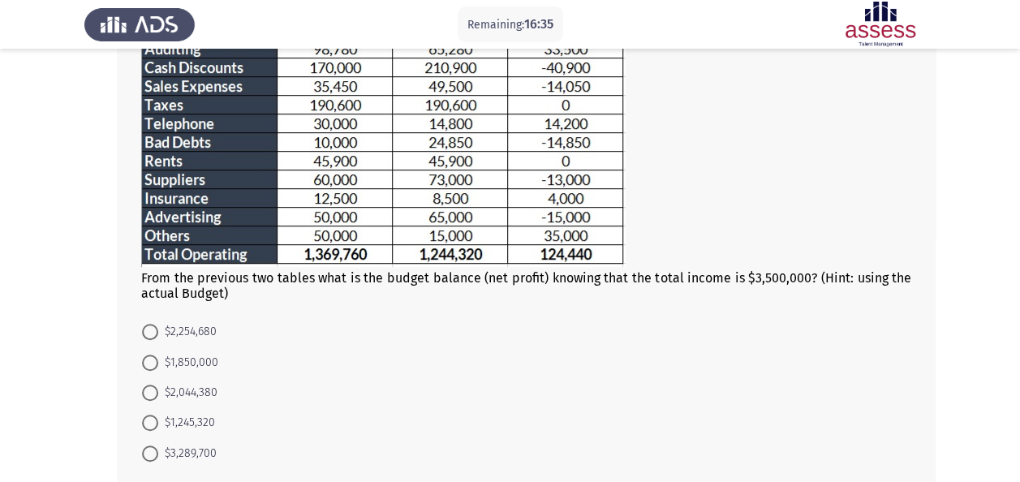
scroll to position [312, 0]
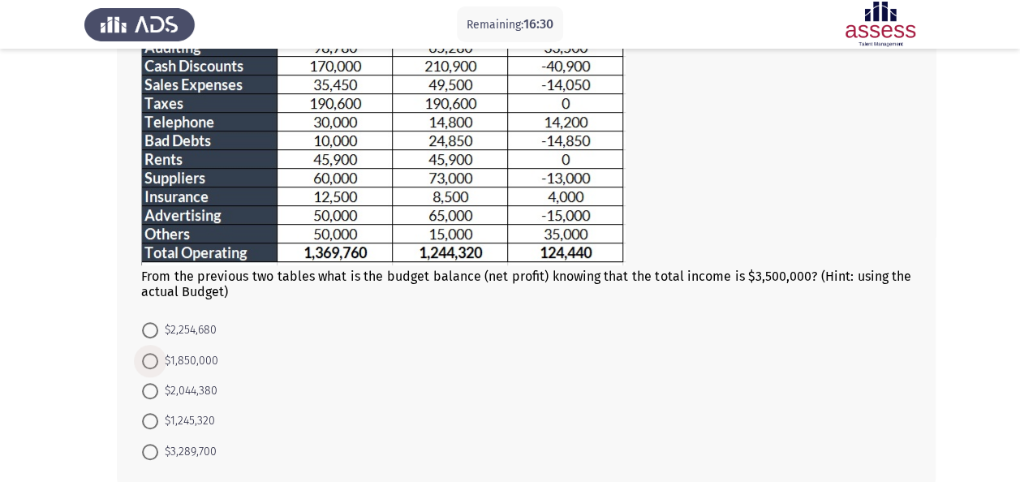
click at [165, 352] on span "$1,850,000" at bounding box center [188, 360] width 60 height 19
click at [158, 353] on input "$1,850,000" at bounding box center [150, 361] width 16 height 16
radio input "true"
click at [209, 334] on span "$2,254,680" at bounding box center [187, 329] width 58 height 19
click at [158, 334] on input "$2,254,680" at bounding box center [150, 330] width 16 height 16
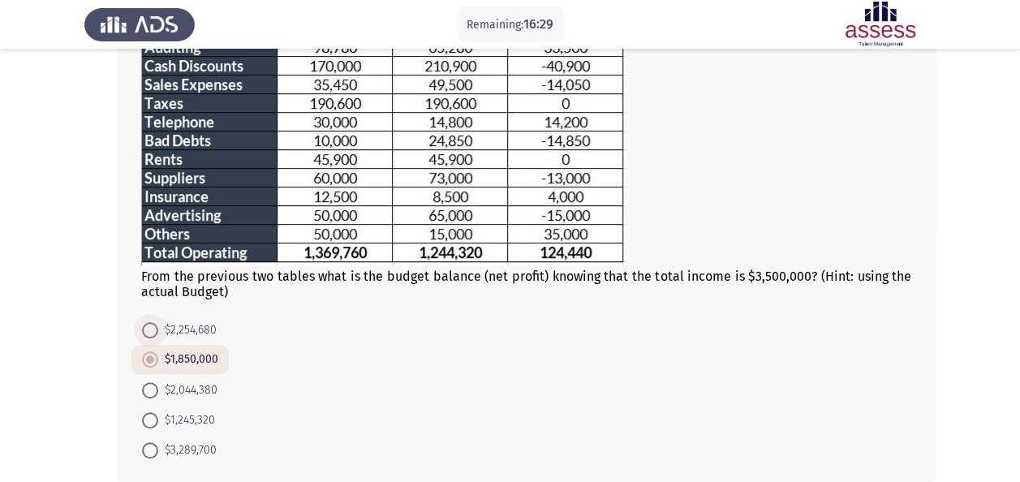
radio input "true"
click at [171, 383] on span "$2,044,380" at bounding box center [187, 389] width 59 height 19
click at [158, 383] on input "$2,044,380" at bounding box center [150, 390] width 16 height 16
radio input "true"
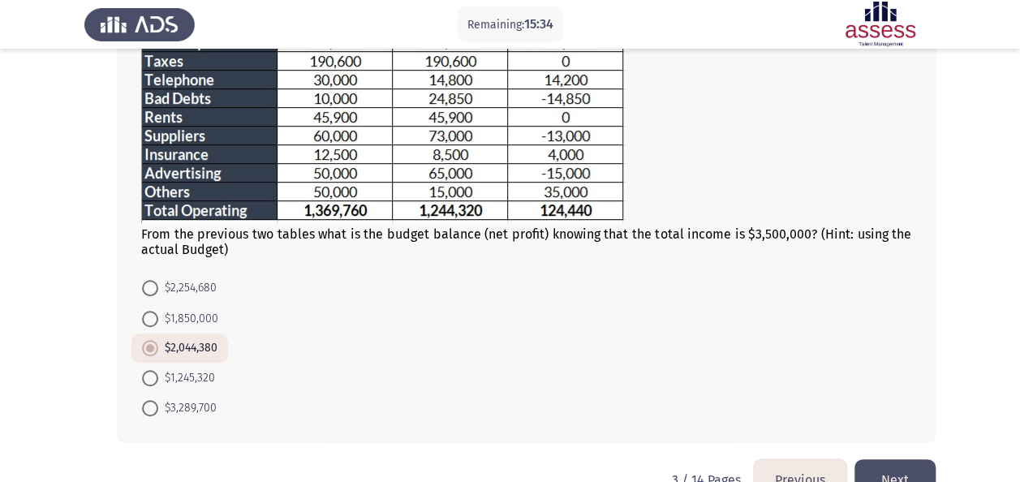
scroll to position [362, 0]
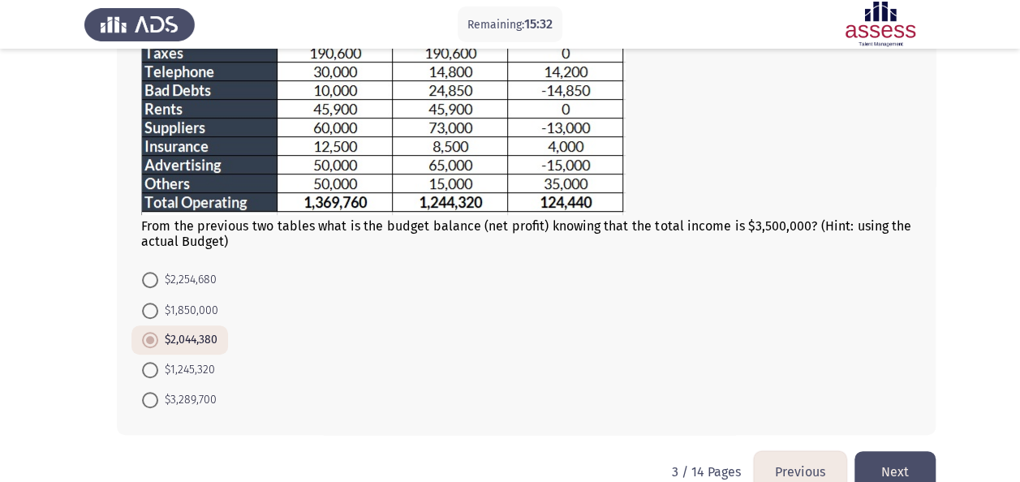
click at [893, 469] on button "Next" at bounding box center [894, 471] width 81 height 41
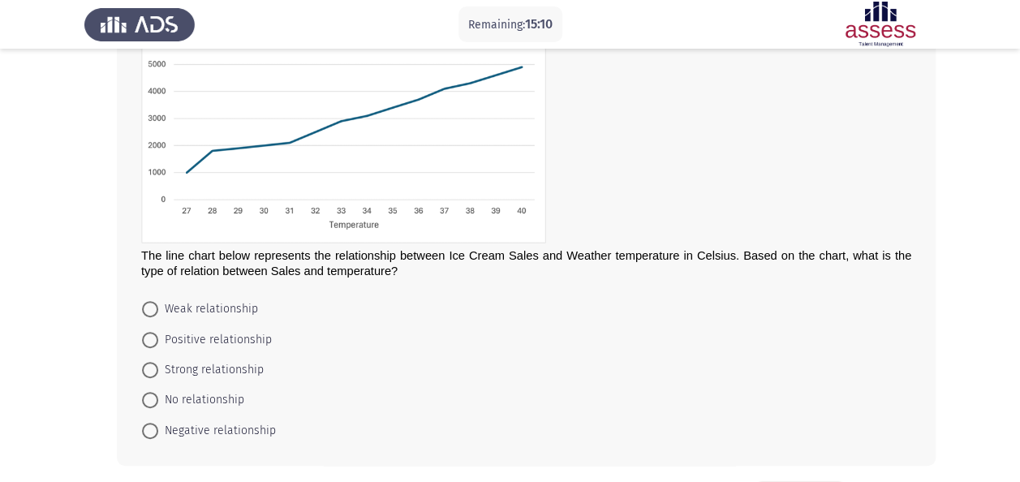
scroll to position [161, 0]
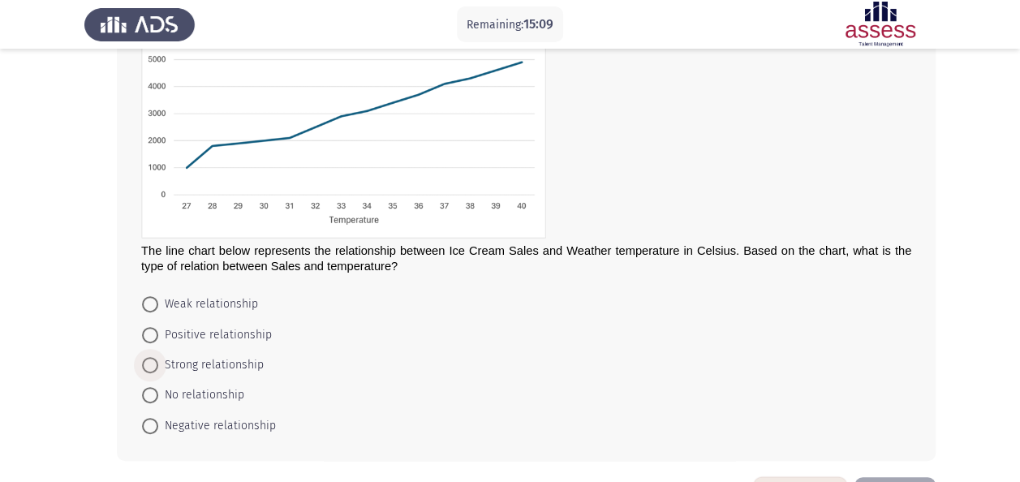
click at [207, 356] on span "Strong relationship" at bounding box center [210, 364] width 105 height 19
click at [158, 357] on input "Strong relationship" at bounding box center [150, 365] width 16 height 16
radio input "true"
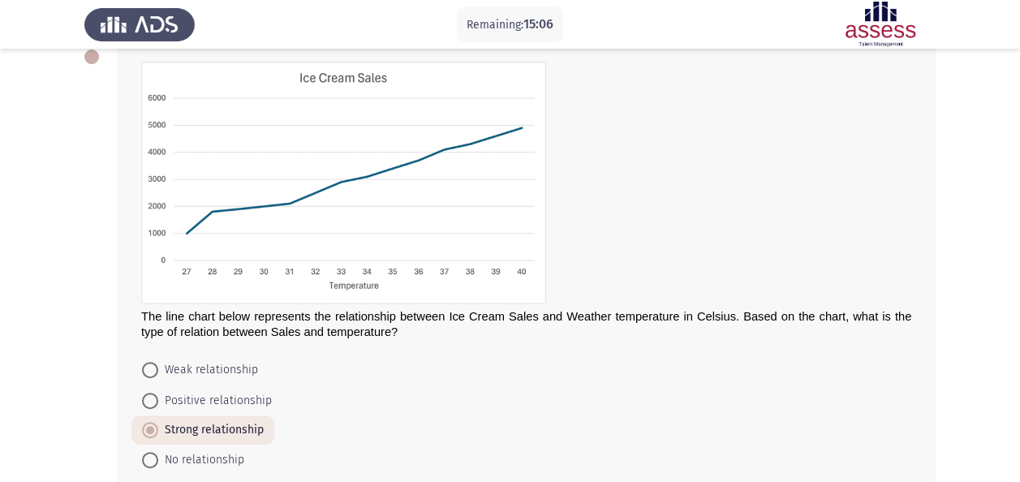
scroll to position [94, 0]
click at [240, 403] on span "Positive relationship" at bounding box center [215, 401] width 114 height 19
click at [158, 403] on input "Positive relationship" at bounding box center [150, 401] width 16 height 16
radio input "true"
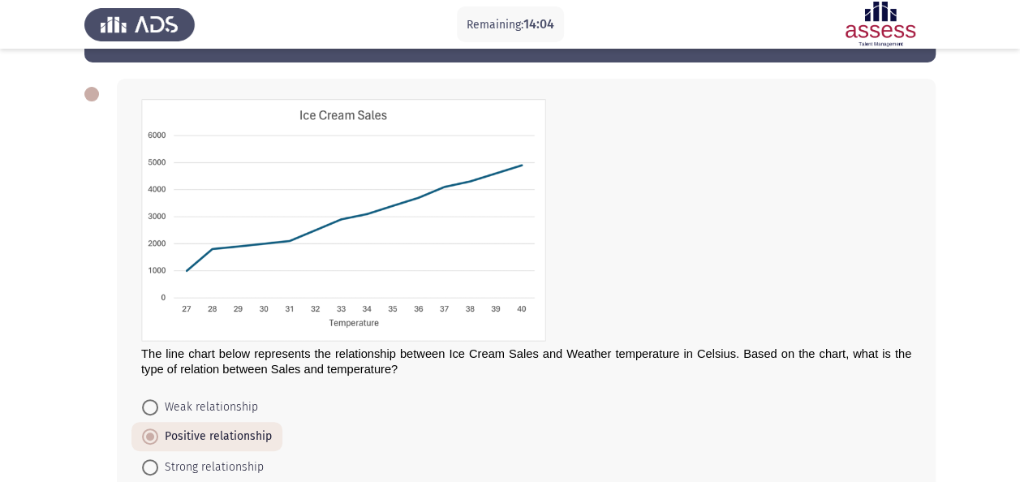
scroll to position [217, 0]
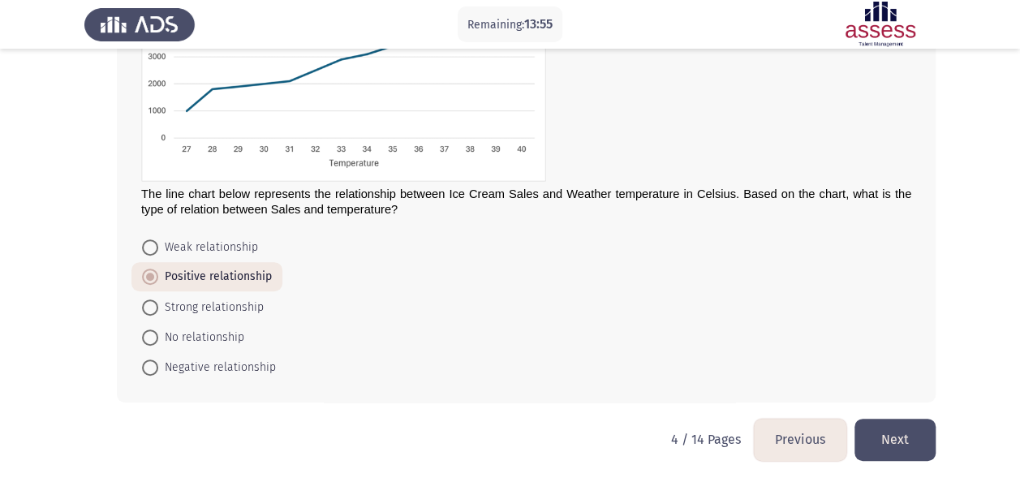
click at [458, 390] on div "The line chart below represents the relationship between Ice Cream Sales and We…" at bounding box center [526, 160] width 819 height 483
click at [912, 438] on button "Next" at bounding box center [894, 439] width 81 height 41
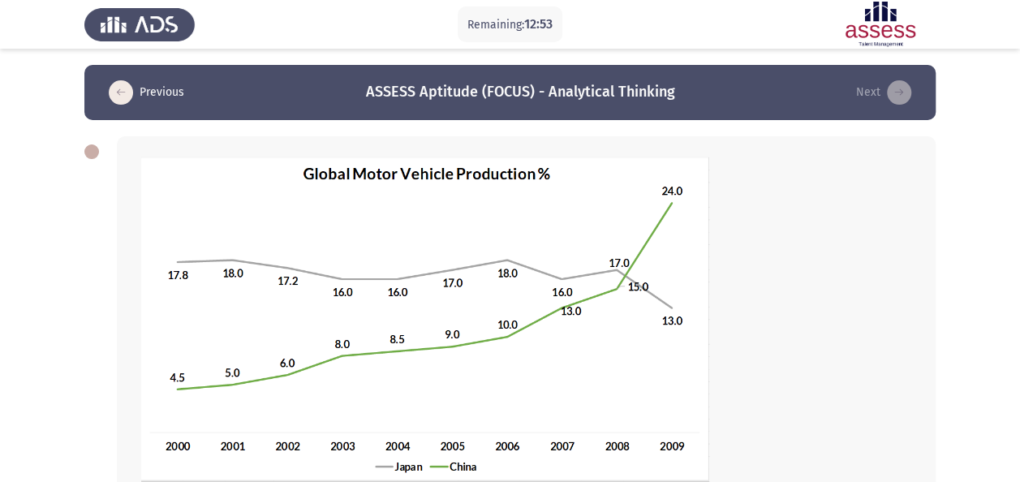
scroll to position [312, 0]
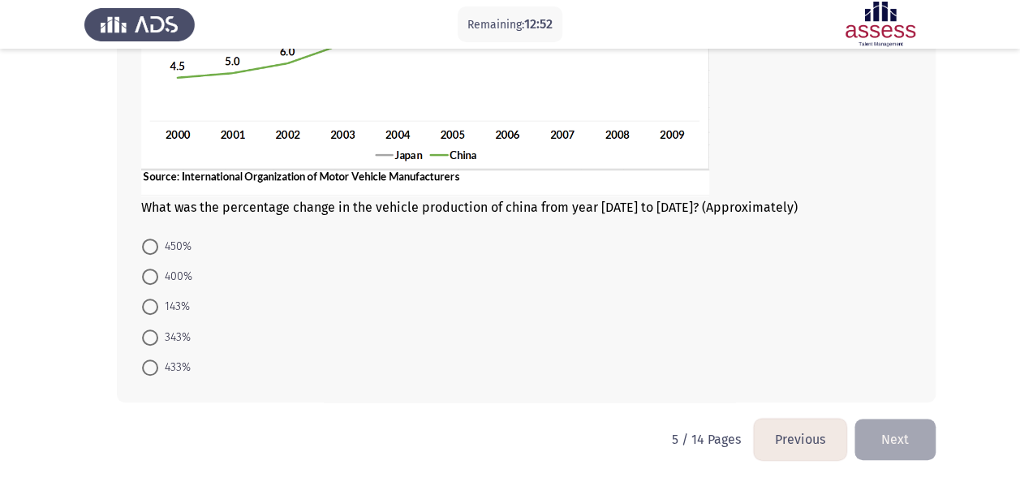
click at [785, 427] on button "Previous" at bounding box center [800, 439] width 92 height 41
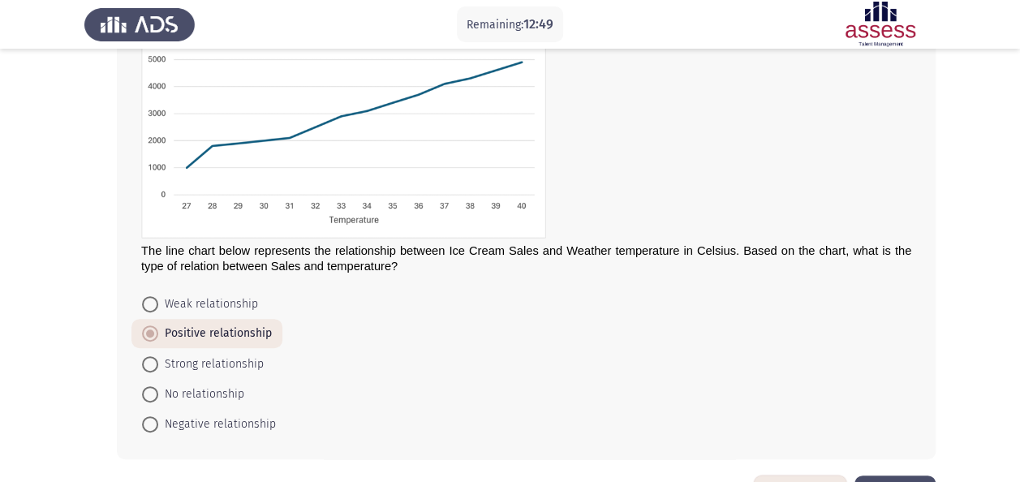
scroll to position [178, 0]
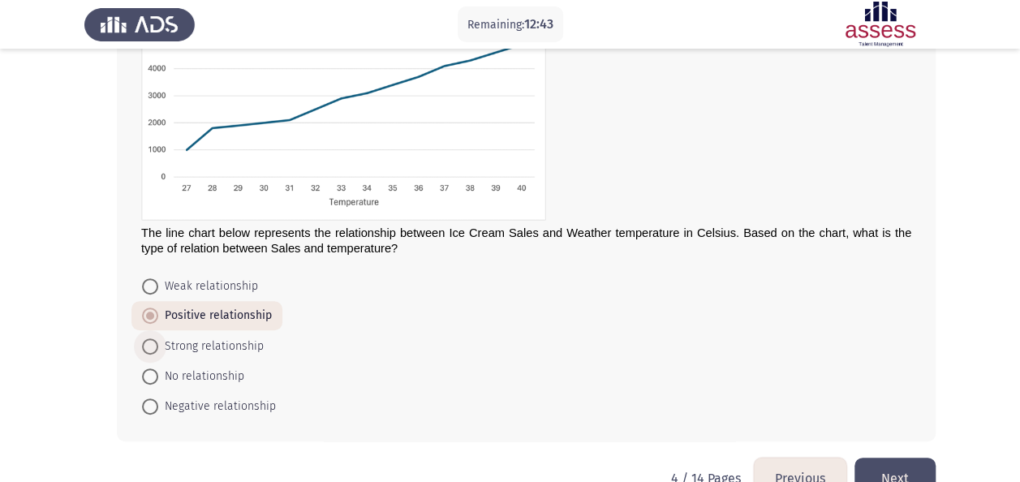
click at [244, 346] on span "Strong relationship" at bounding box center [210, 346] width 105 height 19
click at [158, 346] on input "Strong relationship" at bounding box center [150, 346] width 16 height 16
radio input "true"
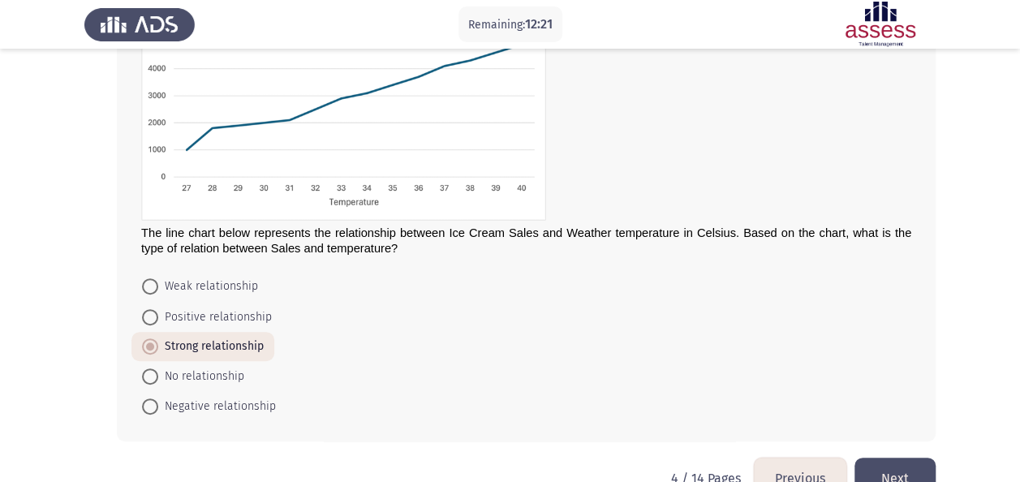
click at [900, 462] on button "Next" at bounding box center [894, 478] width 81 height 41
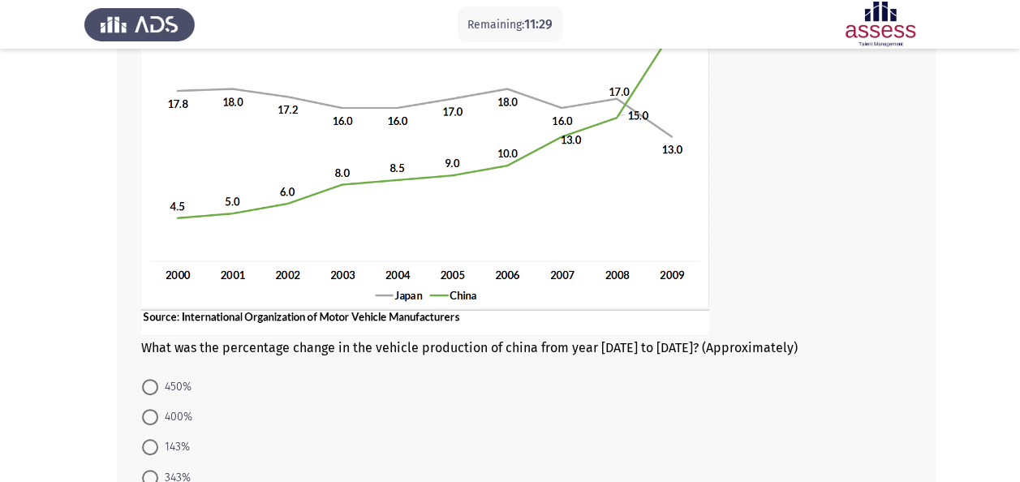
scroll to position [133, 0]
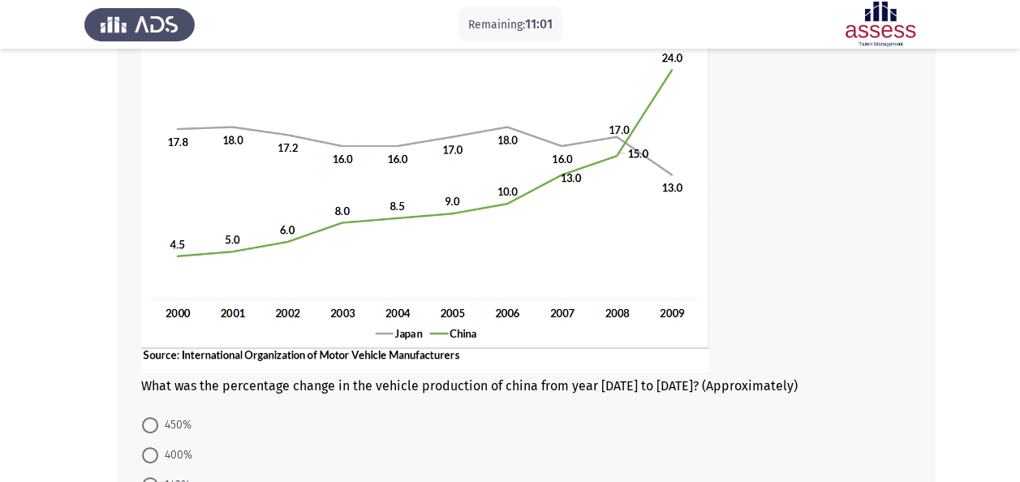
click at [440, 287] on img at bounding box center [425, 199] width 568 height 351
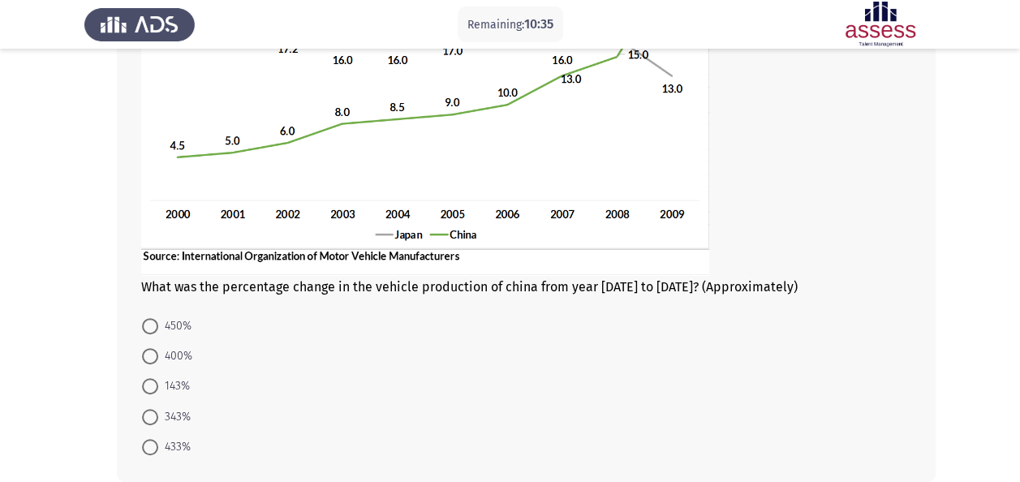
scroll to position [247, 0]
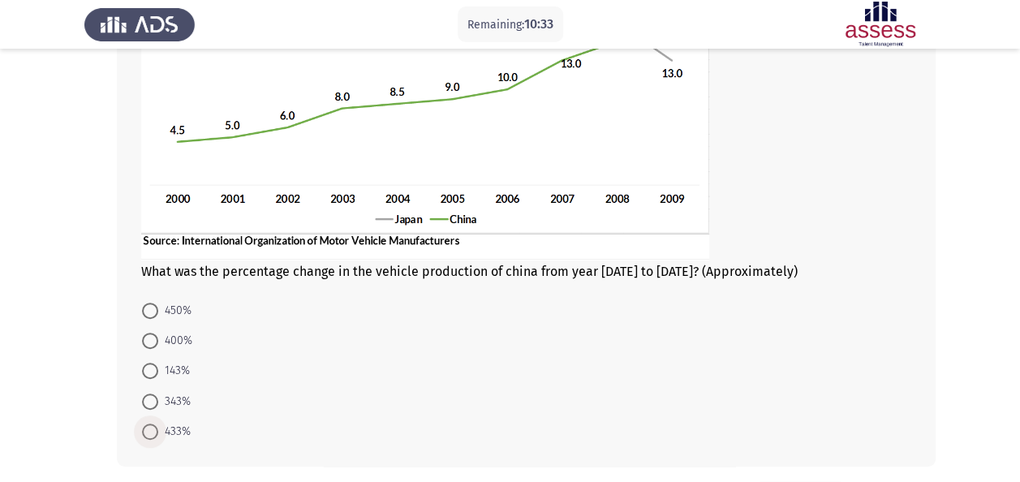
click at [159, 428] on span "433%" at bounding box center [174, 431] width 32 height 19
click at [158, 428] on input "433%" at bounding box center [150, 431] width 16 height 16
radio input "true"
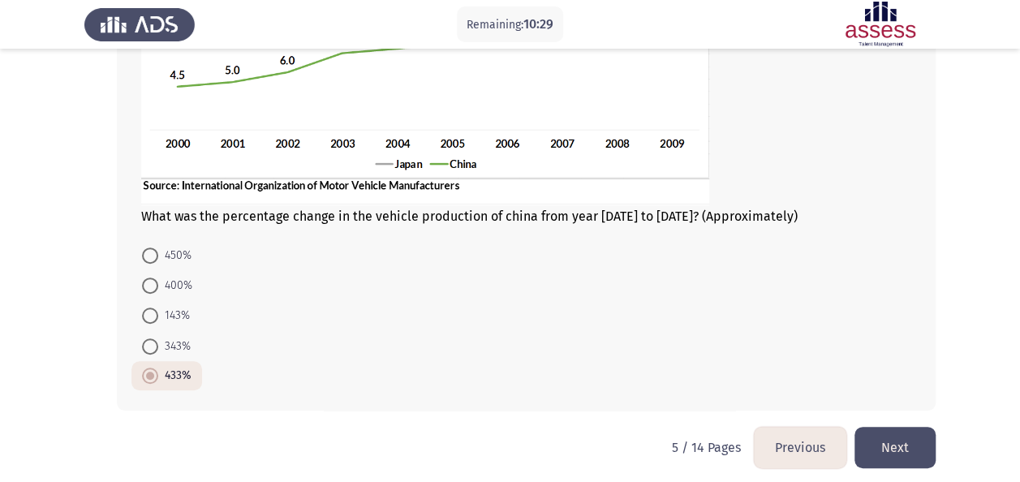
scroll to position [310, 0]
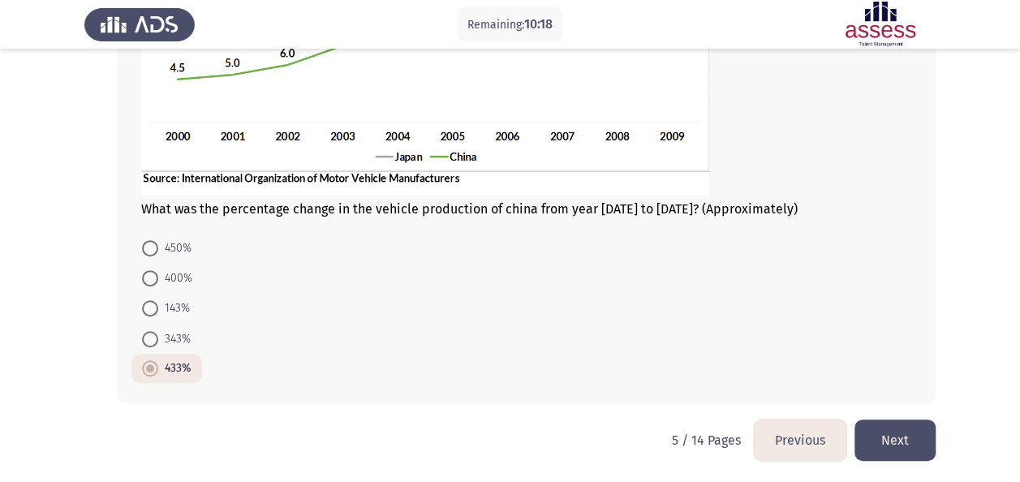
click at [881, 428] on button "Next" at bounding box center [894, 439] width 81 height 41
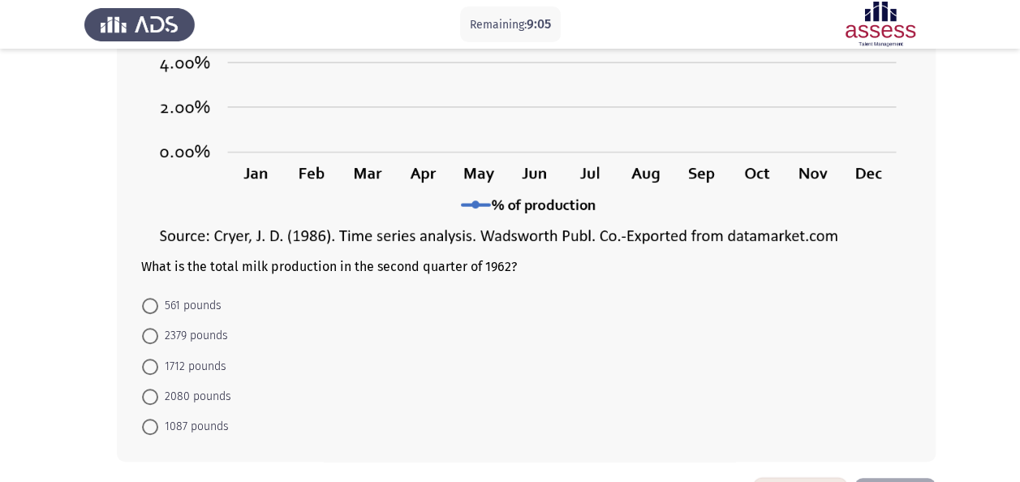
scroll to position [331, 0]
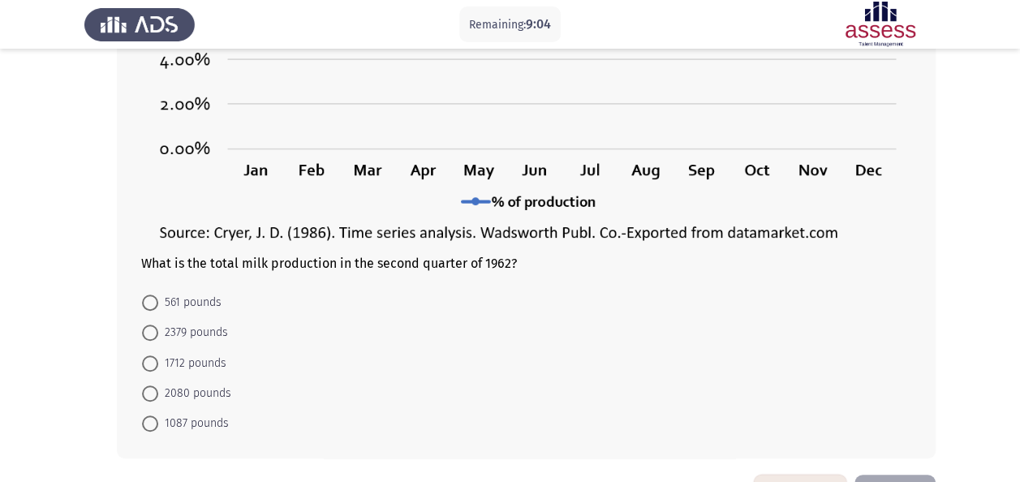
click at [218, 388] on span "2080 pounds" at bounding box center [194, 393] width 73 height 19
click at [158, 388] on input "2080 pounds" at bounding box center [150, 393] width 16 height 16
radio input "true"
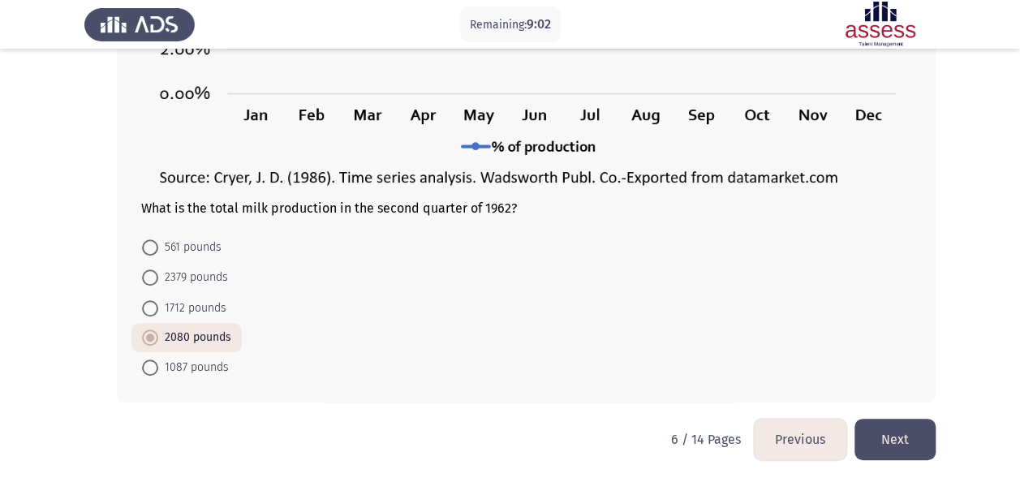
click at [909, 436] on button "Next" at bounding box center [894, 439] width 81 height 41
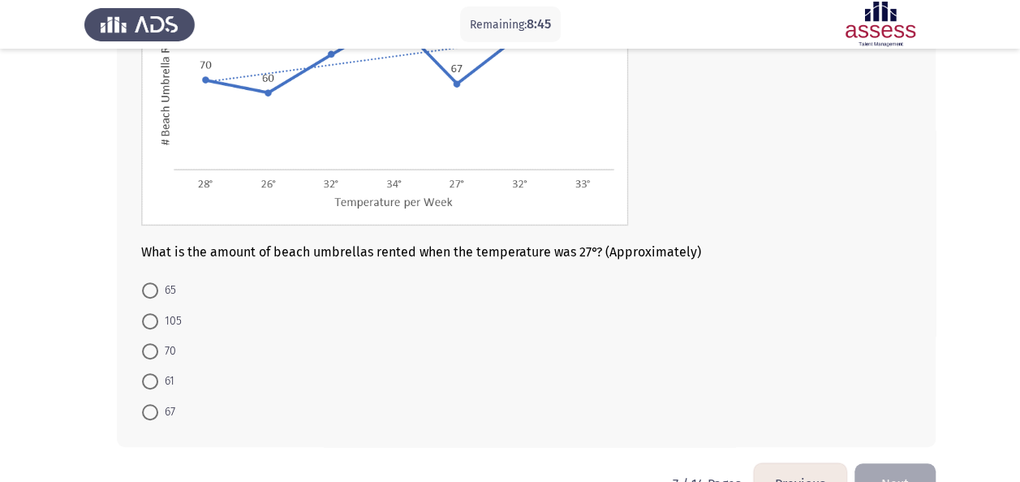
scroll to position [210, 0]
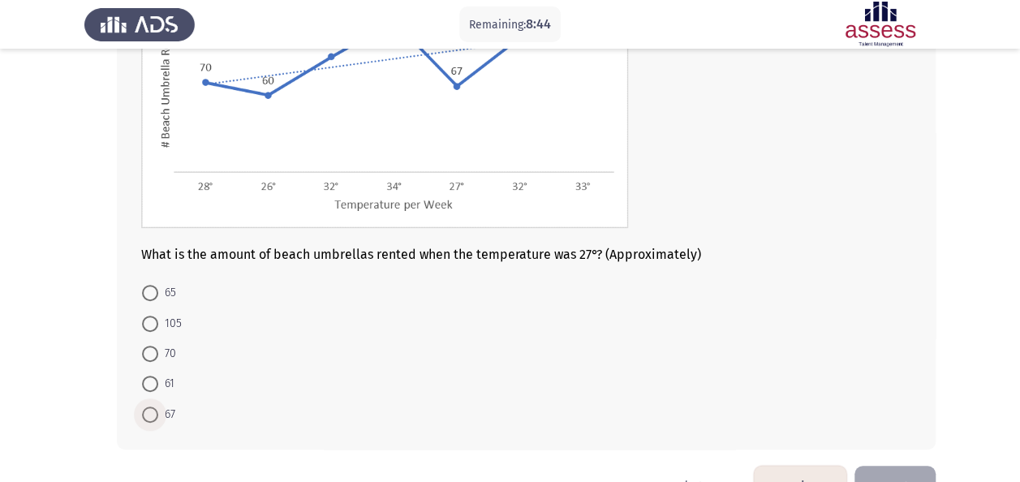
click at [151, 412] on span at bounding box center [150, 414] width 16 height 16
click at [151, 412] on input "67" at bounding box center [150, 414] width 16 height 16
radio input "true"
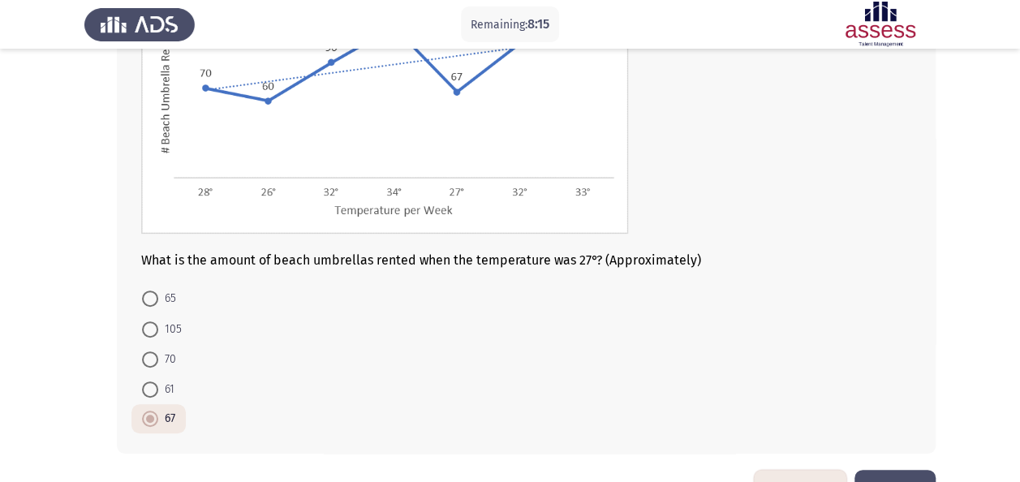
scroll to position [256, 0]
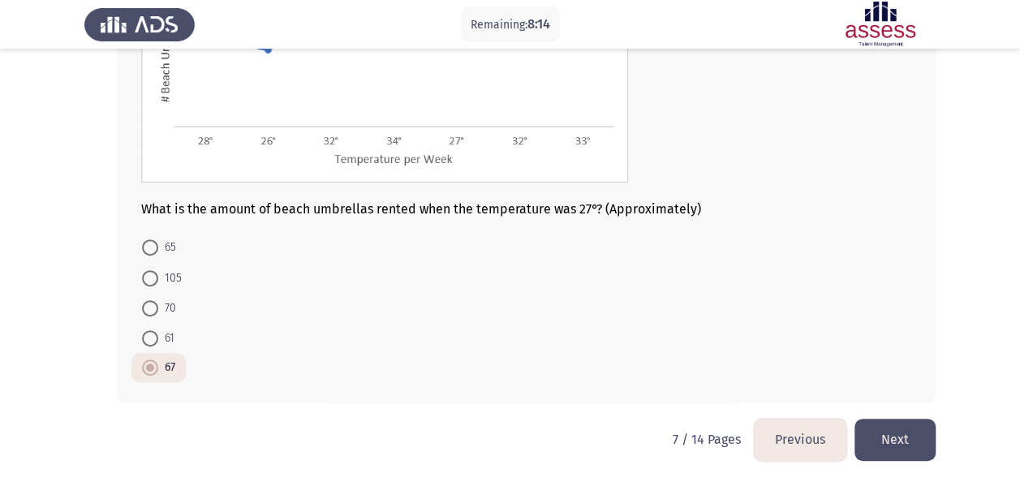
click at [900, 443] on button "Next" at bounding box center [894, 439] width 81 height 41
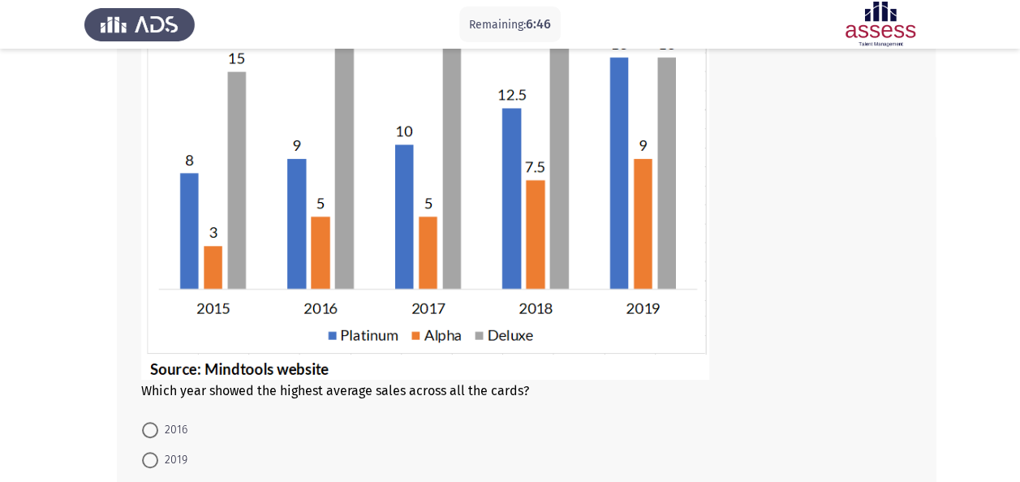
scroll to position [213, 0]
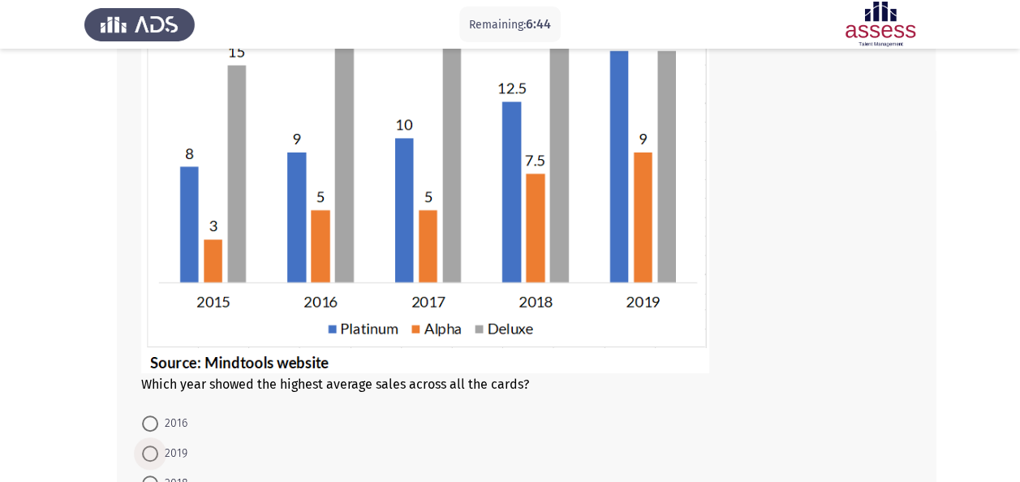
click at [154, 445] on span at bounding box center [150, 453] width 16 height 16
click at [154, 445] on input "2019" at bounding box center [150, 453] width 16 height 16
radio input "true"
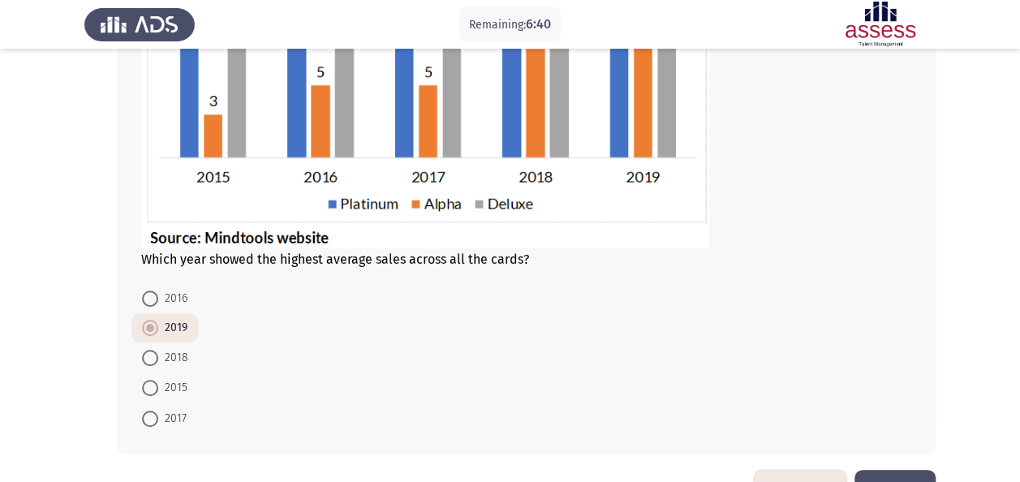
scroll to position [388, 0]
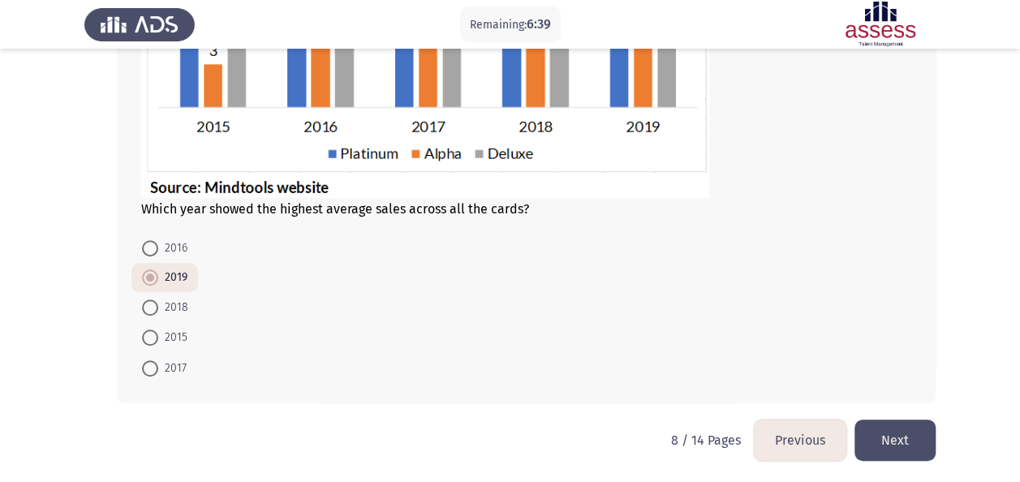
click at [889, 439] on button "Next" at bounding box center [894, 439] width 81 height 41
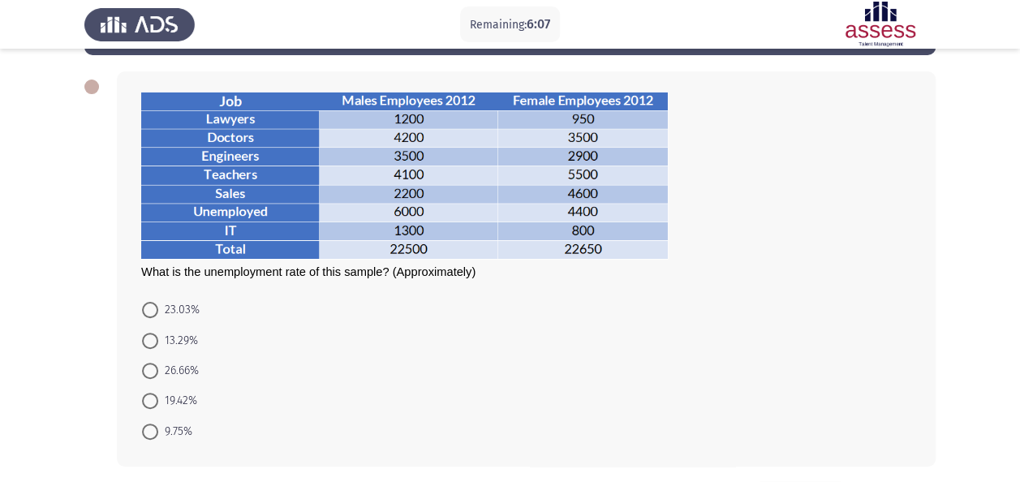
scroll to position [65, 0]
click at [185, 300] on span "23.03%" at bounding box center [178, 309] width 41 height 19
click at [158, 302] on input "23.03%" at bounding box center [150, 310] width 16 height 16
radio input "true"
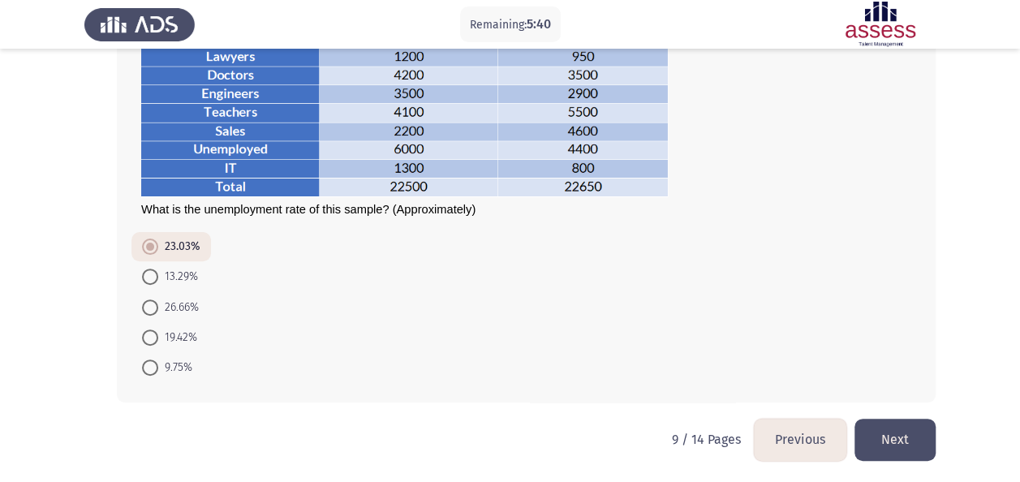
click at [909, 421] on button "Next" at bounding box center [894, 439] width 81 height 41
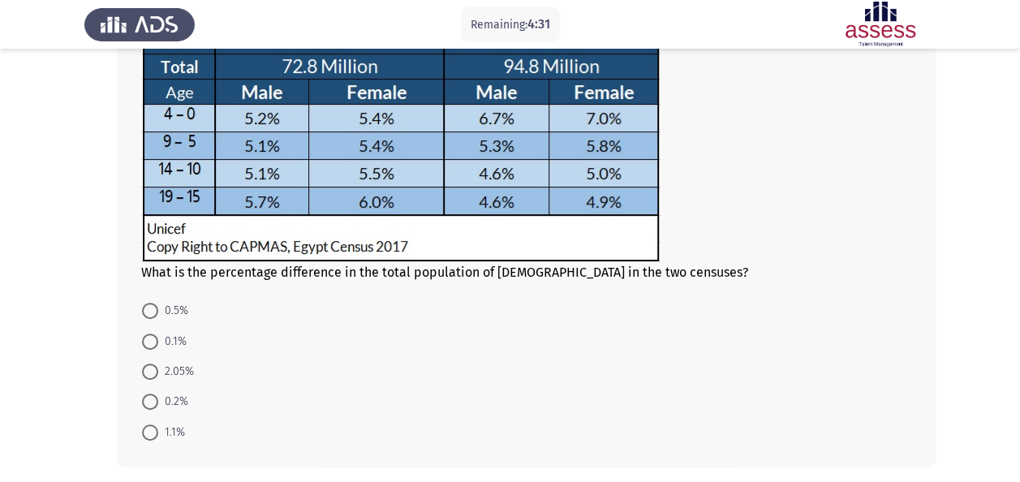
scroll to position [202, 0]
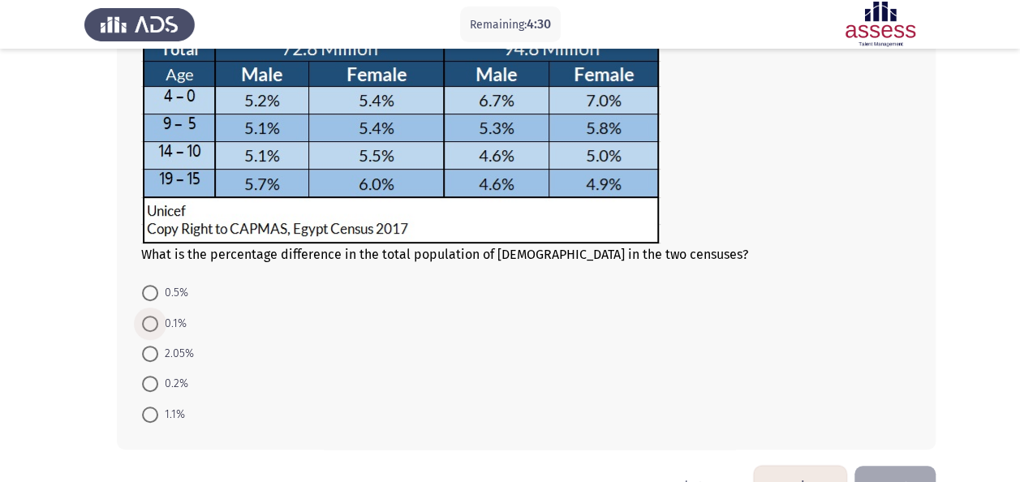
click at [174, 320] on span "0.1%" at bounding box center [172, 323] width 28 height 19
click at [158, 320] on input "0.1%" at bounding box center [150, 324] width 16 height 16
radio input "true"
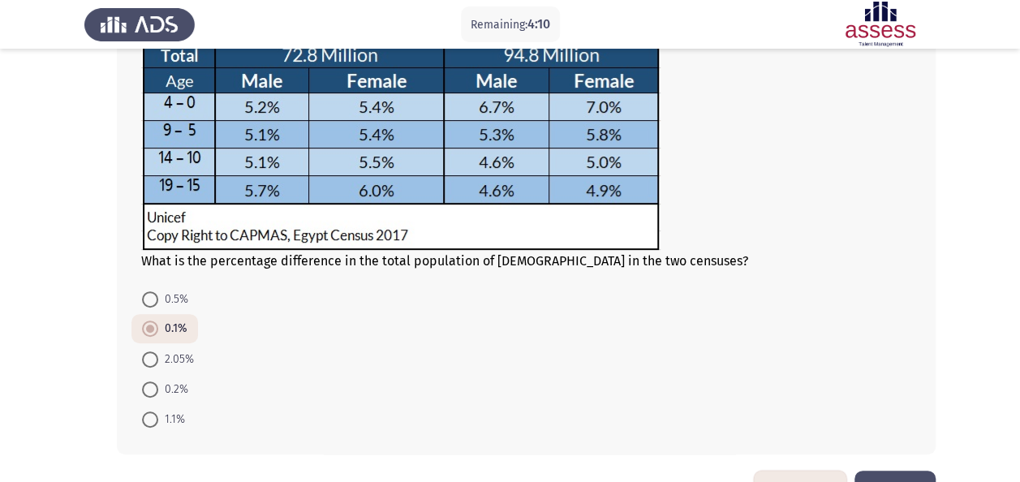
scroll to position [247, 0]
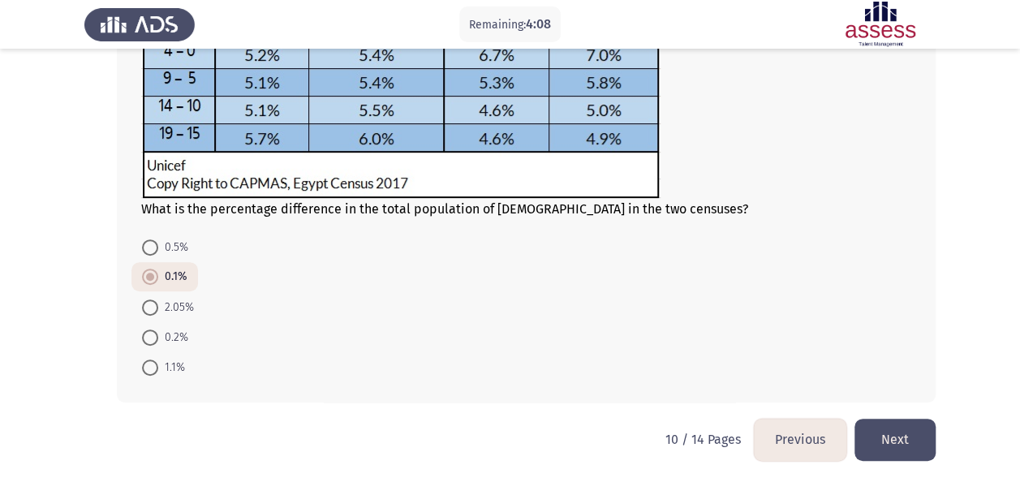
click at [883, 452] on button "Next" at bounding box center [894, 439] width 81 height 41
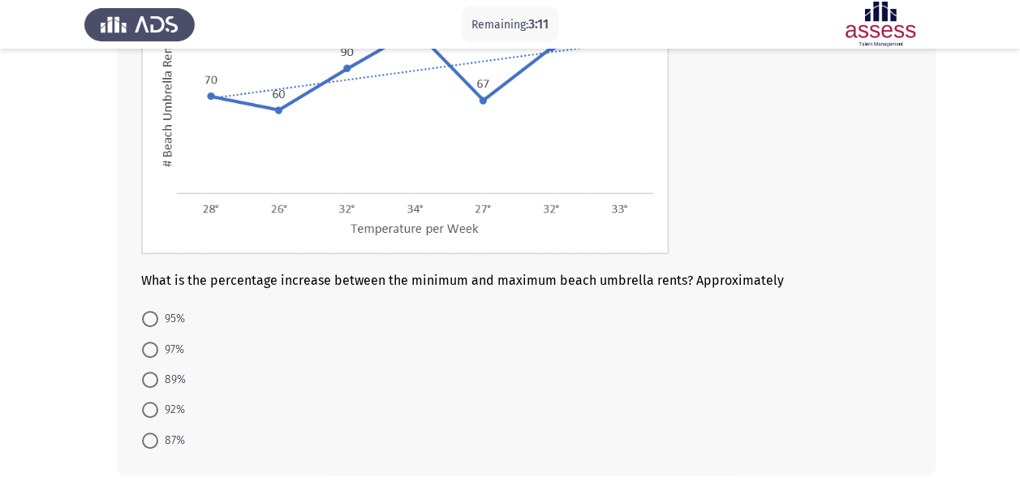
scroll to position [207, 0]
click at [164, 356] on span "97%" at bounding box center [171, 350] width 26 height 19
click at [158, 356] on input "97%" at bounding box center [150, 350] width 16 height 16
radio input "true"
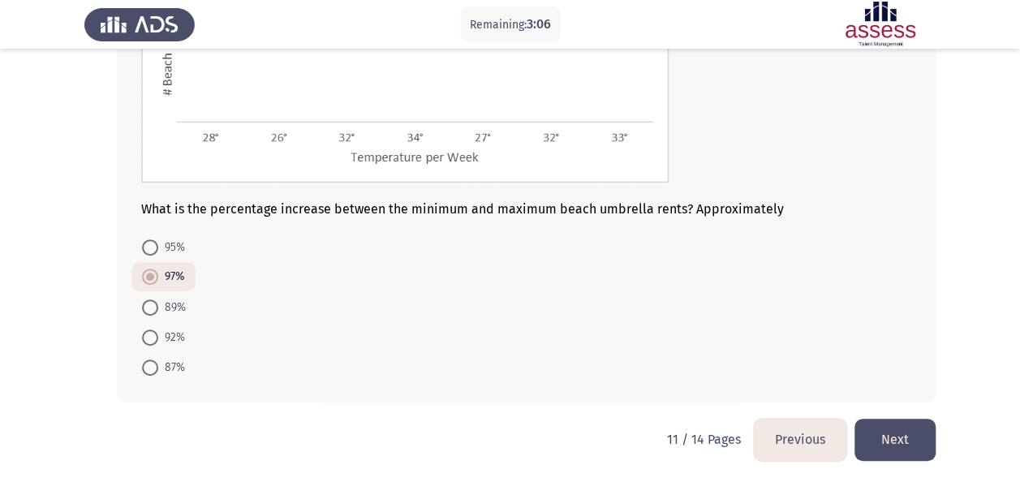
click at [891, 438] on button "Next" at bounding box center [894, 439] width 81 height 41
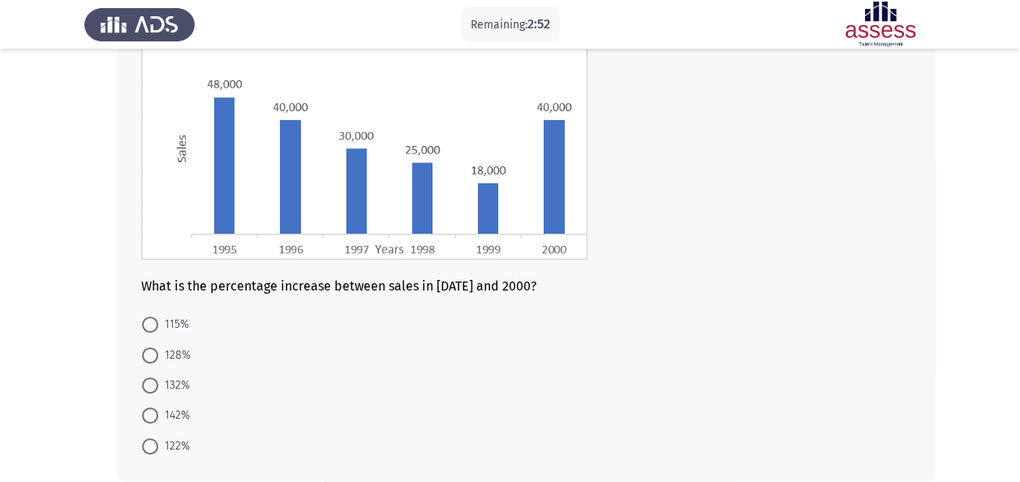
scroll to position [175, 0]
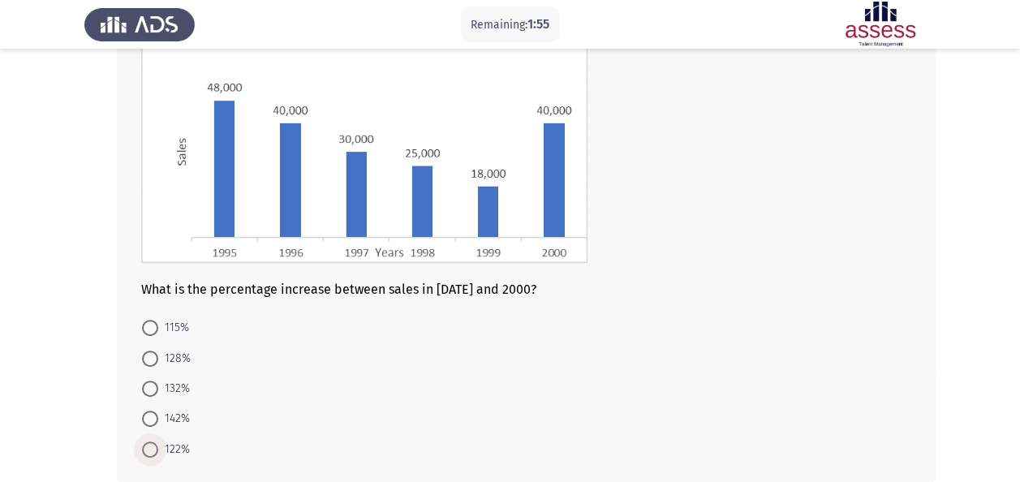
click at [158, 443] on span "122%" at bounding box center [174, 449] width 32 height 19
click at [158, 443] on input "122%" at bounding box center [150, 449] width 16 height 16
radio input "true"
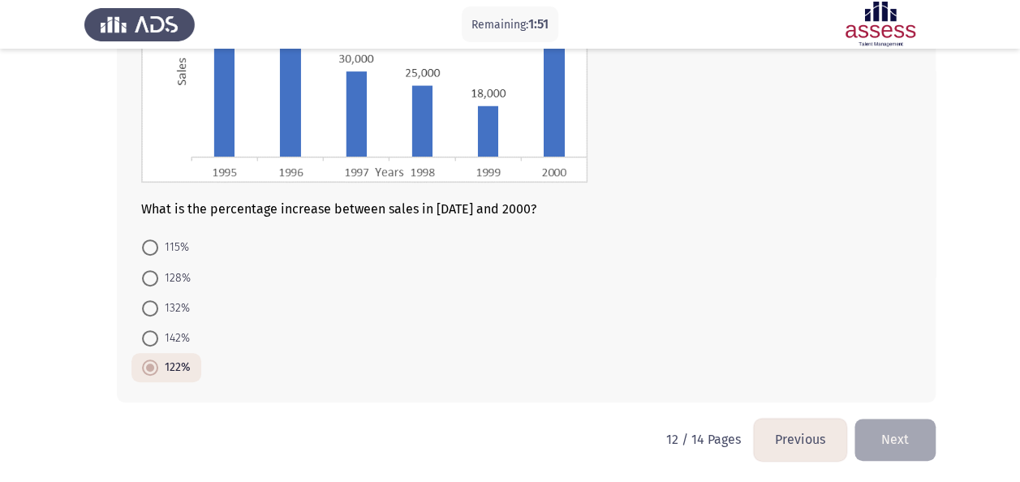
click at [883, 436] on button "Next" at bounding box center [894, 439] width 81 height 41
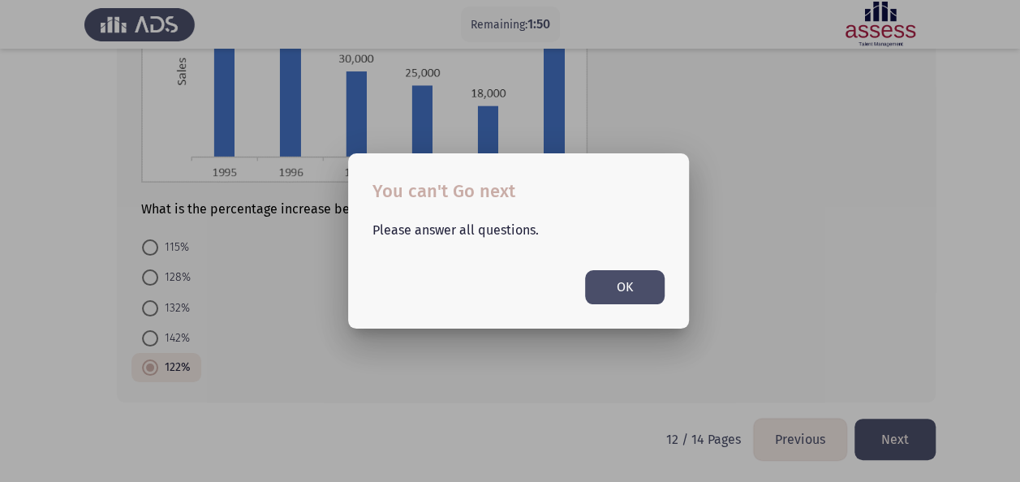
click at [628, 286] on button "OK" at bounding box center [624, 286] width 79 height 33
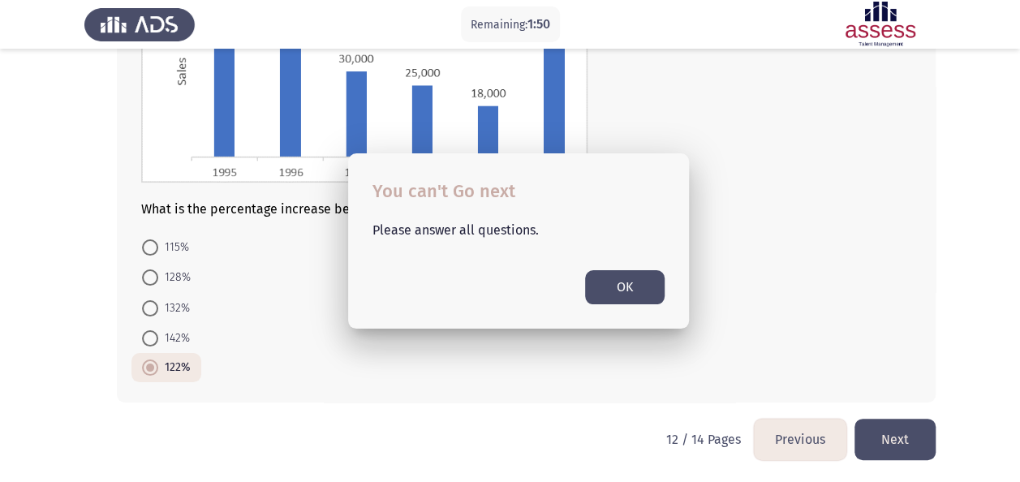
scroll to position [256, 0]
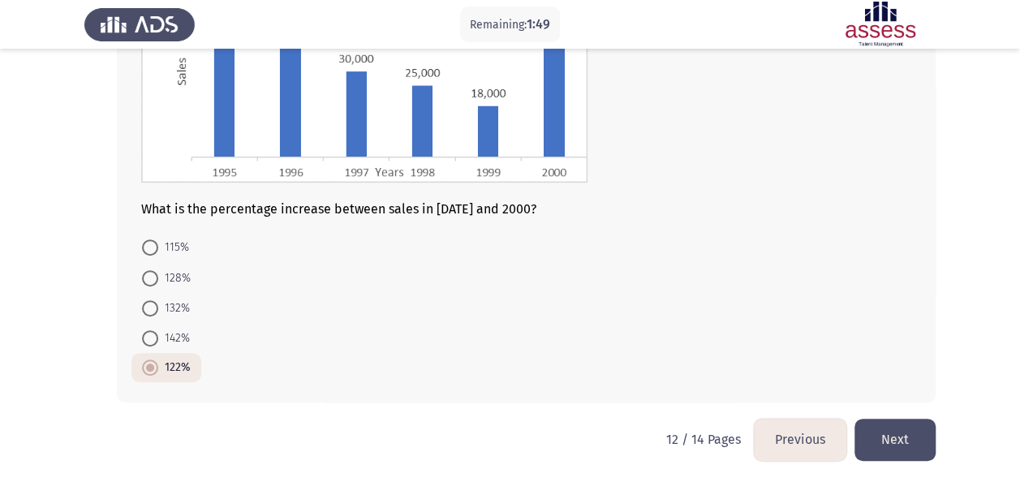
click at [896, 443] on button "Next" at bounding box center [894, 439] width 81 height 41
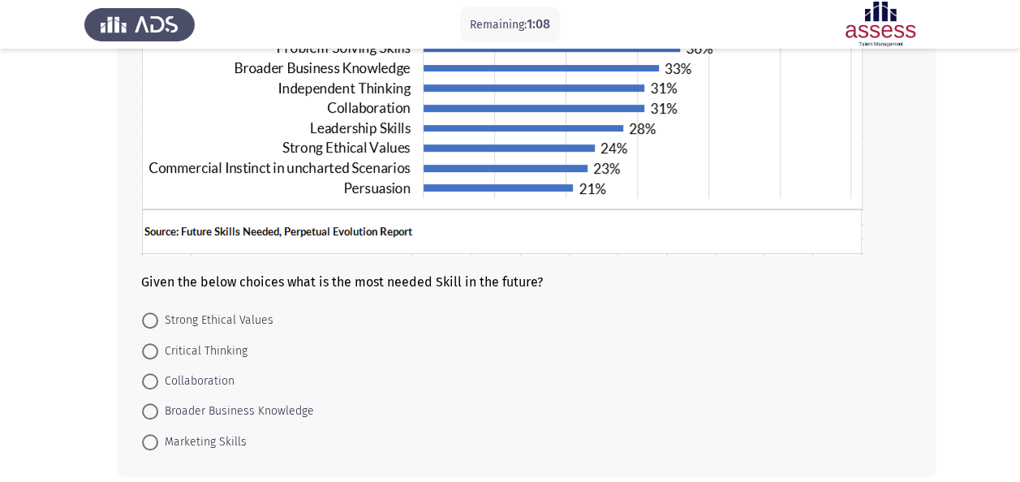
scroll to position [299, 0]
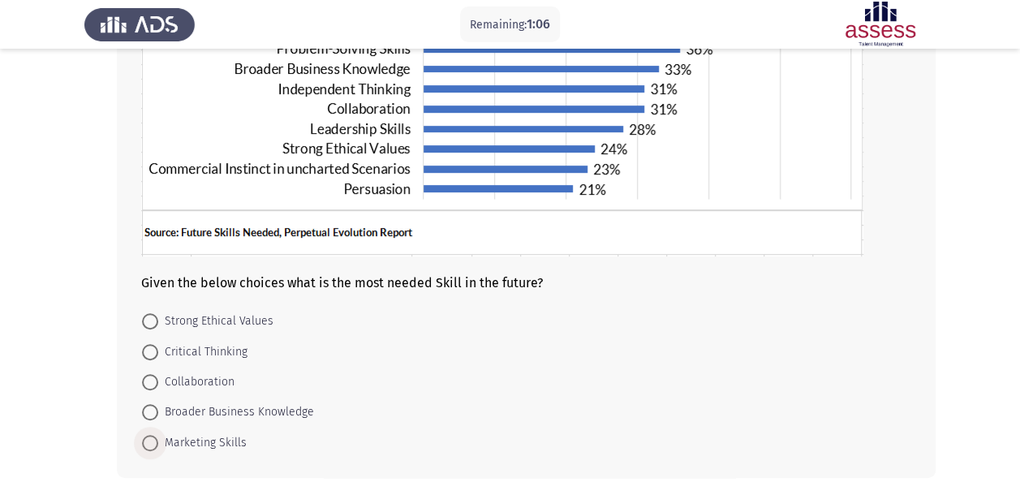
click at [165, 445] on span "Marketing Skills" at bounding box center [202, 442] width 88 height 19
click at [158, 445] on input "Marketing Skills" at bounding box center [150, 443] width 16 height 16
radio input "true"
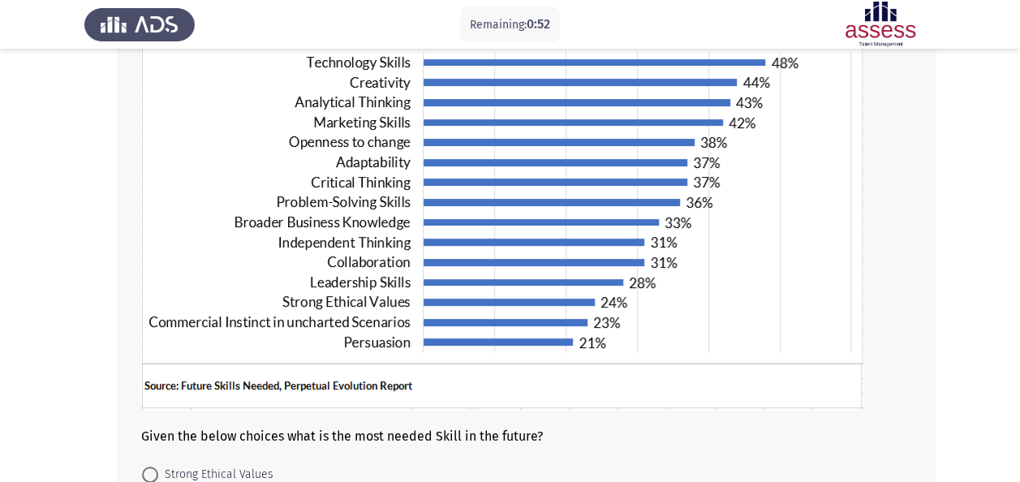
scroll to position [373, 0]
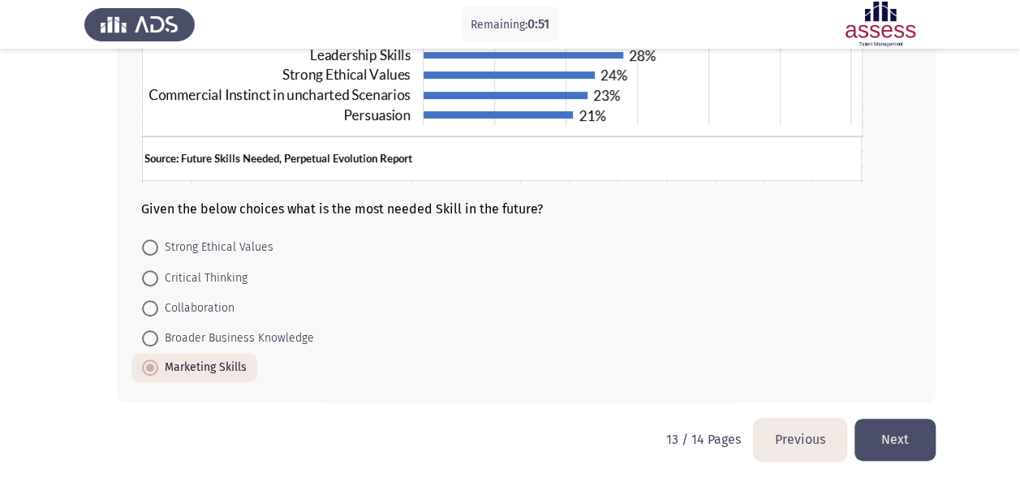
click at [912, 426] on button "Next" at bounding box center [894, 439] width 81 height 41
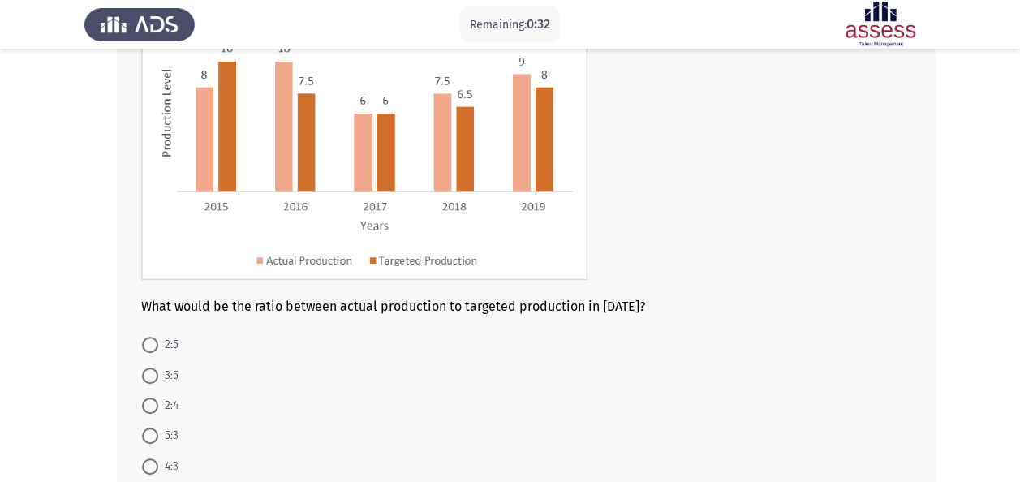
scroll to position [173, 0]
click at [323, 230] on img at bounding box center [364, 131] width 446 height 294
click at [153, 436] on span at bounding box center [150, 433] width 16 height 16
click at [153, 436] on input "5:3" at bounding box center [150, 433] width 16 height 16
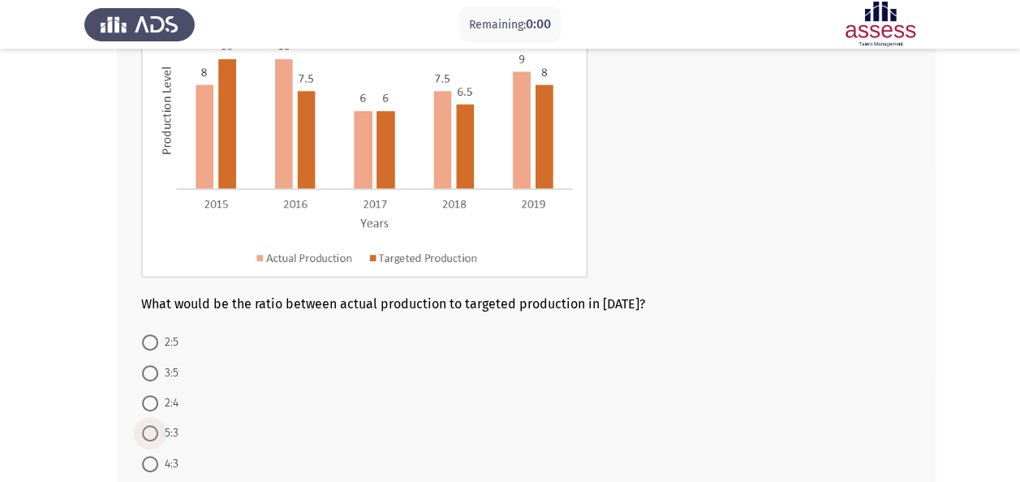
radio input "true"
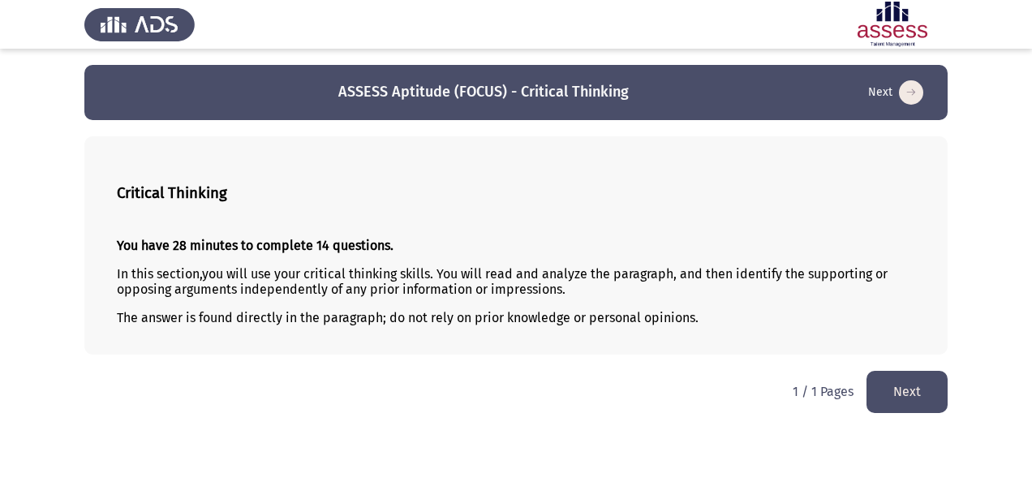
click at [897, 394] on button "Next" at bounding box center [906, 391] width 81 height 41
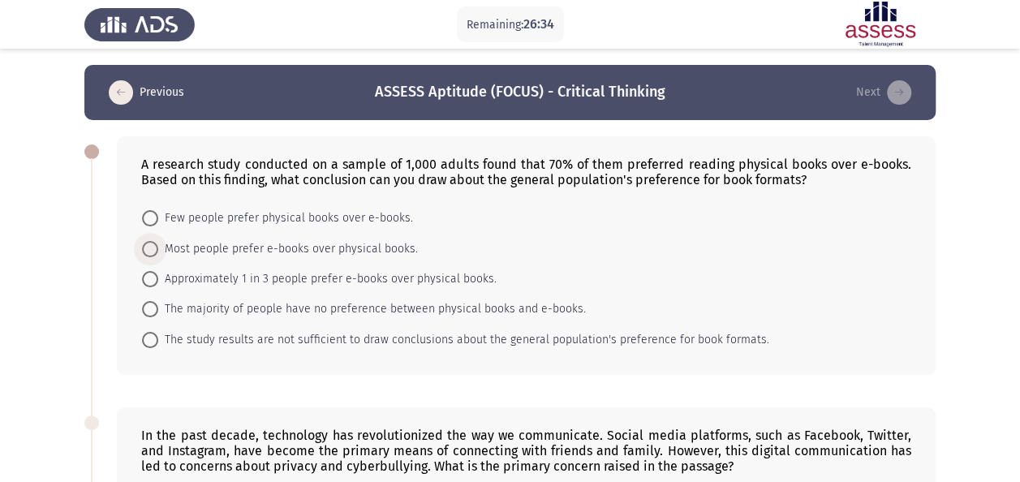
click at [305, 245] on span "Most people prefer e-books over physical books." at bounding box center [288, 248] width 260 height 19
click at [158, 245] on input "Most people prefer e-books over physical books." at bounding box center [150, 249] width 16 height 16
radio input "true"
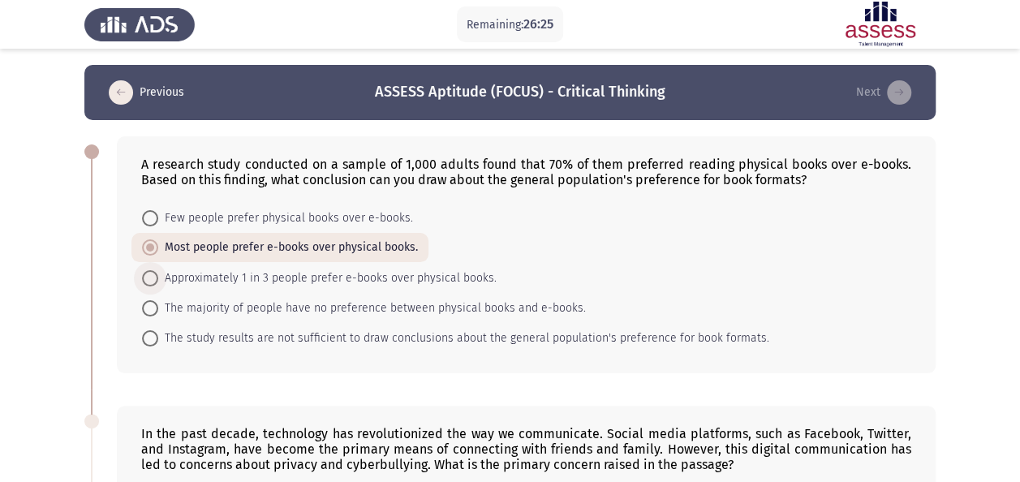
click at [416, 271] on span "Approximately 1 in 3 people prefer e-books over physical books." at bounding box center [327, 278] width 338 height 19
click at [158, 271] on input "Approximately 1 in 3 people prefer e-books over physical books." at bounding box center [150, 278] width 16 height 16
radio input "true"
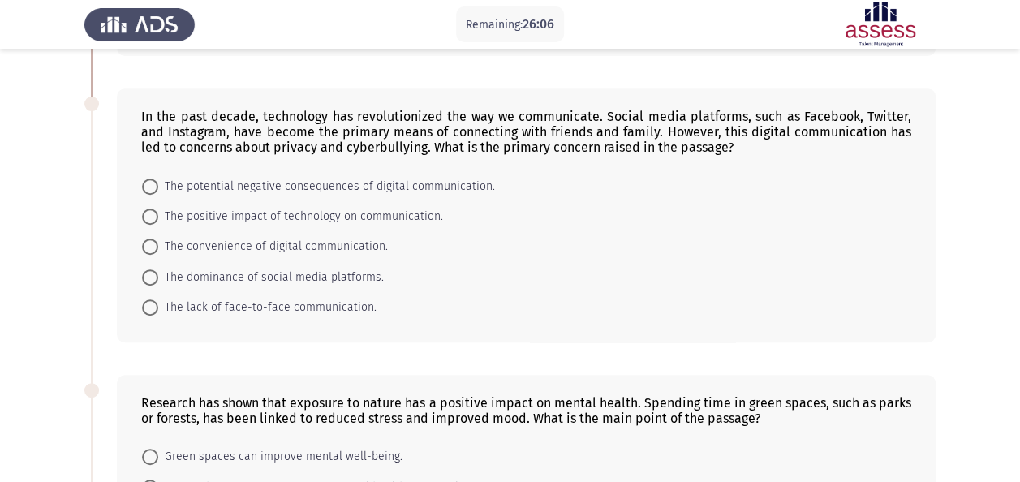
scroll to position [320, 0]
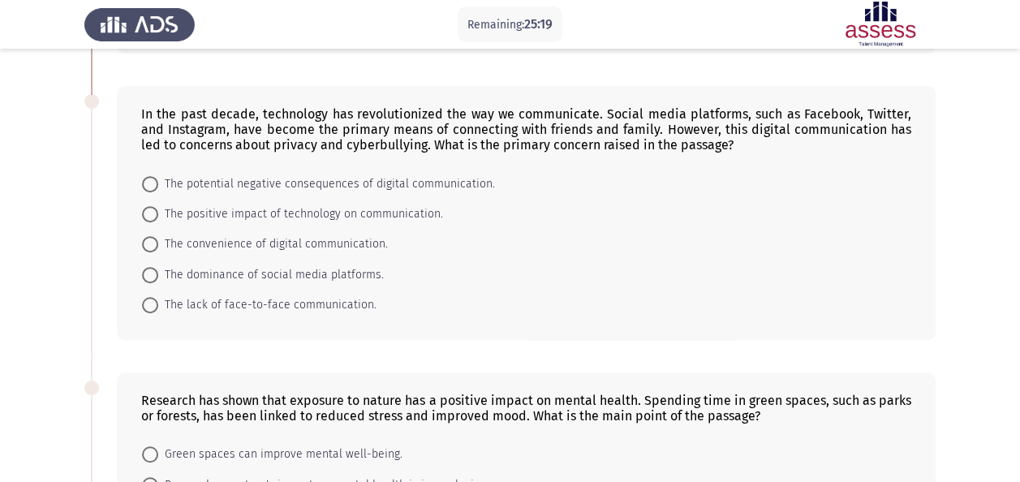
click at [245, 265] on span "The dominance of social media platforms." at bounding box center [271, 274] width 226 height 19
click at [158, 267] on input "The dominance of social media platforms." at bounding box center [150, 275] width 16 height 16
radio input "true"
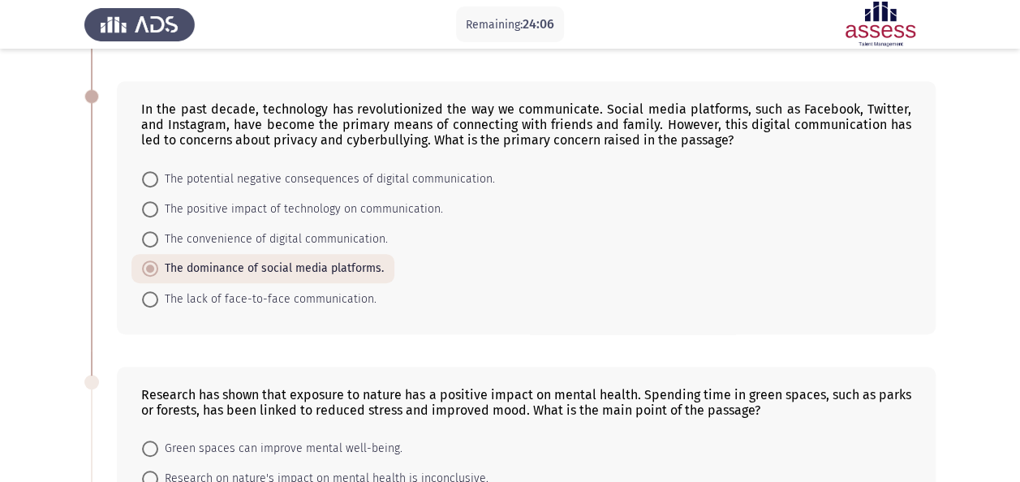
scroll to position [324, 0]
click at [382, 171] on span "The potential negative consequences of digital communication." at bounding box center [326, 179] width 337 height 19
click at [158, 172] on input "The potential negative consequences of digital communication." at bounding box center [150, 180] width 16 height 16
radio input "true"
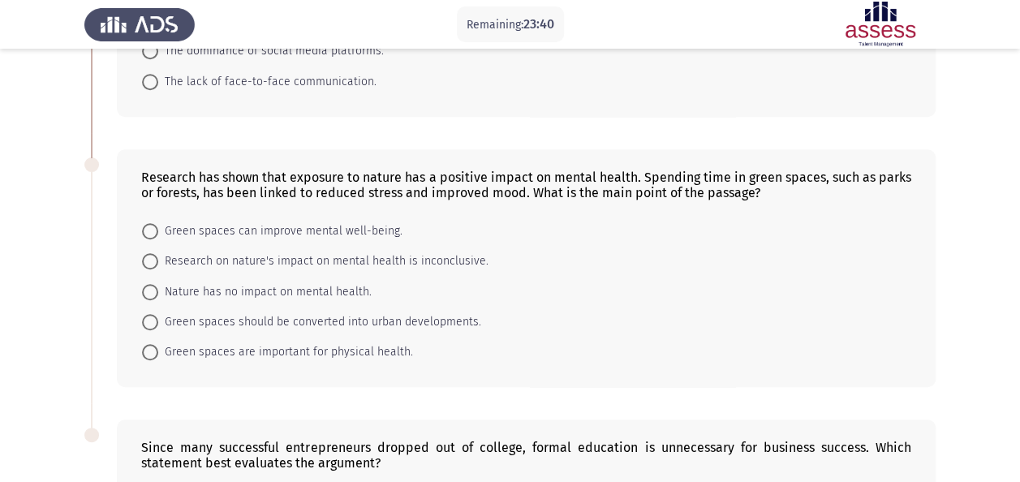
scroll to position [543, 0]
click at [324, 221] on span "Green spaces can improve mental well-being." at bounding box center [280, 230] width 244 height 19
click at [158, 222] on input "Green spaces can improve mental well-being." at bounding box center [150, 230] width 16 height 16
radio input "true"
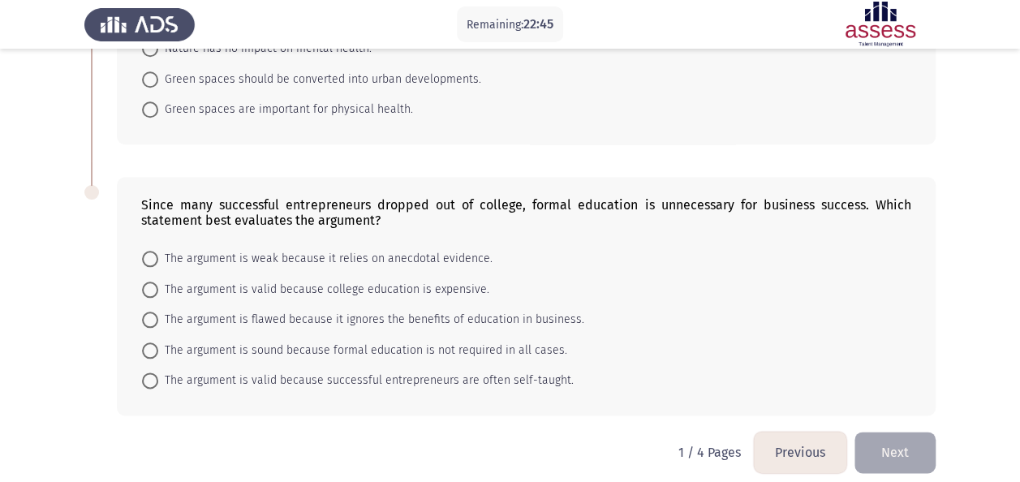
scroll to position [790, 0]
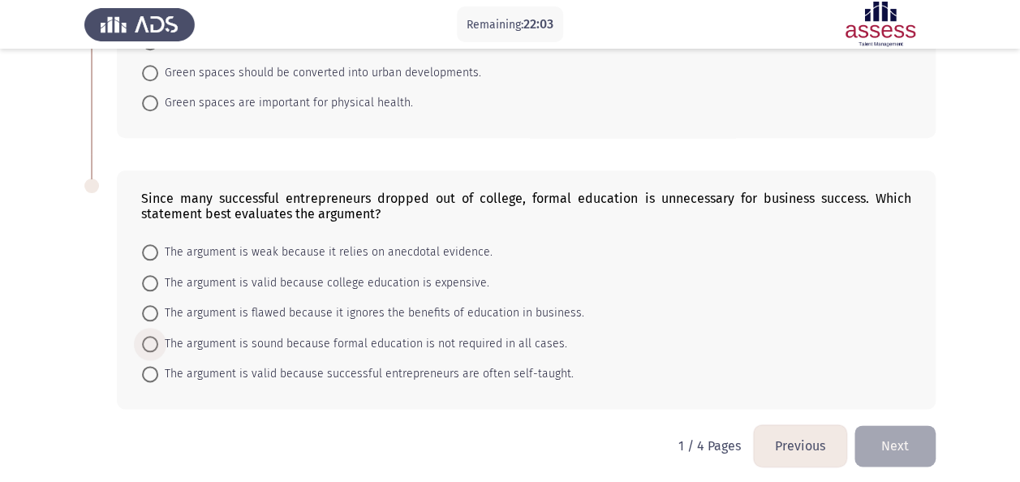
click at [381, 334] on span "The argument is sound because formal education is not required in all cases." at bounding box center [362, 343] width 409 height 19
click at [158, 336] on input "The argument is sound because formal education is not required in all cases." at bounding box center [150, 344] width 16 height 16
radio input "true"
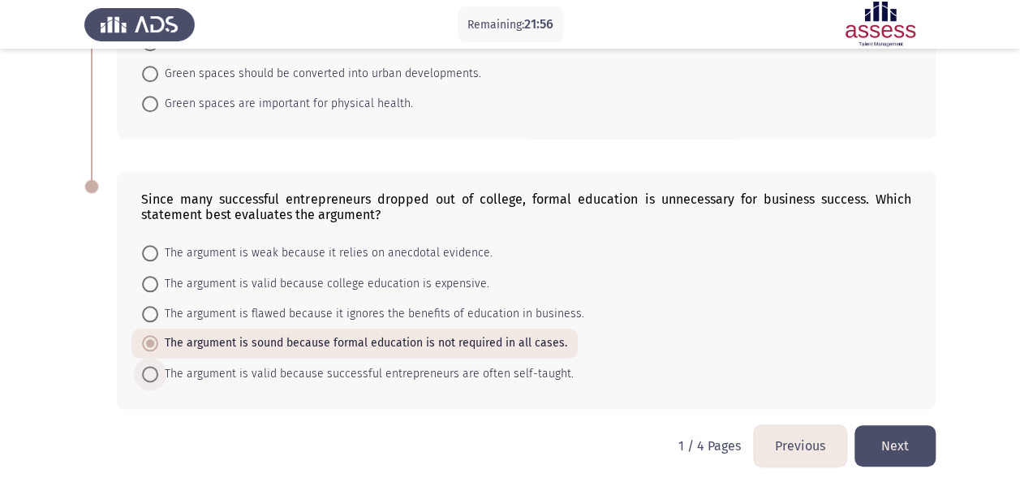
click at [422, 375] on span "The argument is valid because successful entrepreneurs are often self-taught." at bounding box center [365, 373] width 415 height 19
click at [158, 375] on input "The argument is valid because successful entrepreneurs are often self-taught." at bounding box center [150, 374] width 16 height 16
radio input "true"
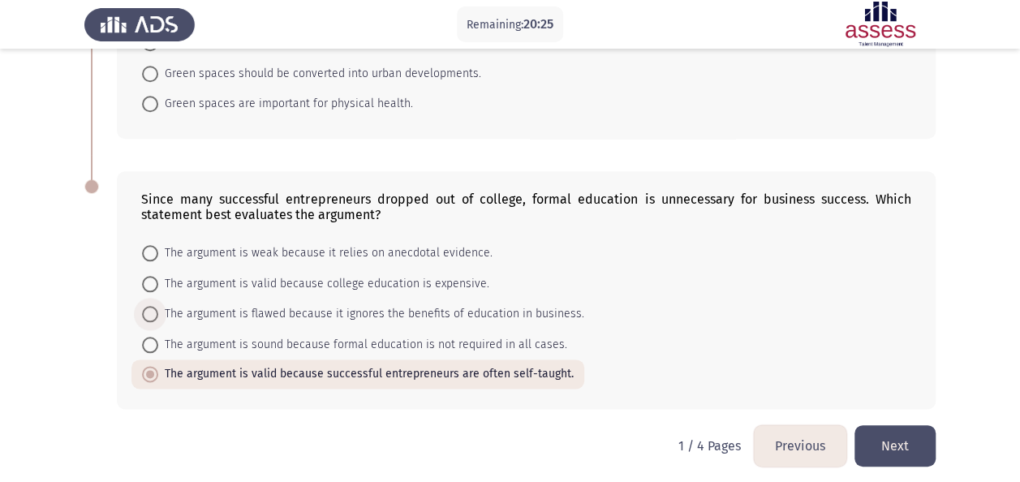
click at [509, 305] on span "The argument is flawed because it ignores the benefits of education in business." at bounding box center [371, 313] width 426 height 19
click at [158, 306] on input "The argument is flawed because it ignores the benefits of education in business." at bounding box center [150, 314] width 16 height 16
radio input "true"
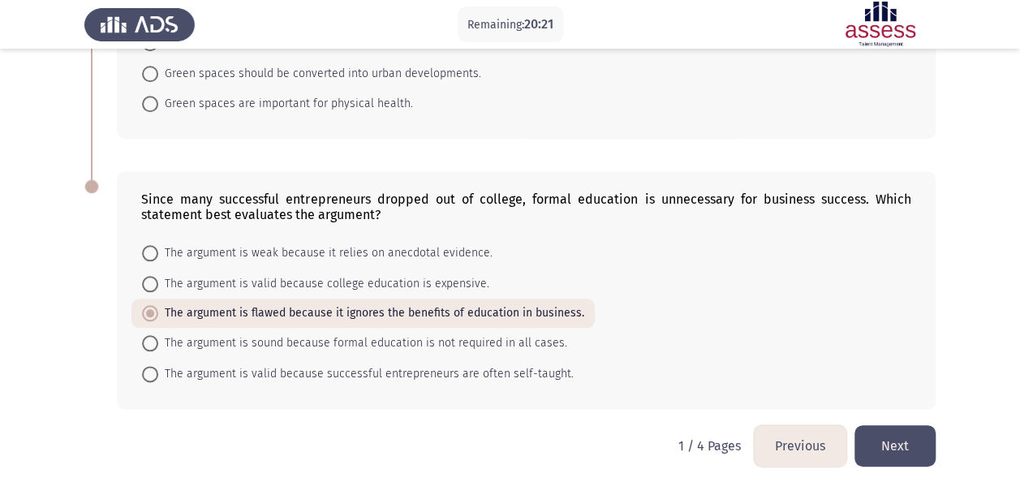
click at [891, 430] on button "Next" at bounding box center [894, 445] width 81 height 41
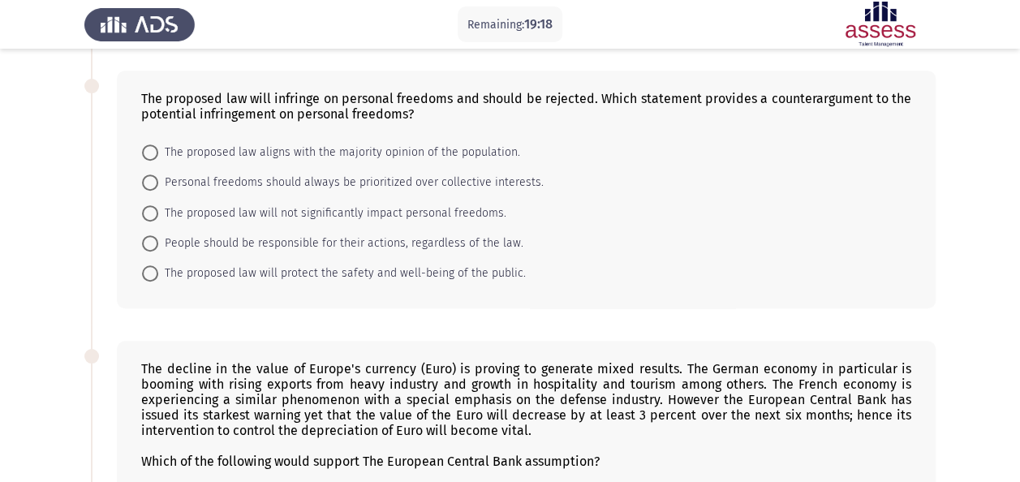
scroll to position [0, 0]
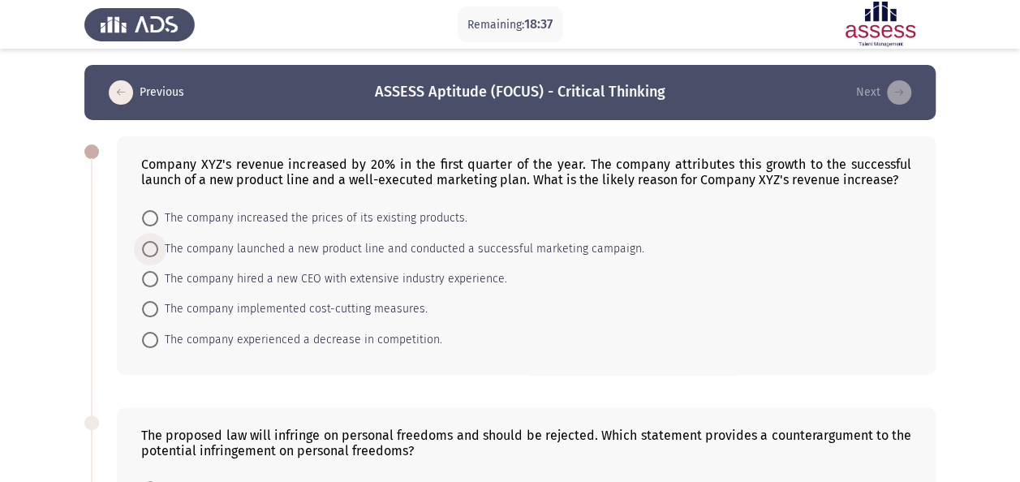
click at [513, 246] on span "The company launched a new product line and conducted a successful marketing ca…" at bounding box center [401, 248] width 486 height 19
click at [158, 246] on input "The company launched a new product line and conducted a successful marketing ca…" at bounding box center [150, 249] width 16 height 16
radio input "true"
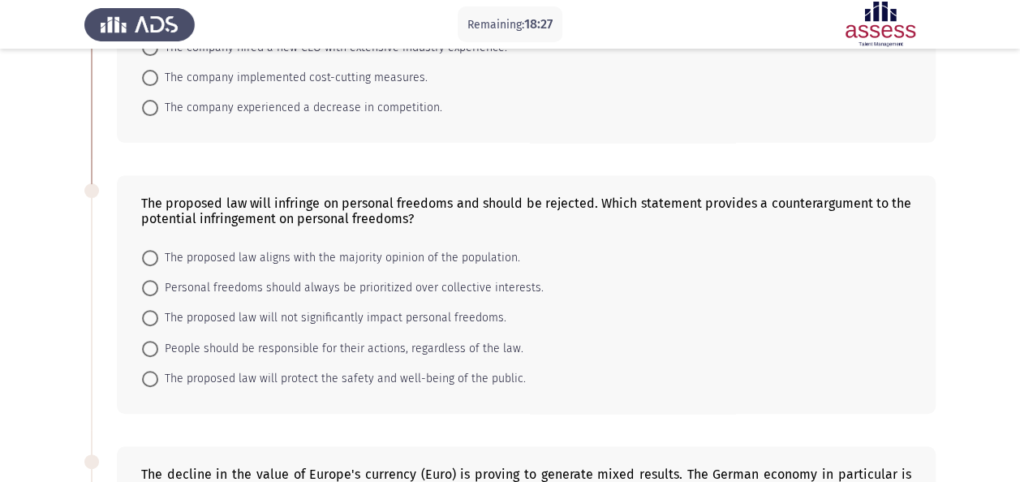
scroll to position [320, 0]
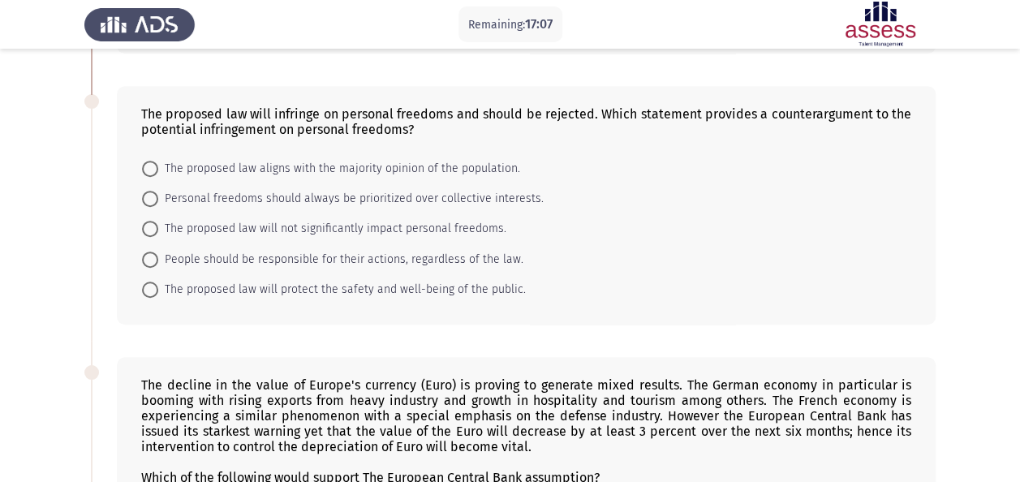
click at [324, 257] on span "People should be responsible for their actions, regardless of the law." at bounding box center [340, 259] width 365 height 19
click at [158, 257] on input "People should be responsible for their actions, regardless of the law." at bounding box center [150, 259] width 16 height 16
radio input "true"
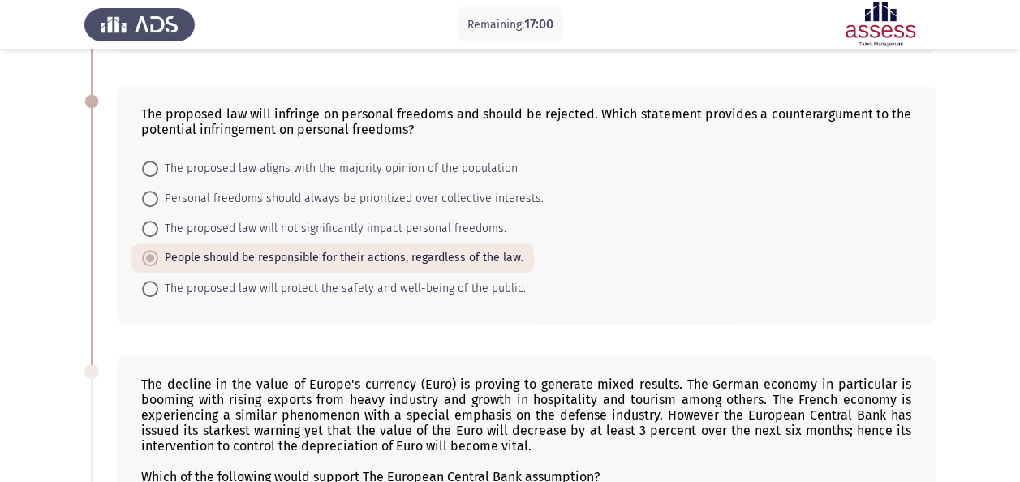
scroll to position [303, 0]
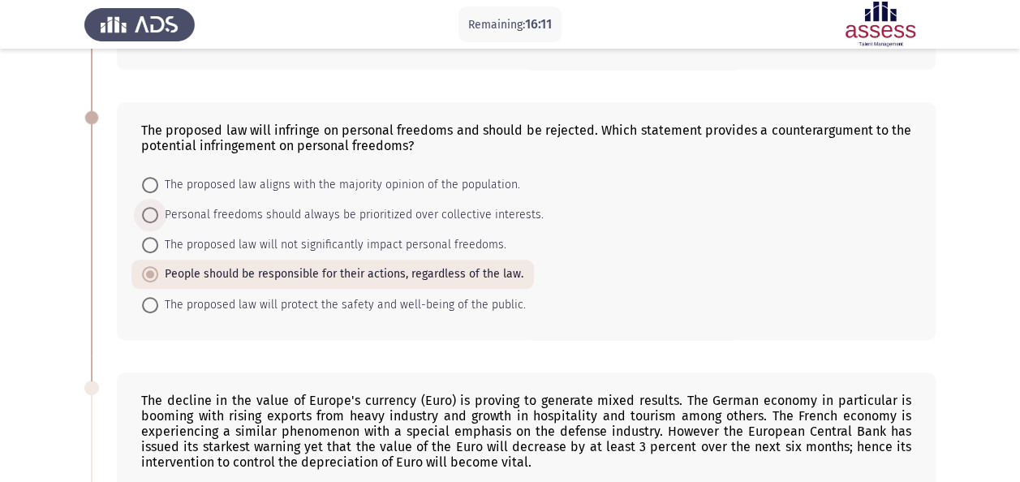
click at [356, 217] on span "Personal freedoms should always be prioritized over collective interests." at bounding box center [350, 214] width 385 height 19
click at [158, 217] on input "Personal freedoms should always be prioritized over collective interests." at bounding box center [150, 215] width 16 height 16
radio input "true"
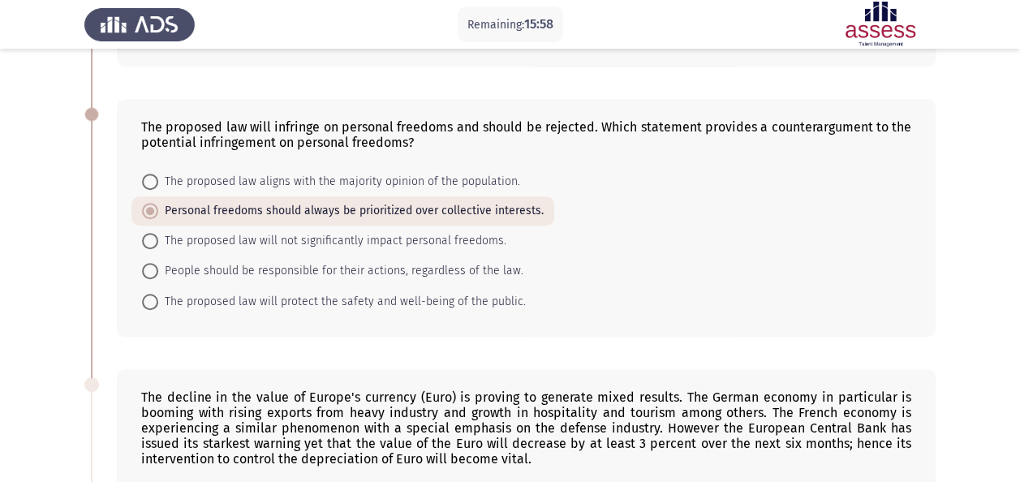
scroll to position [305, 0]
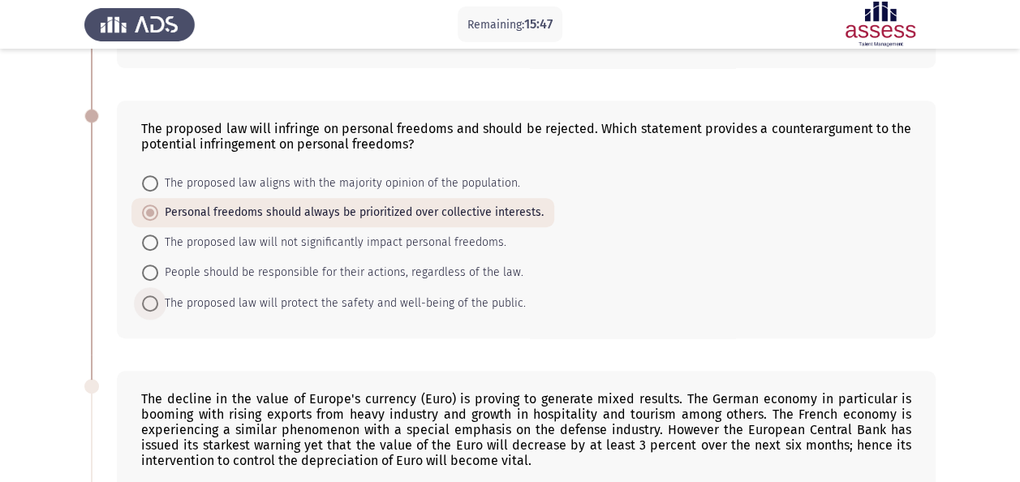
click at [322, 295] on span "The proposed law will protect the safety and well-being of the public." at bounding box center [341, 303] width 367 height 19
click at [158, 295] on input "The proposed law will protect the safety and well-being of the public." at bounding box center [150, 303] width 16 height 16
radio input "true"
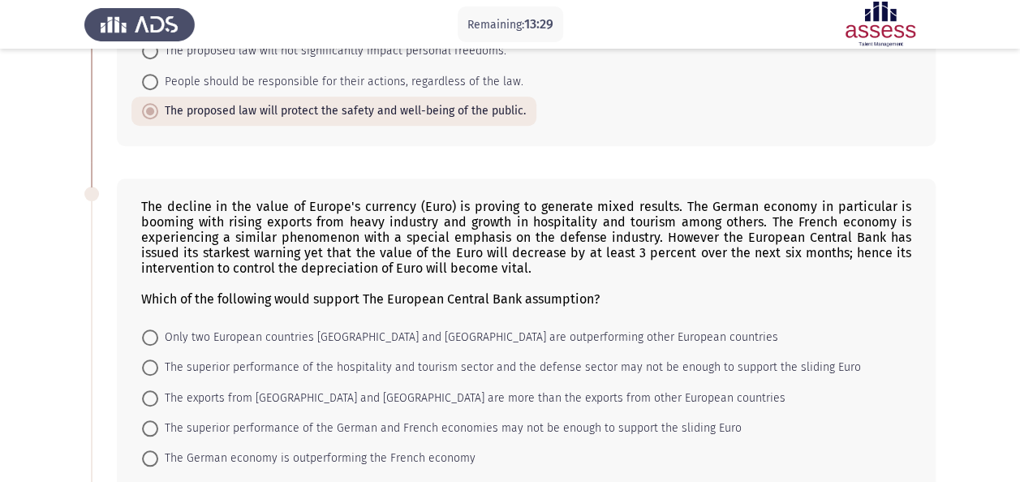
scroll to position [537, 0]
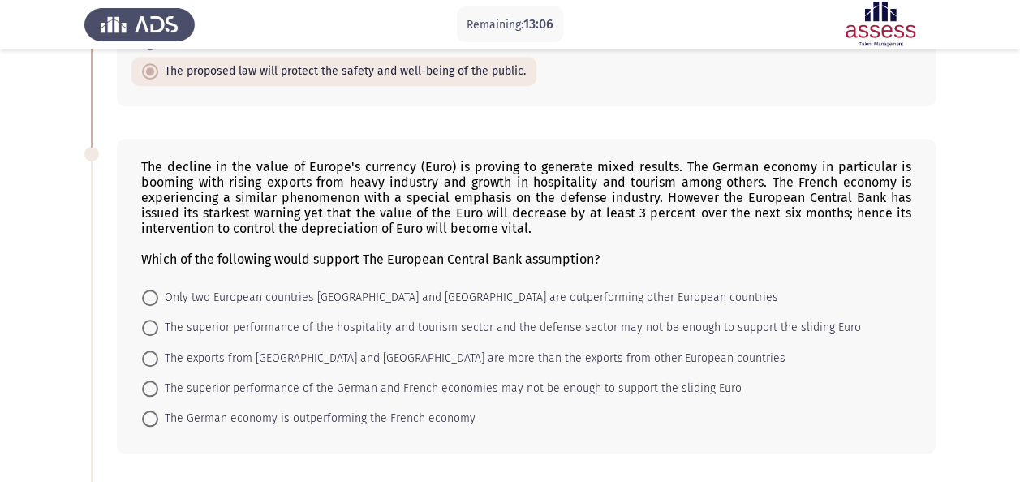
click at [387, 364] on mat-radio-button "The exports from [GEOGRAPHIC_DATA] and [GEOGRAPHIC_DATA] are more than the expo…" at bounding box center [463, 357] width 664 height 30
click at [552, 355] on span "The exports from [GEOGRAPHIC_DATA] and [GEOGRAPHIC_DATA] are more than the expo…" at bounding box center [471, 358] width 627 height 19
click at [158, 355] on input "The exports from [GEOGRAPHIC_DATA] and [GEOGRAPHIC_DATA] are more than the expo…" at bounding box center [150, 358] width 16 height 16
radio input "true"
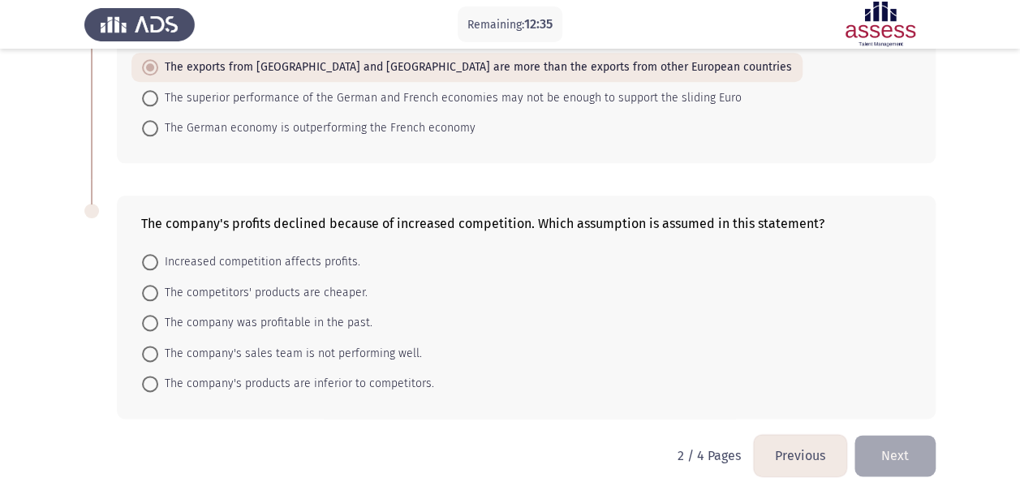
scroll to position [827, 0]
click at [276, 260] on span "Increased competition affects profits." at bounding box center [259, 260] width 202 height 19
click at [158, 260] on input "Increased competition affects profits." at bounding box center [150, 261] width 16 height 16
radio input "true"
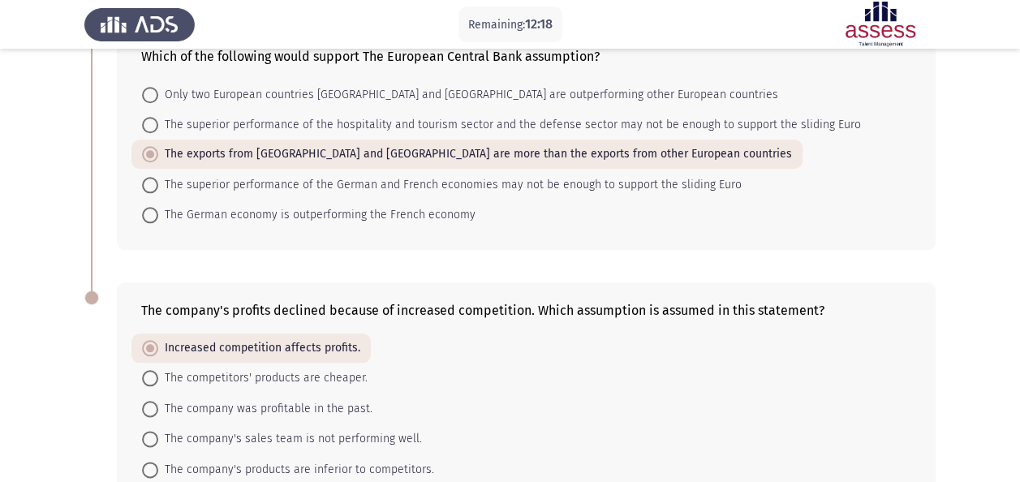
scroll to position [720, 0]
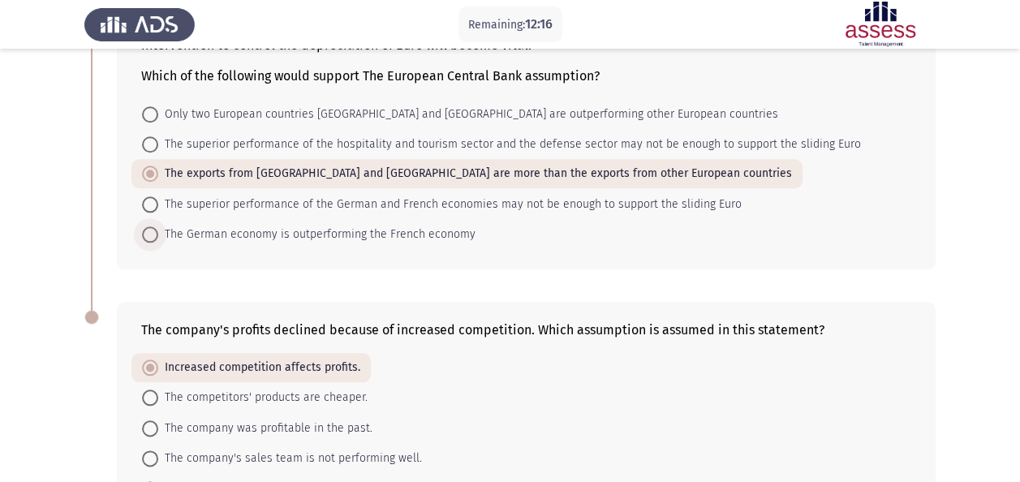
click at [359, 236] on span "The German economy is outperforming the French economy" at bounding box center [316, 234] width 317 height 19
click at [158, 236] on input "The German economy is outperforming the French economy" at bounding box center [150, 234] width 16 height 16
radio input "true"
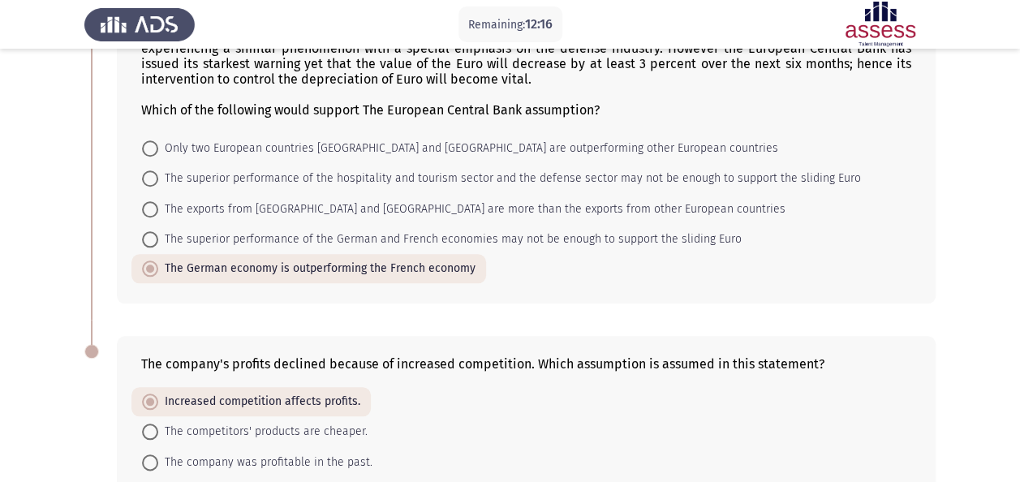
scroll to position [647, 0]
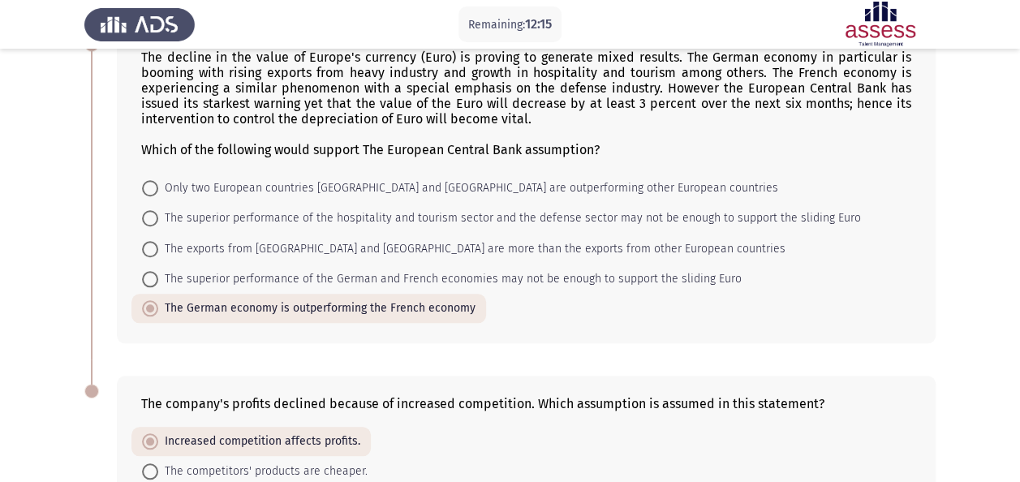
click at [344, 264] on mat-radio-button "The superior performance of the German and French economies may not be enough t…" at bounding box center [441, 279] width 621 height 30
click at [341, 274] on span "The superior performance of the German and French economies may not be enough t…" at bounding box center [449, 278] width 583 height 19
click at [158, 274] on input "The superior performance of the German and French economies may not be enough t…" at bounding box center [150, 279] width 16 height 16
radio input "true"
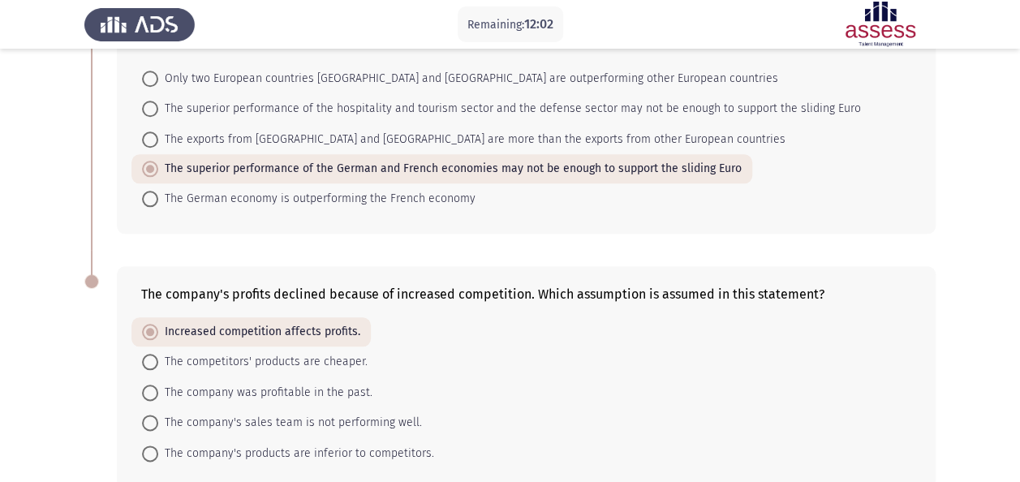
scroll to position [835, 0]
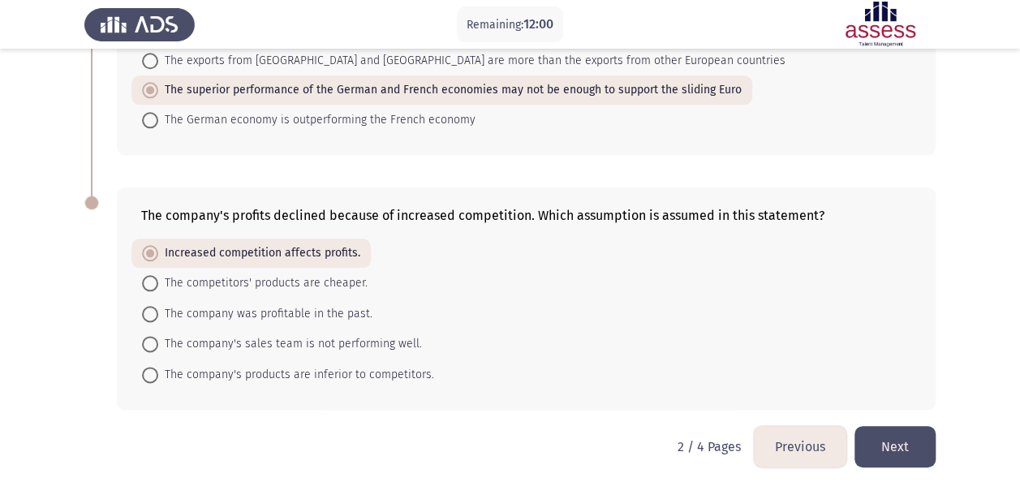
click at [887, 458] on button "Next" at bounding box center [894, 446] width 81 height 41
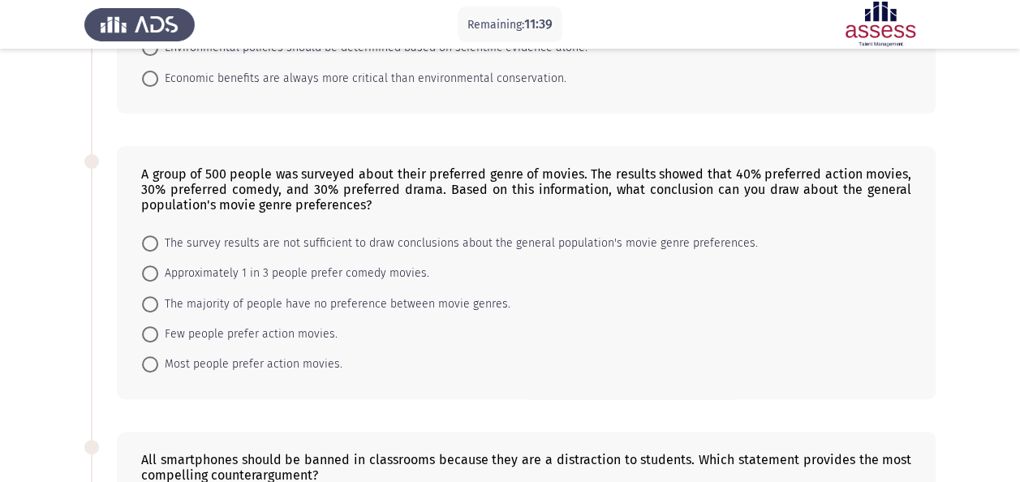
scroll to position [0, 0]
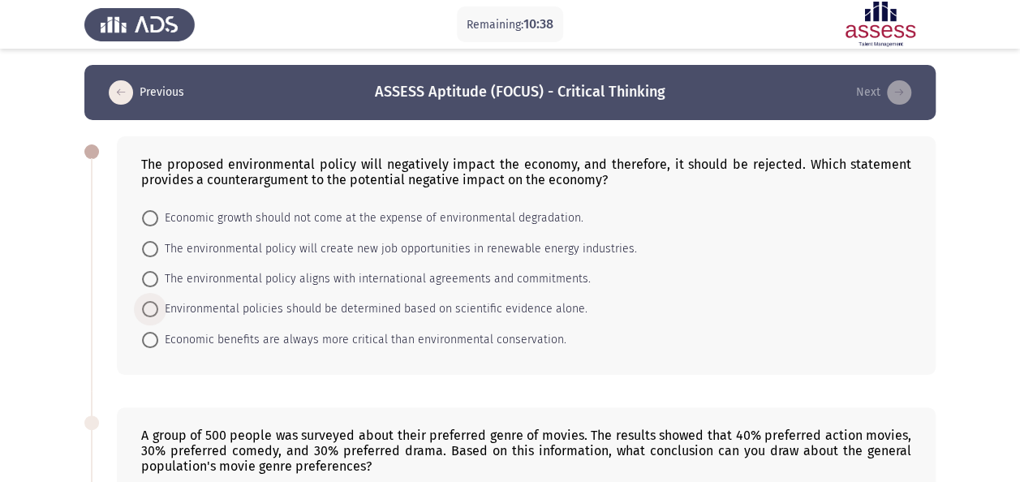
click at [473, 316] on span "Environmental policies should be determined based on scientific evidence alone." at bounding box center [372, 308] width 429 height 19
click at [158, 316] on input "Environmental policies should be determined based on scientific evidence alone." at bounding box center [150, 309] width 16 height 16
radio input "true"
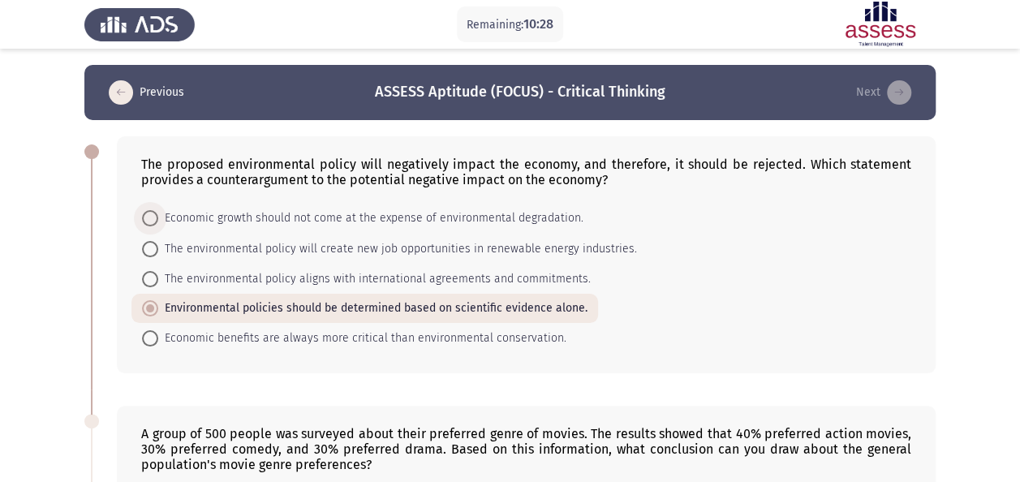
click at [412, 216] on span "Economic growth should not come at the expense of environmental degradation." at bounding box center [370, 217] width 425 height 19
click at [158, 216] on input "Economic growth should not come at the expense of environmental degradation." at bounding box center [150, 218] width 16 height 16
radio input "true"
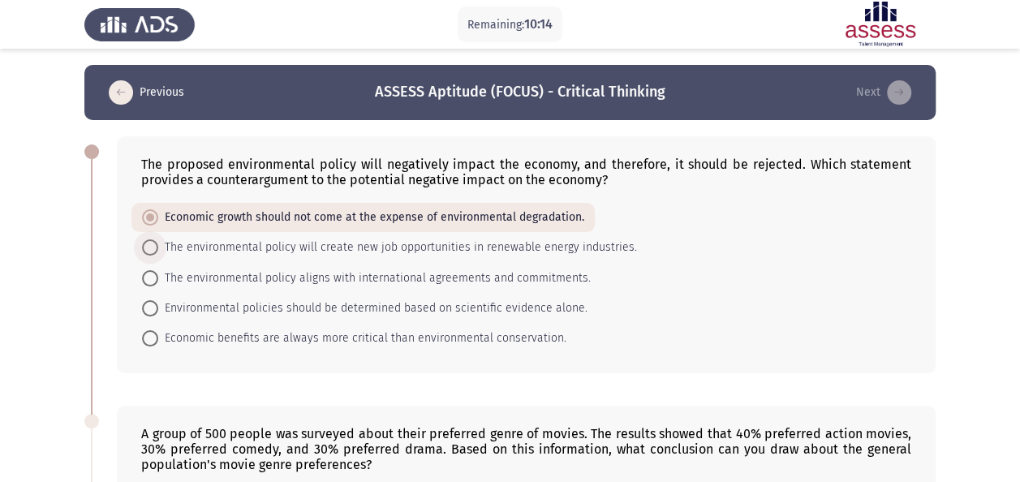
click at [369, 253] on span "The environmental policy will create new job opportunities in renewable energy …" at bounding box center [397, 247] width 479 height 19
click at [158, 253] on input "The environmental policy will create new job opportunities in renewable energy …" at bounding box center [150, 247] width 16 height 16
radio input "true"
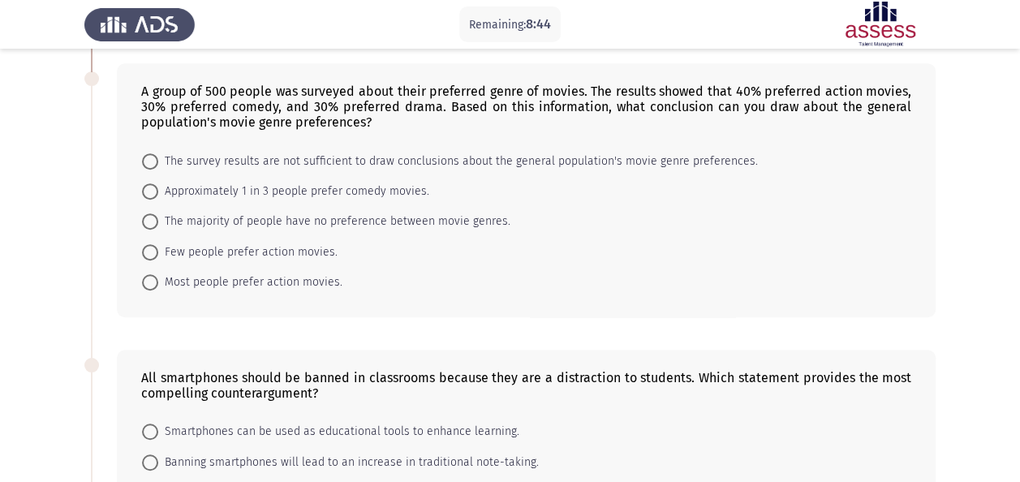
scroll to position [343, 0]
click at [251, 251] on span "Few people prefer action movies." at bounding box center [247, 251] width 179 height 19
click at [158, 251] on input "Few people prefer action movies." at bounding box center [150, 251] width 16 height 16
radio input "true"
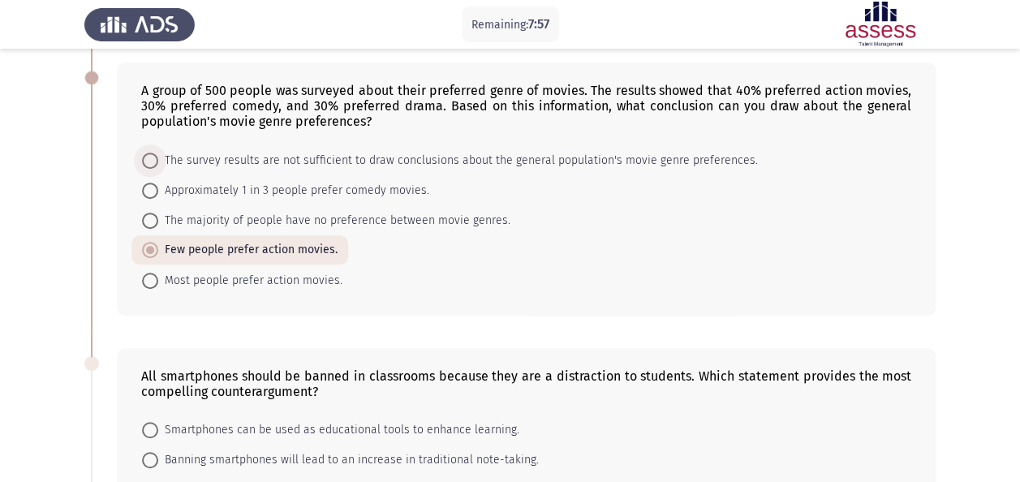
click at [257, 158] on span "The survey results are not sufficient to draw conclusions about the general pop…" at bounding box center [457, 160] width 599 height 19
click at [158, 158] on input "The survey results are not sufficient to draw conclusions about the general pop…" at bounding box center [150, 161] width 16 height 16
radio input "true"
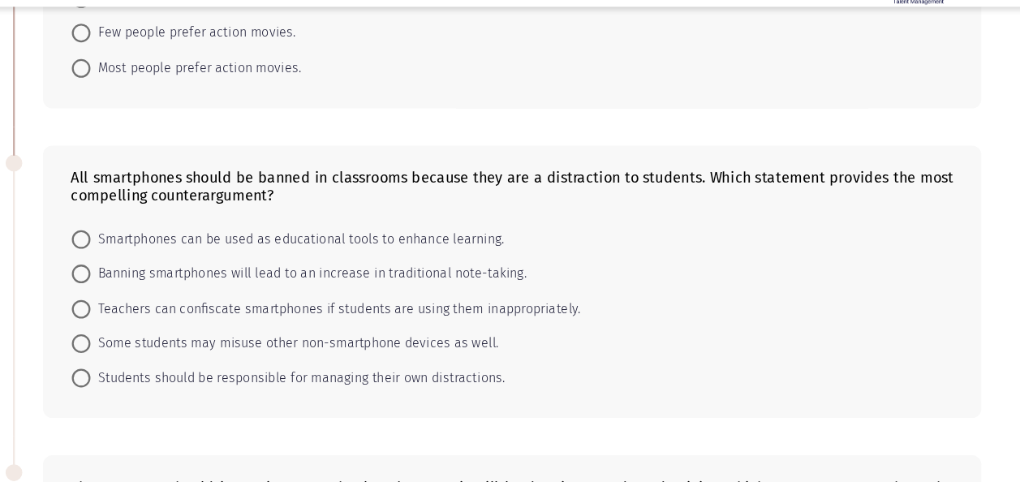
scroll to position [522, 0]
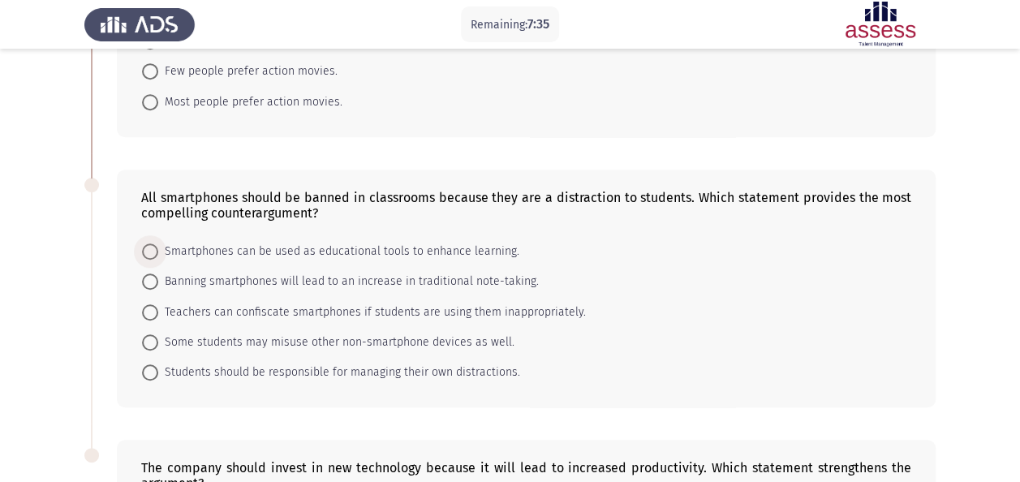
click at [475, 242] on span "Smartphones can be used as educational tools to enhance learning." at bounding box center [338, 251] width 361 height 19
click at [158, 243] on input "Smartphones can be used as educational tools to enhance learning." at bounding box center [150, 251] width 16 height 16
radio input "true"
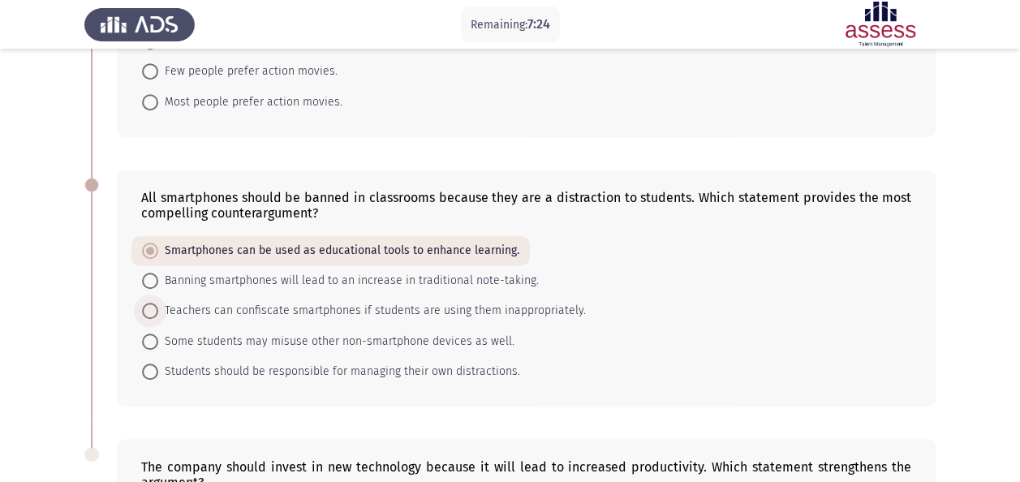
click at [507, 305] on span "Teachers can confiscate smartphones if students are using them inappropriately." at bounding box center [372, 310] width 428 height 19
click at [158, 305] on input "Teachers can confiscate smartphones if students are using them inappropriately." at bounding box center [150, 311] width 16 height 16
radio input "true"
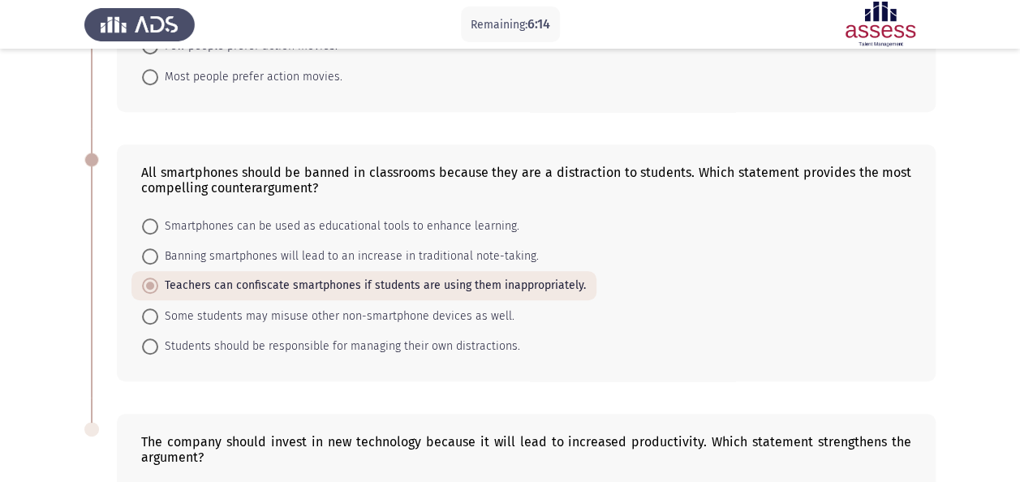
scroll to position [545, 0]
click at [351, 229] on span "Smartphones can be used as educational tools to enhance learning." at bounding box center [338, 227] width 361 height 19
click at [158, 229] on input "Smartphones can be used as educational tools to enhance learning." at bounding box center [150, 228] width 16 height 16
radio input "true"
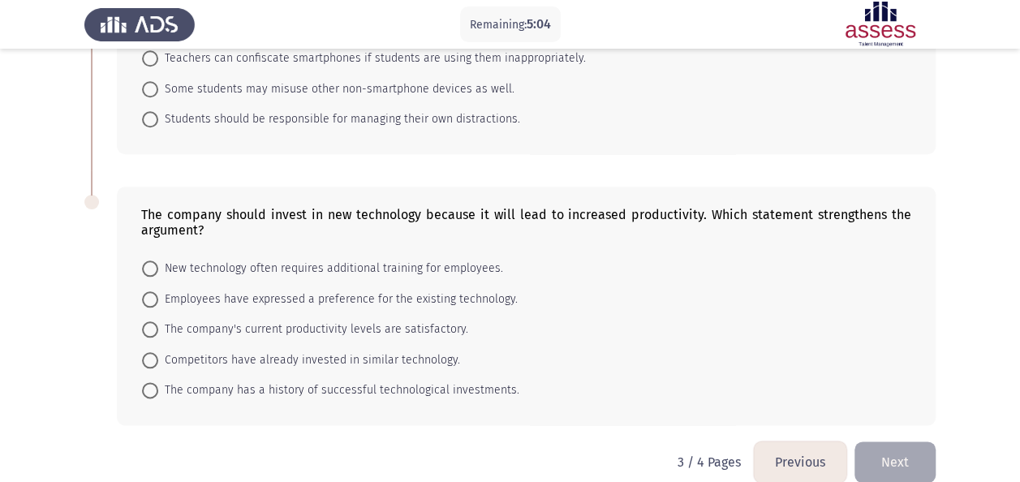
scroll to position [777, 0]
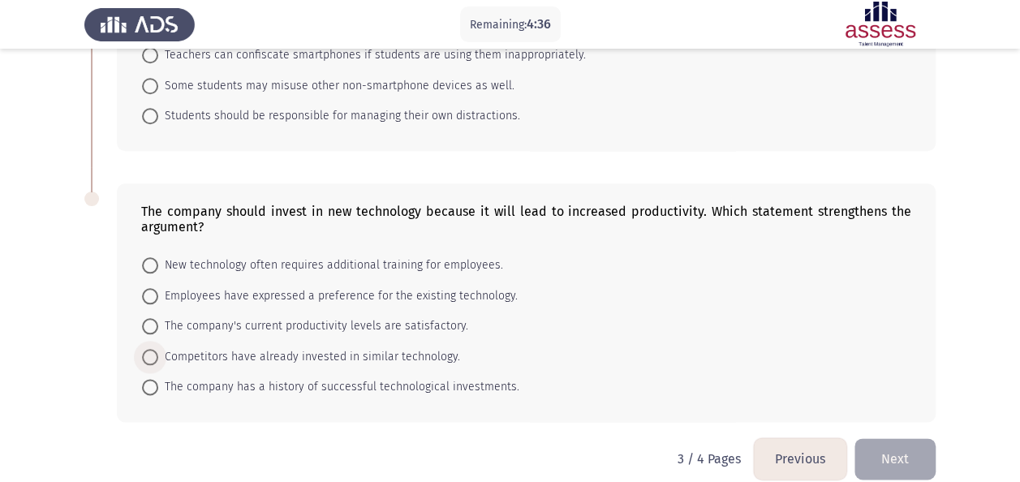
click at [357, 358] on span "Competitors have already invested in similar technology." at bounding box center [309, 356] width 302 height 19
click at [158, 358] on input "Competitors have already invested in similar technology." at bounding box center [150, 357] width 16 height 16
radio input "true"
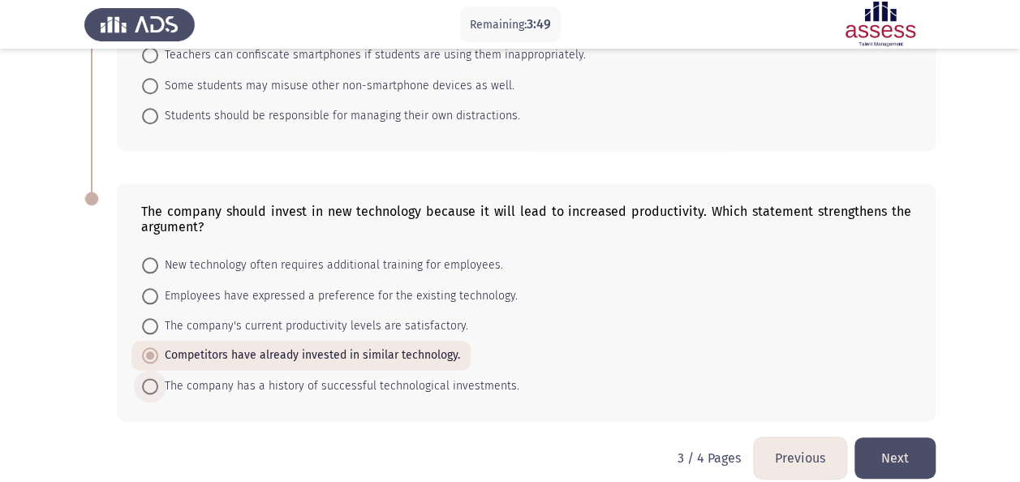
click at [357, 383] on span "The company has a history of successful technological investments." at bounding box center [338, 385] width 361 height 19
click at [158, 383] on input "The company has a history of successful technological investments." at bounding box center [150, 386] width 16 height 16
radio input "true"
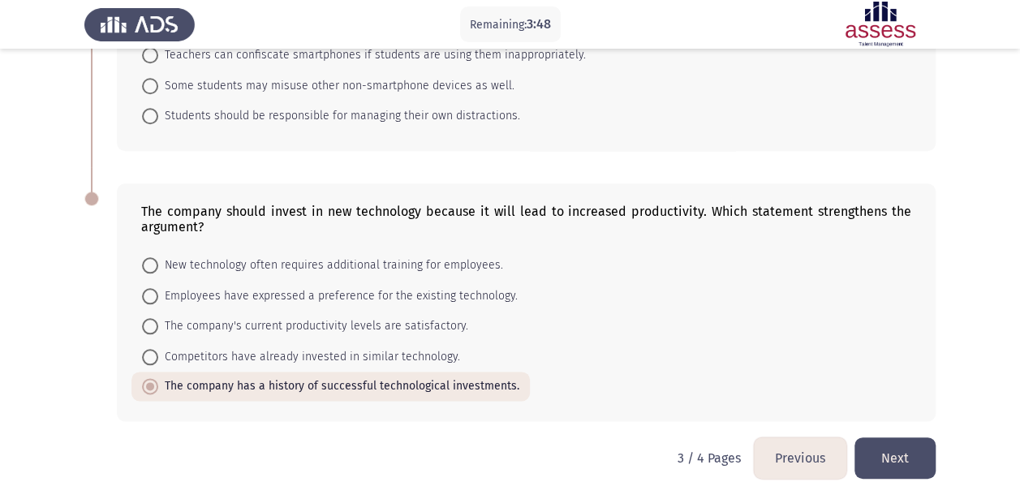
scroll to position [789, 0]
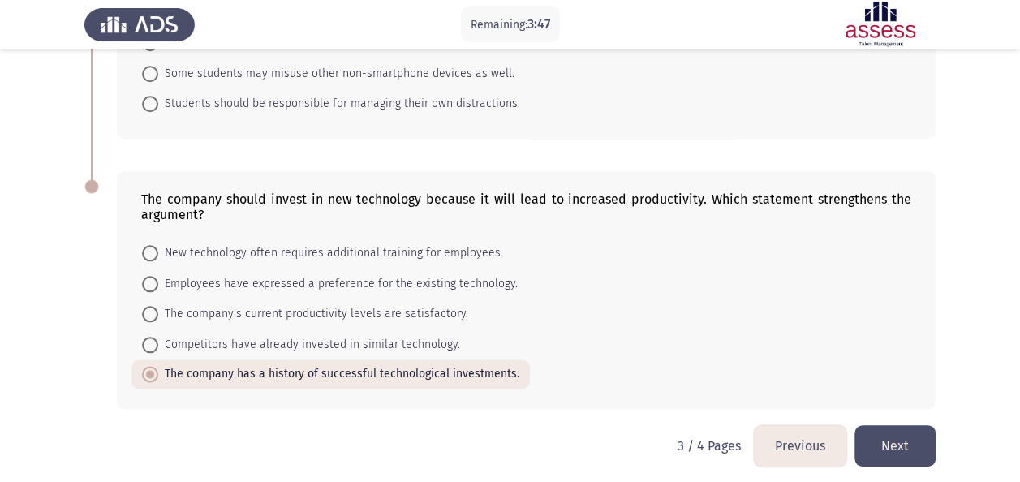
click at [896, 437] on button "Next" at bounding box center [894, 445] width 81 height 41
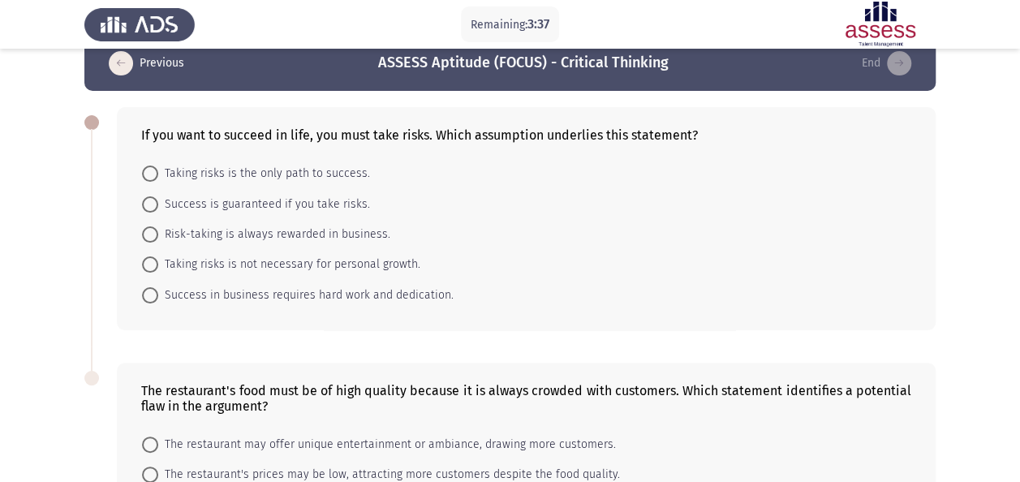
scroll to position [0, 0]
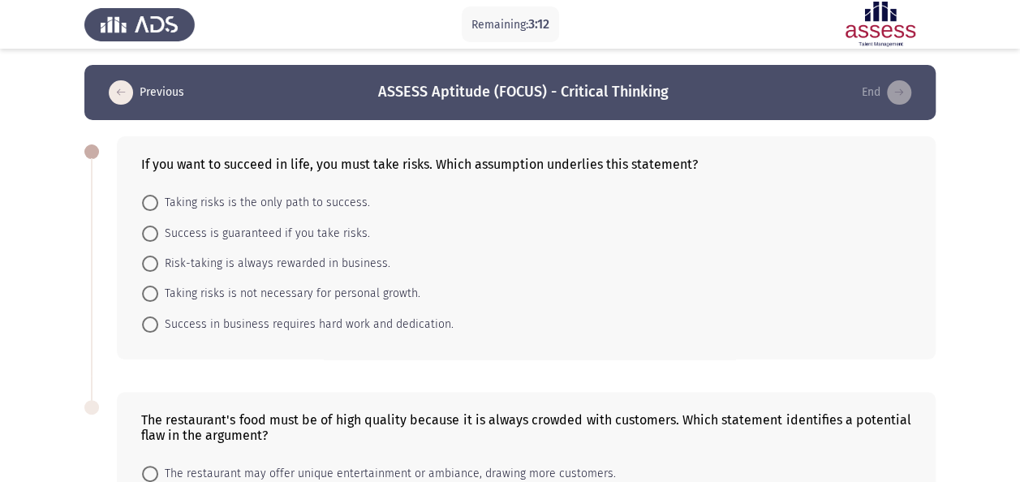
click at [574, 185] on div "If you want to succeed in life, you must take risks. Which assumption underlies…" at bounding box center [526, 247] width 819 height 223
click at [273, 226] on span "Success is guaranteed if you take risks." at bounding box center [264, 233] width 212 height 19
click at [158, 226] on input "Success is guaranteed if you take risks." at bounding box center [150, 234] width 16 height 16
radio input "true"
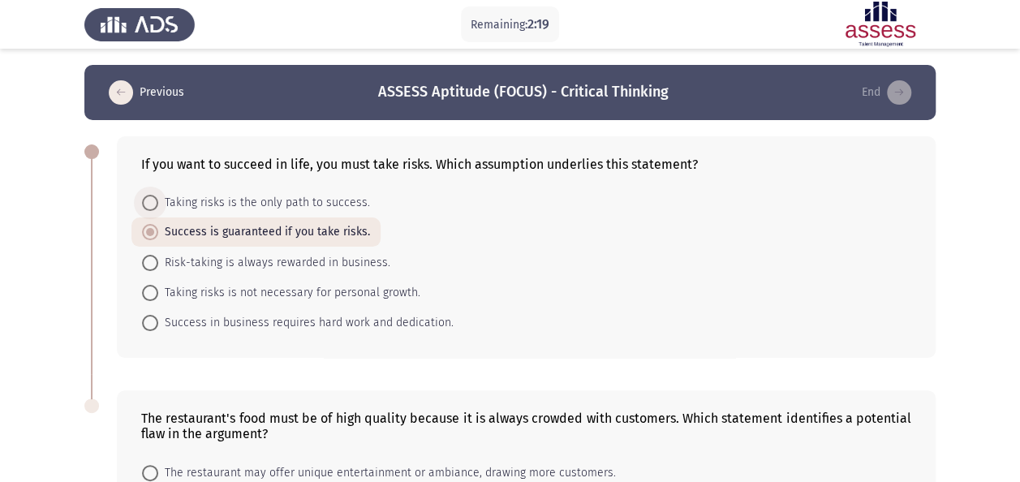
click at [316, 199] on span "Taking risks is the only path to success." at bounding box center [264, 202] width 212 height 19
click at [158, 199] on input "Taking risks is the only path to success." at bounding box center [150, 203] width 16 height 16
radio input "true"
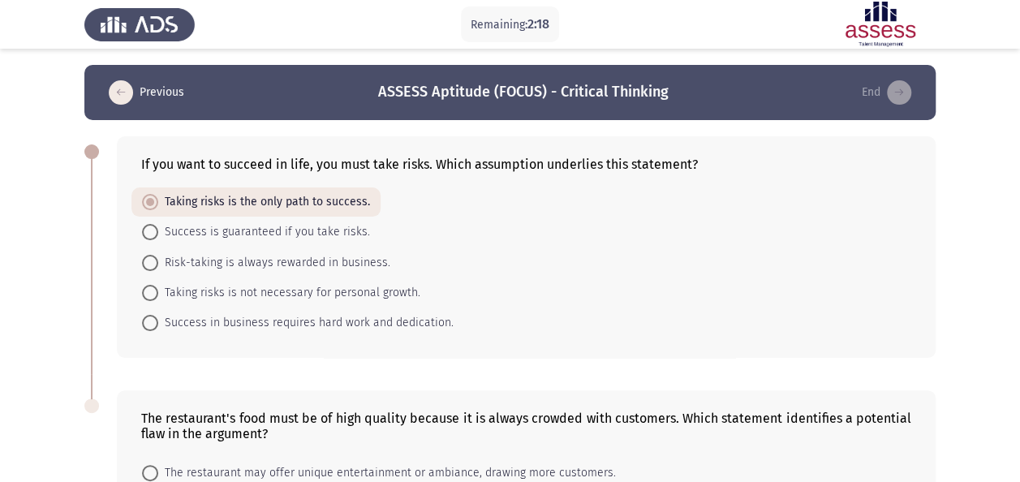
scroll to position [224, 0]
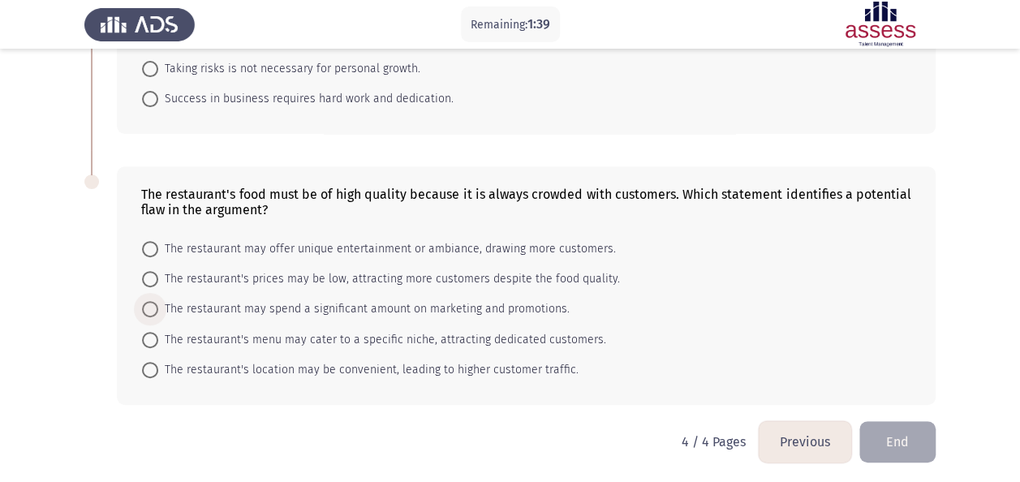
click at [238, 307] on span "The restaurant may spend a significant amount on marketing and promotions." at bounding box center [363, 308] width 411 height 19
click at [158, 307] on input "The restaurant may spend a significant amount on marketing and promotions." at bounding box center [150, 309] width 16 height 16
radio input "true"
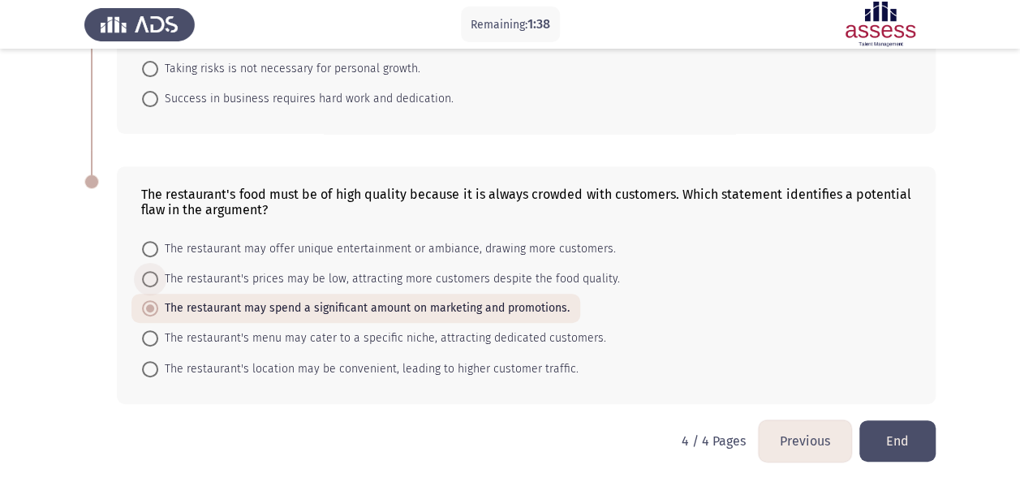
click at [250, 286] on span "The restaurant's prices may be low, attracting more customers despite the food …" at bounding box center [389, 278] width 462 height 19
click at [158, 286] on input "The restaurant's prices may be low, attracting more customers despite the food …" at bounding box center [150, 279] width 16 height 16
radio input "true"
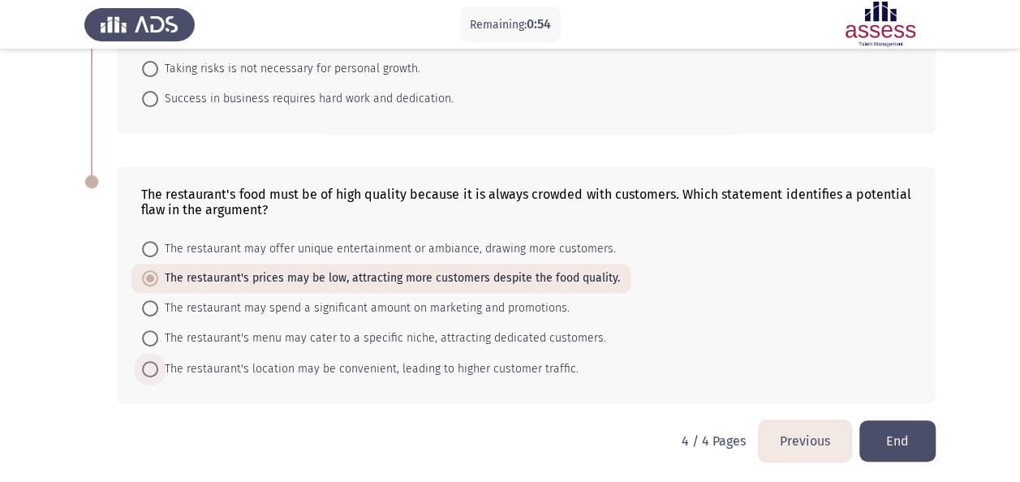
click at [364, 362] on span "The restaurant's location may be convenient, leading to higher customer traffic." at bounding box center [368, 368] width 420 height 19
click at [158, 362] on input "The restaurant's location may be convenient, leading to higher customer traffic." at bounding box center [150, 369] width 16 height 16
radio input "true"
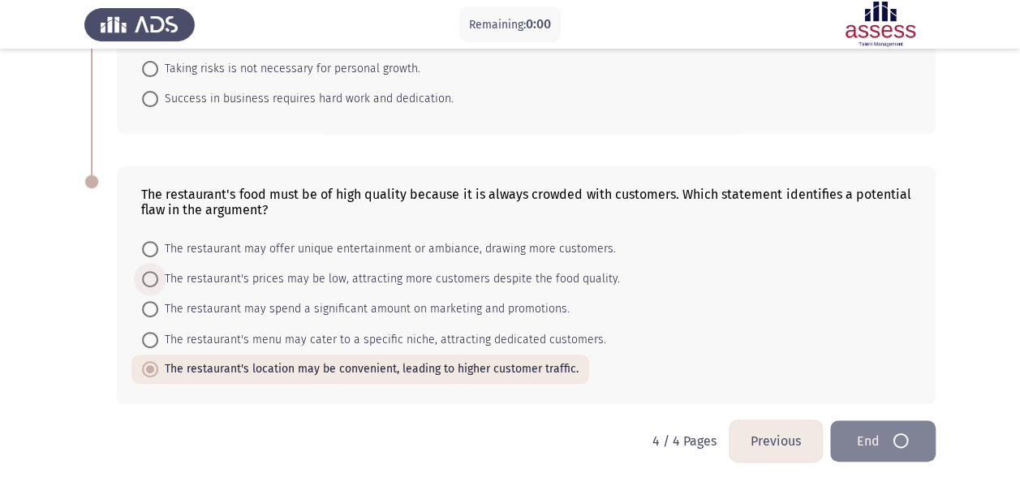
click at [221, 276] on span "The restaurant's prices may be low, attracting more customers despite the food …" at bounding box center [389, 278] width 462 height 19
click at [158, 276] on input "The restaurant's prices may be low, attracting more customers despite the food …" at bounding box center [150, 279] width 16 height 16
radio input "true"
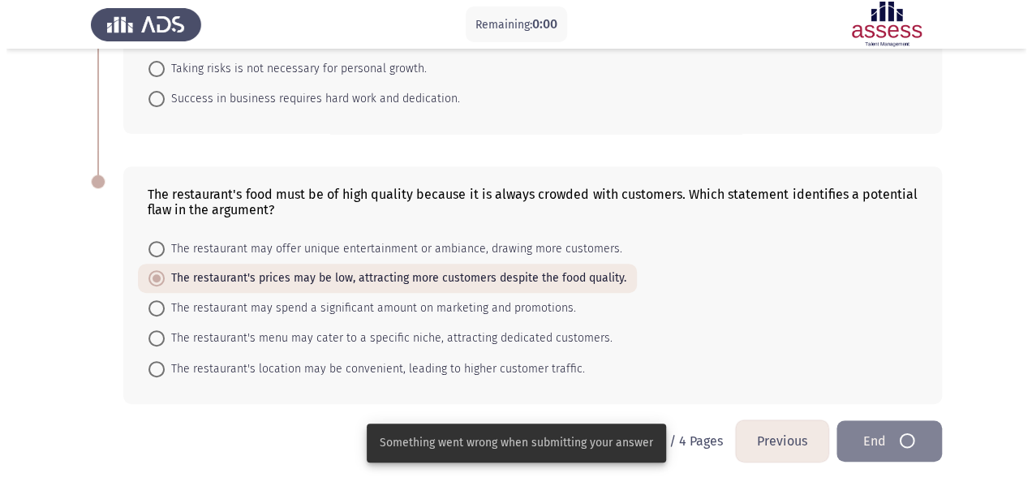
scroll to position [0, 0]
